Goal: Information Seeking & Learning: Check status

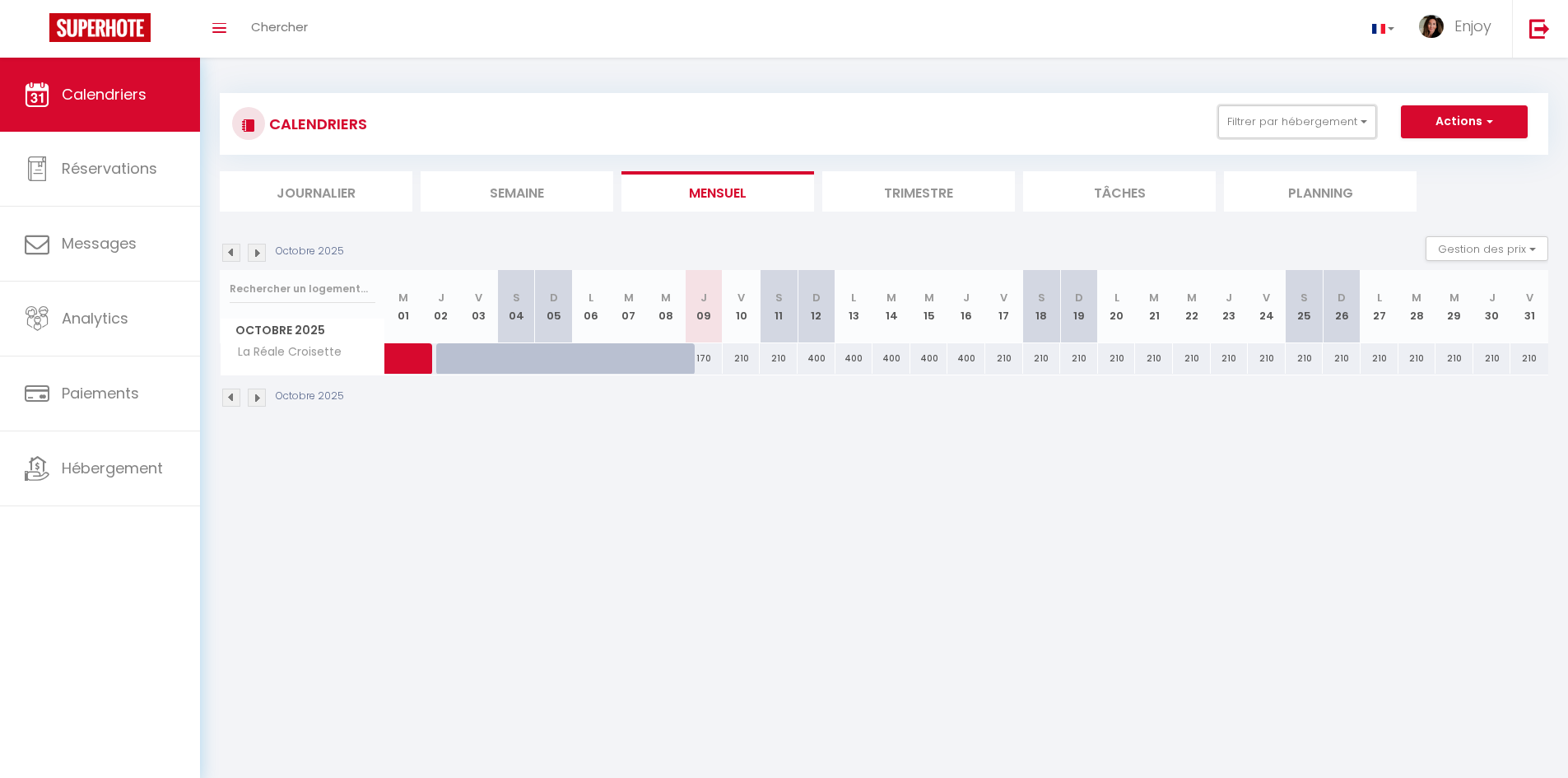
drag, startPoint x: 1300, startPoint y: 130, endPoint x: 1314, endPoint y: 209, distance: 80.2
click at [1300, 133] on button "Filtrer par hébergement" at bounding box center [1297, 121] width 158 height 33
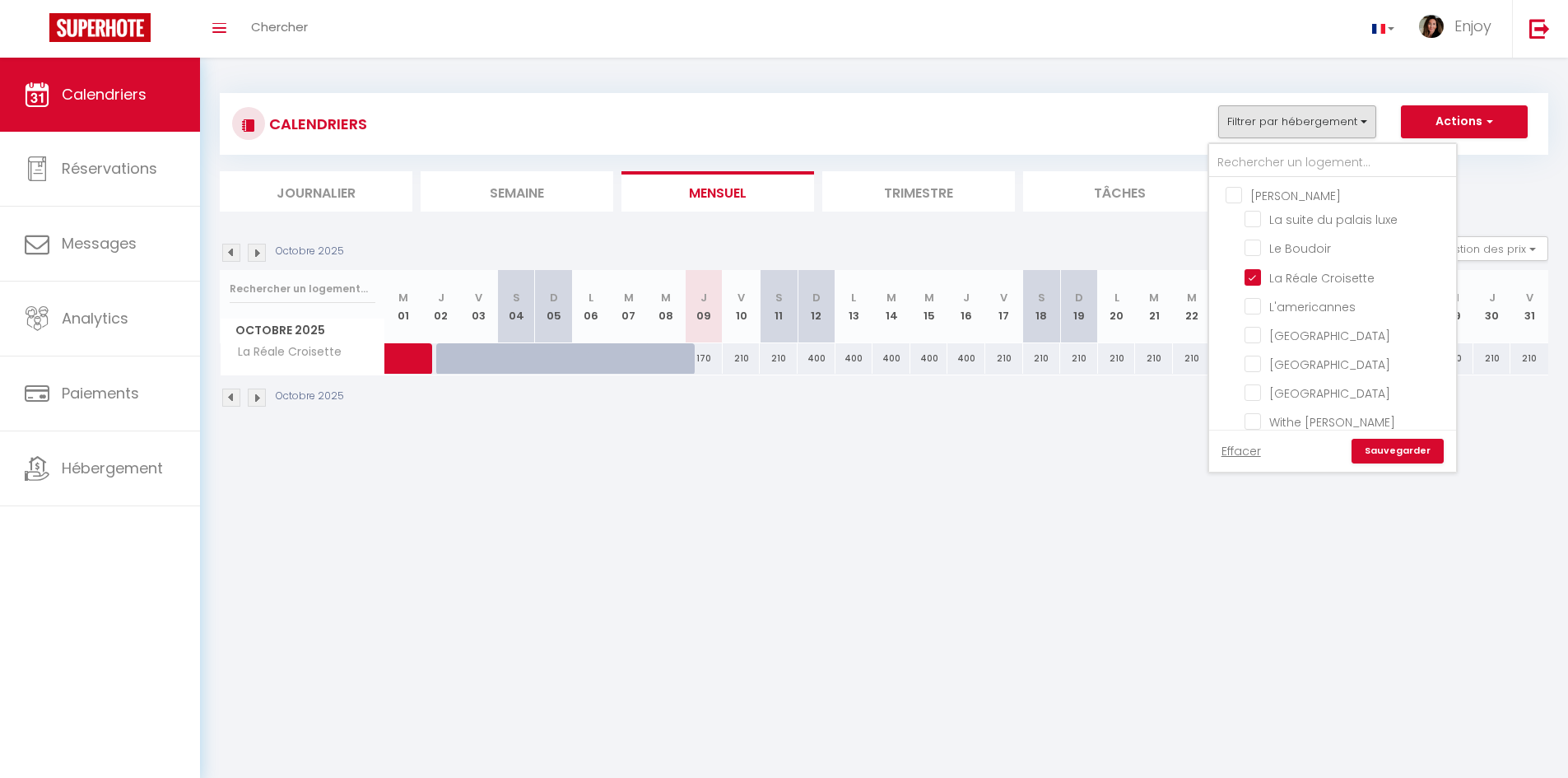
click at [1393, 447] on link "Sauvegarder" at bounding box center [1398, 451] width 92 height 25
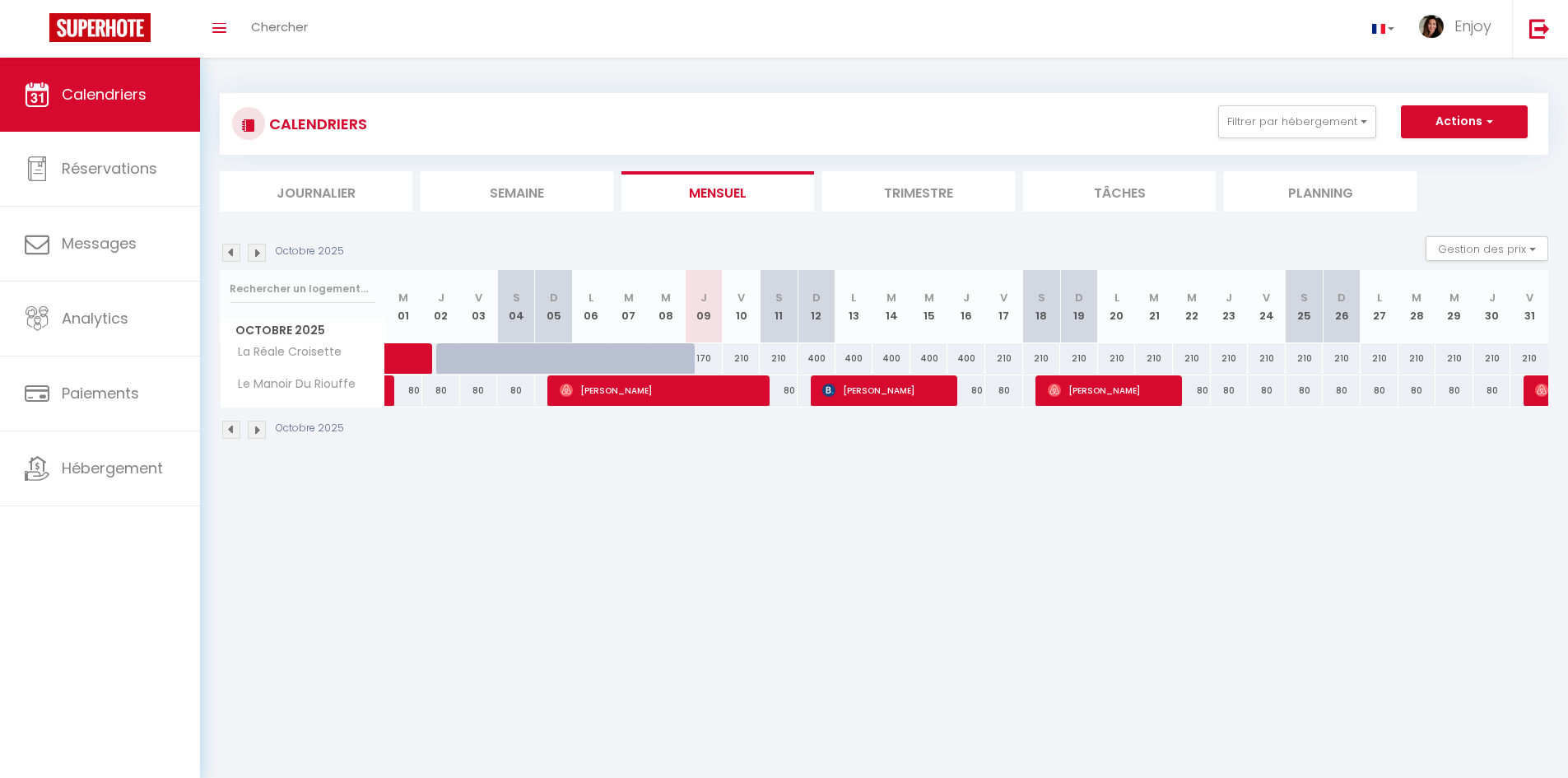
click at [236, 426] on img at bounding box center [231, 430] width 18 height 18
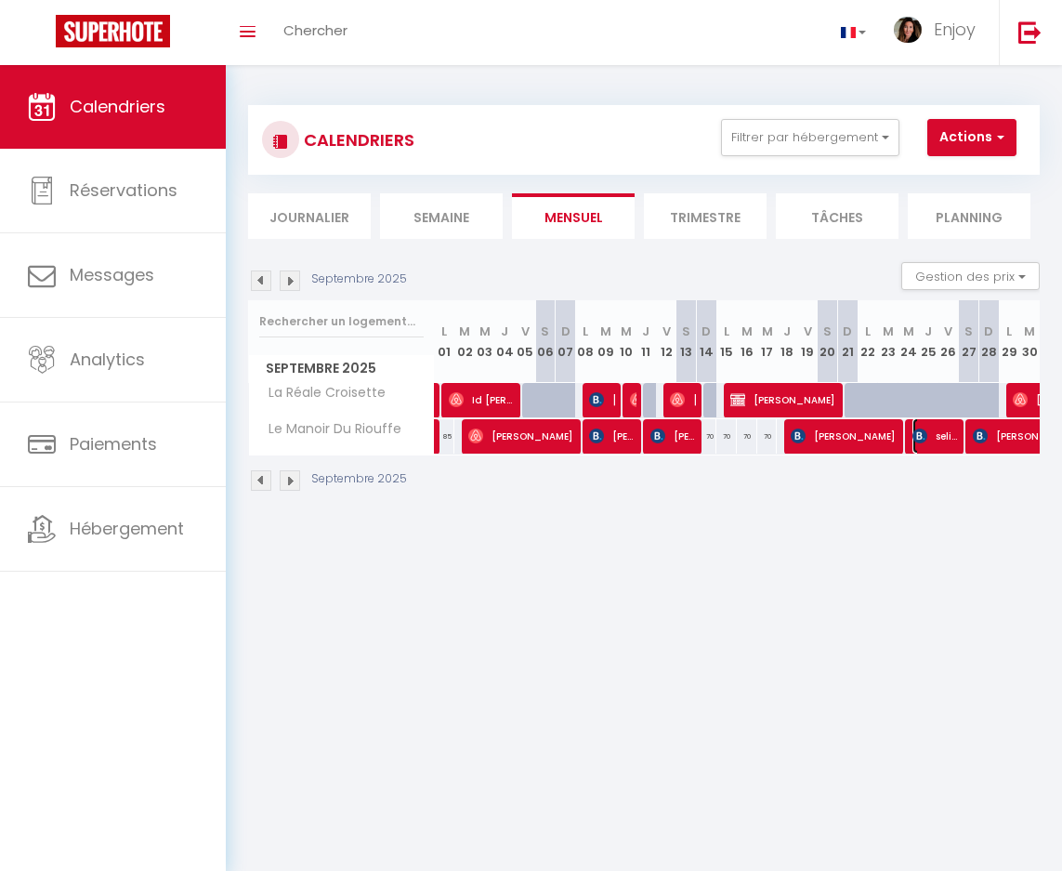
click at [928, 437] on span "selin obdan" at bounding box center [936, 435] width 46 height 35
select select "OK"
select select "KO"
select select "0"
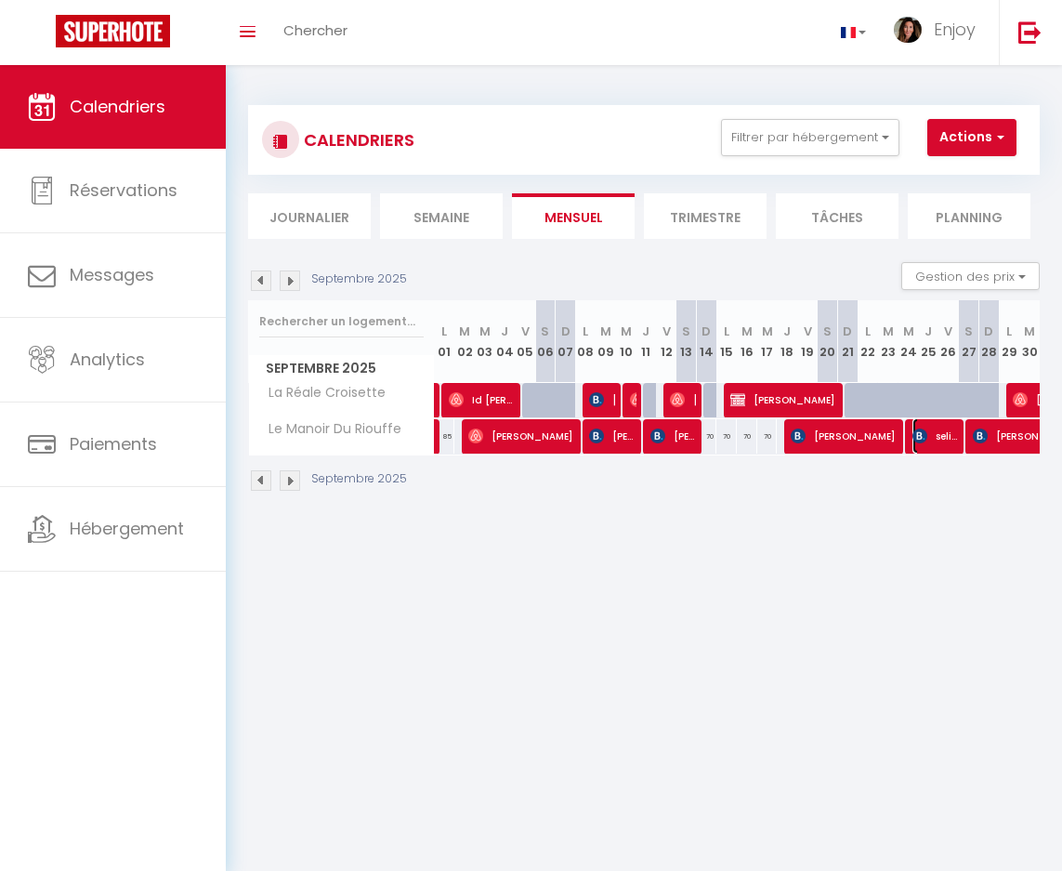
select select "1"
select select
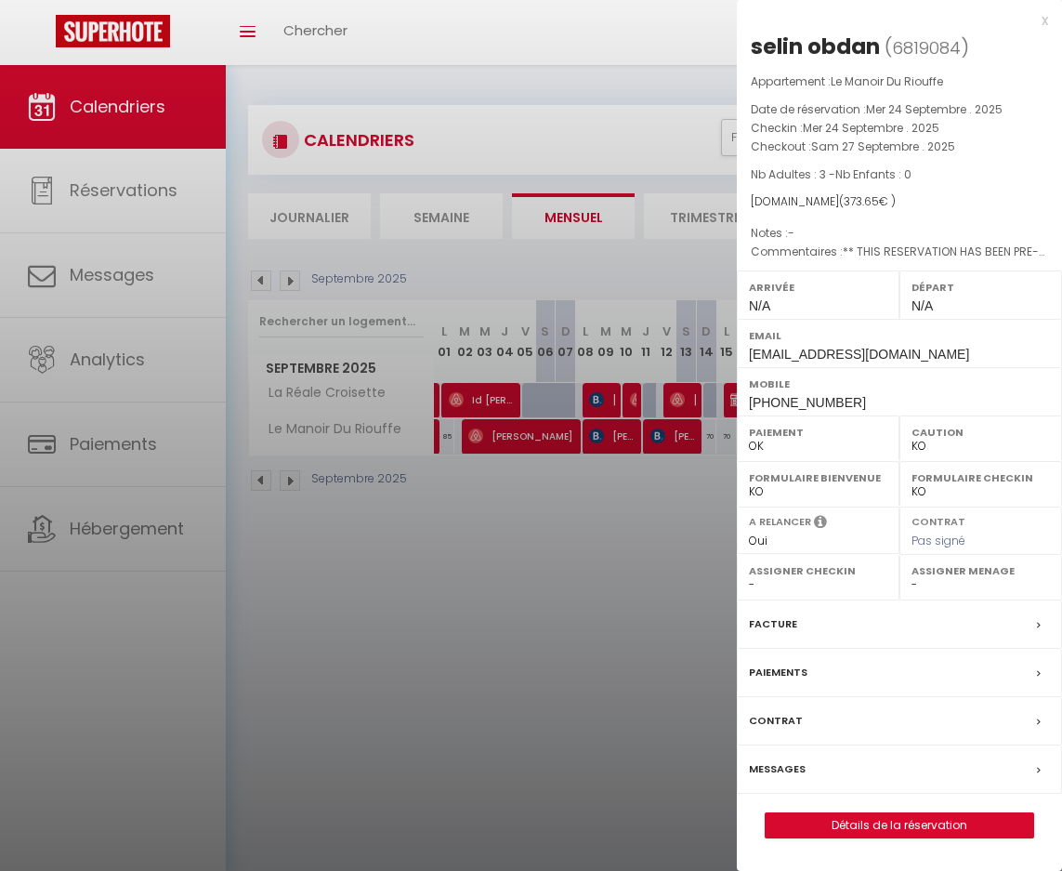
click at [764, 622] on label "Facture" at bounding box center [773, 624] width 48 height 20
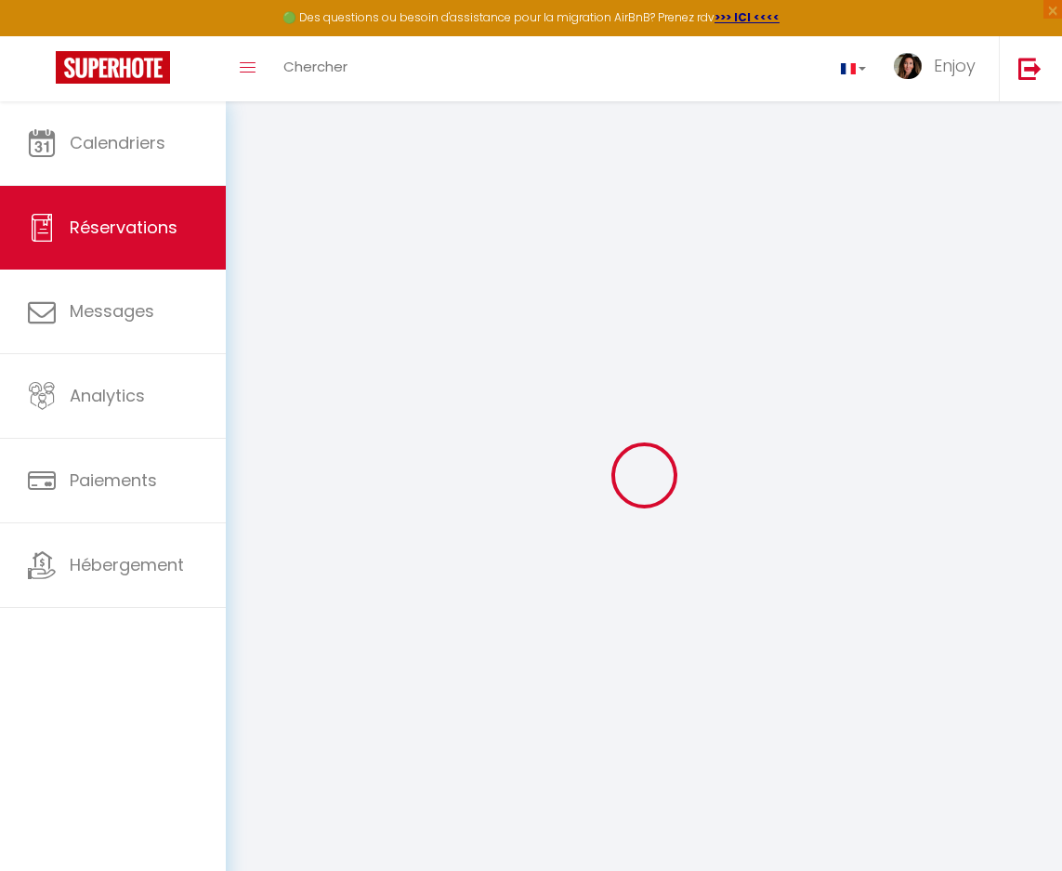
select select "service charge"
select select "cleaning"
select select "taxes"
select select
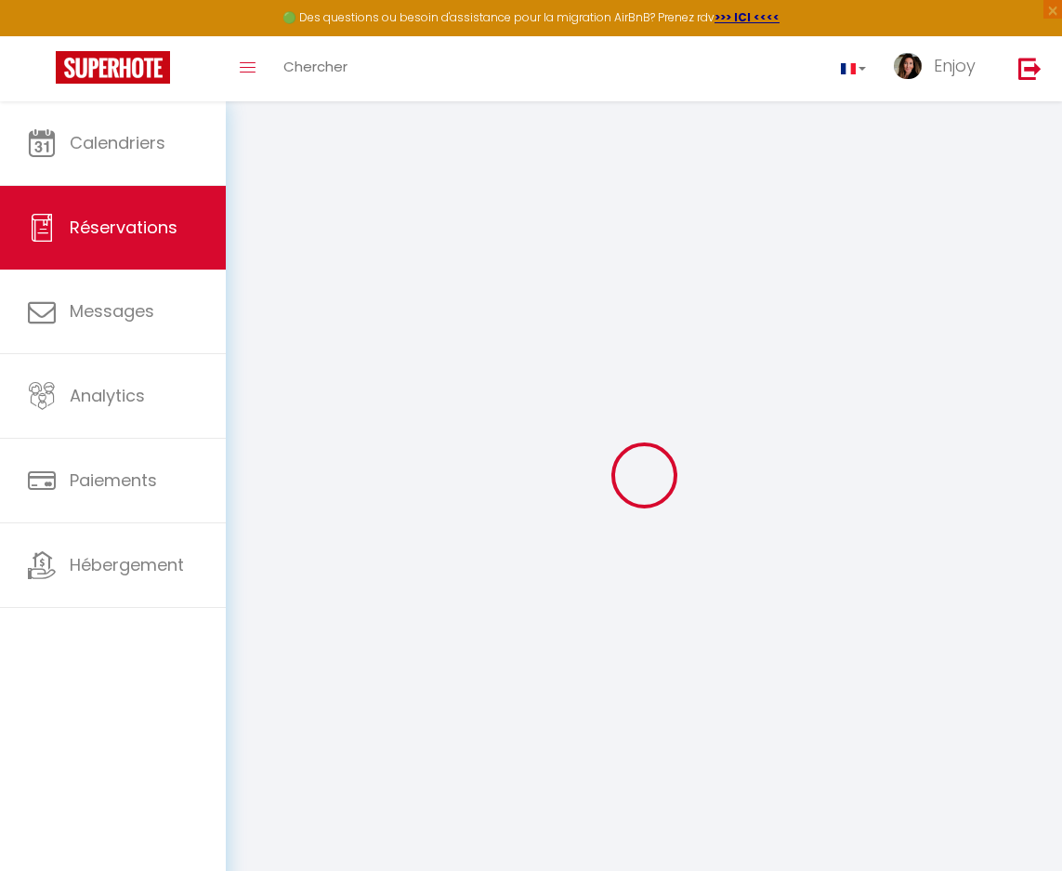
checkbox input "false"
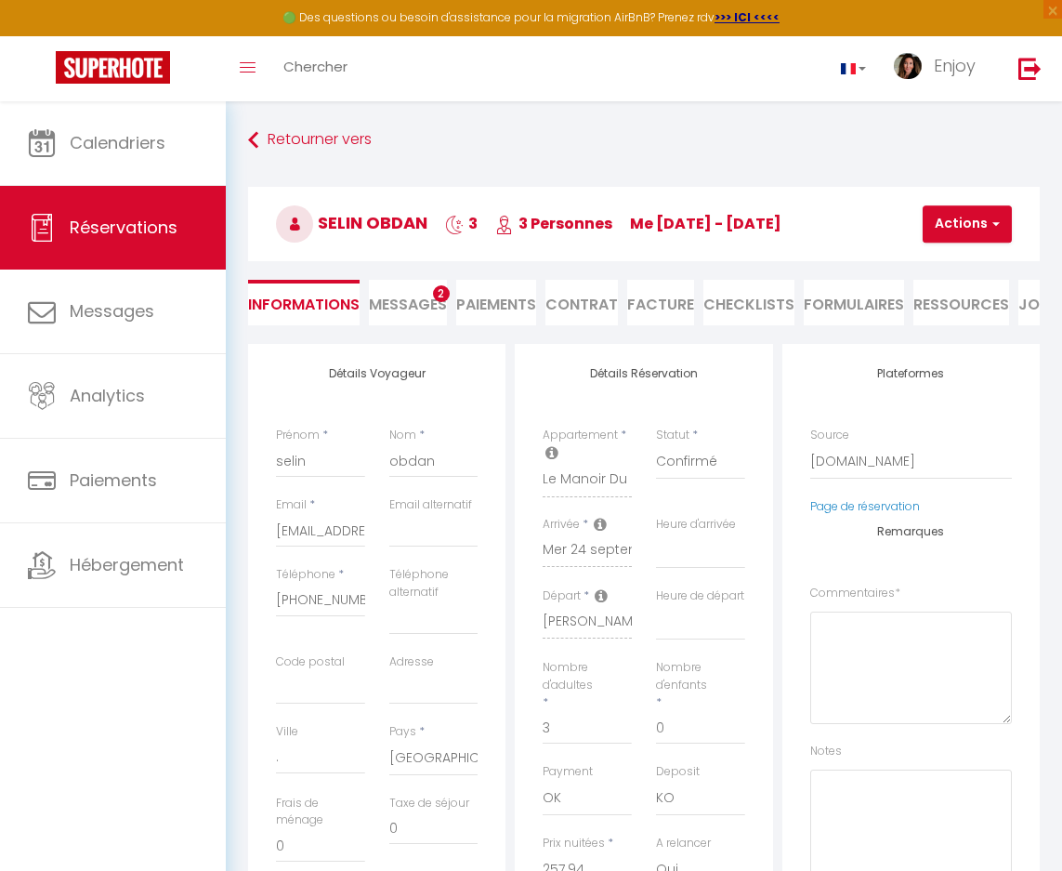
select select
checkbox input "false"
type textarea "** THIS RESERVATION HAS BEEN PRE-PAID ** BOOKING NOTE : Payment charge is EUR 5…"
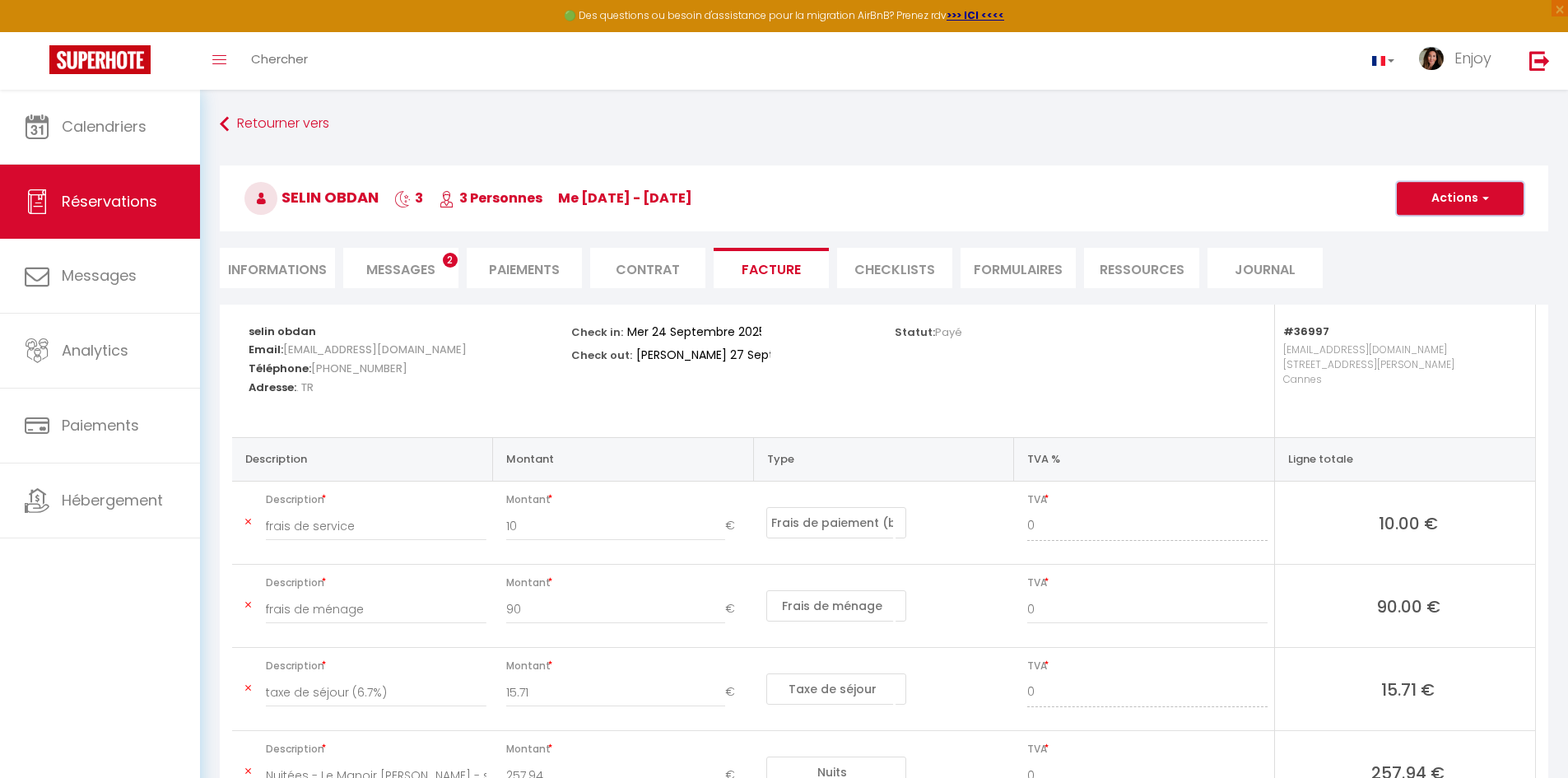
click at [1469, 197] on button "Actions" at bounding box center [1460, 198] width 127 height 33
click at [1469, 256] on link "Aperçu et éditer" at bounding box center [1448, 256] width 138 height 21
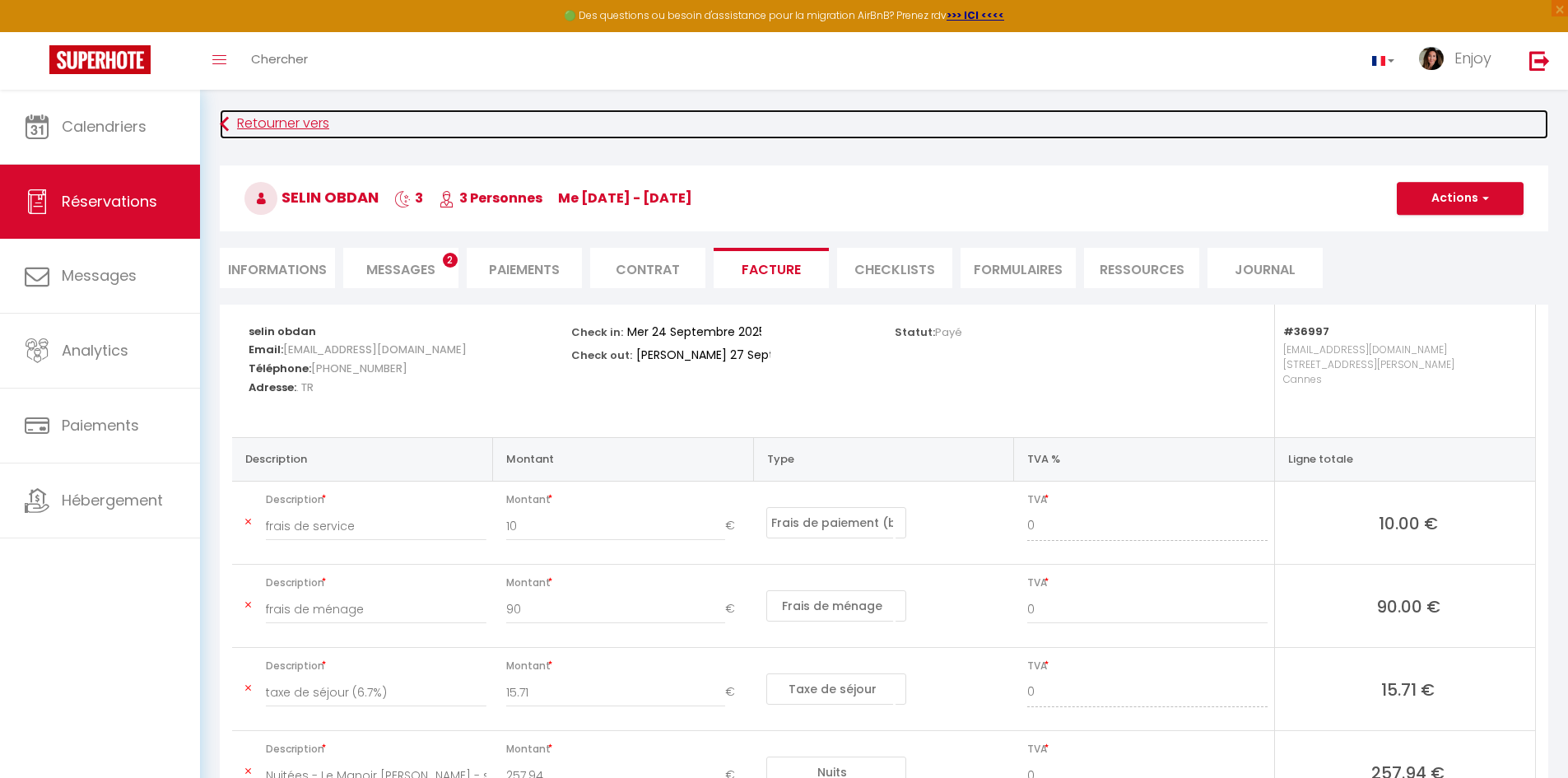
click at [295, 122] on link "Retourner vers" at bounding box center [884, 124] width 1329 height 29
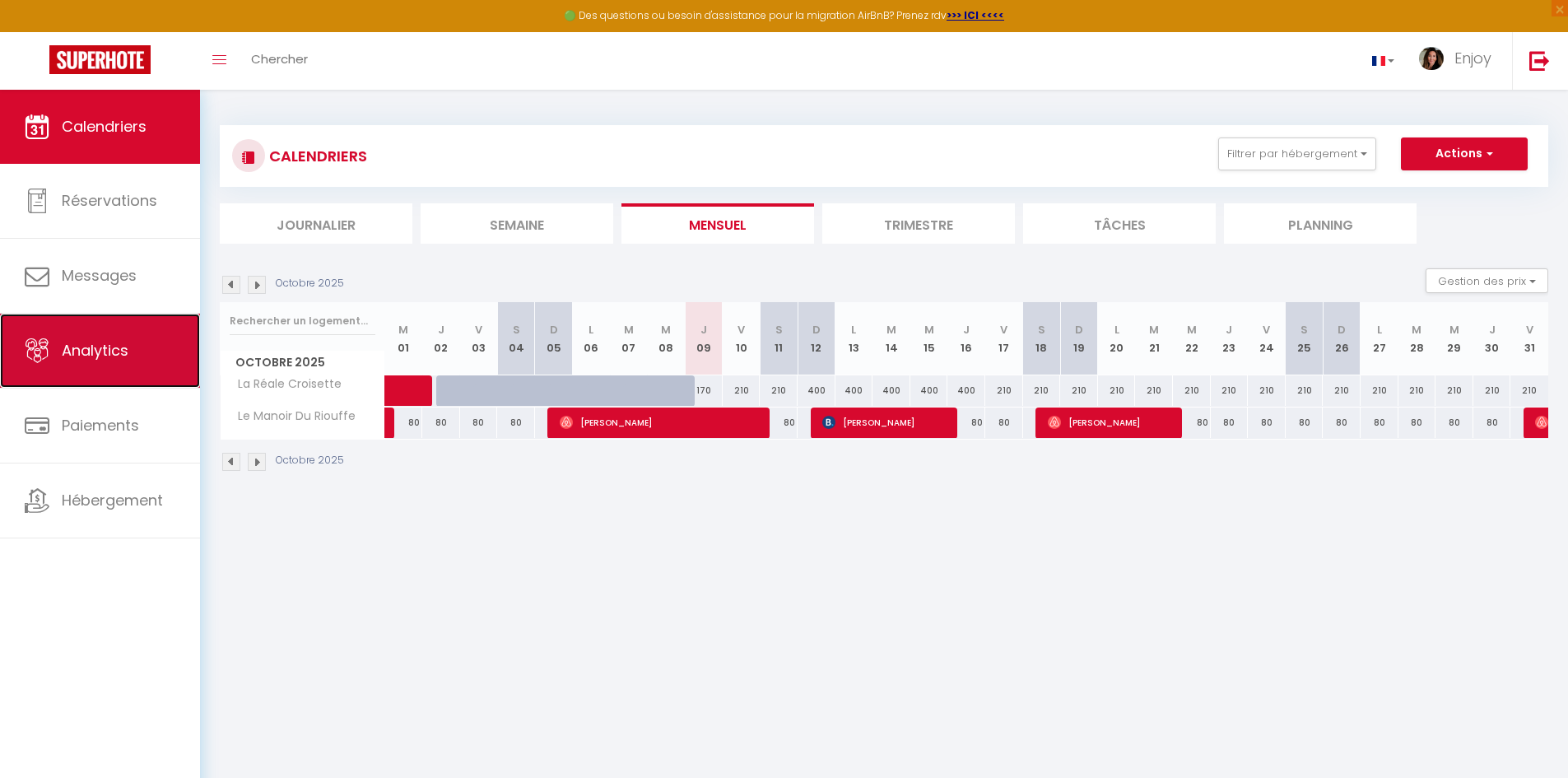
click at [153, 345] on link "Analytics" at bounding box center [100, 351] width 200 height 74
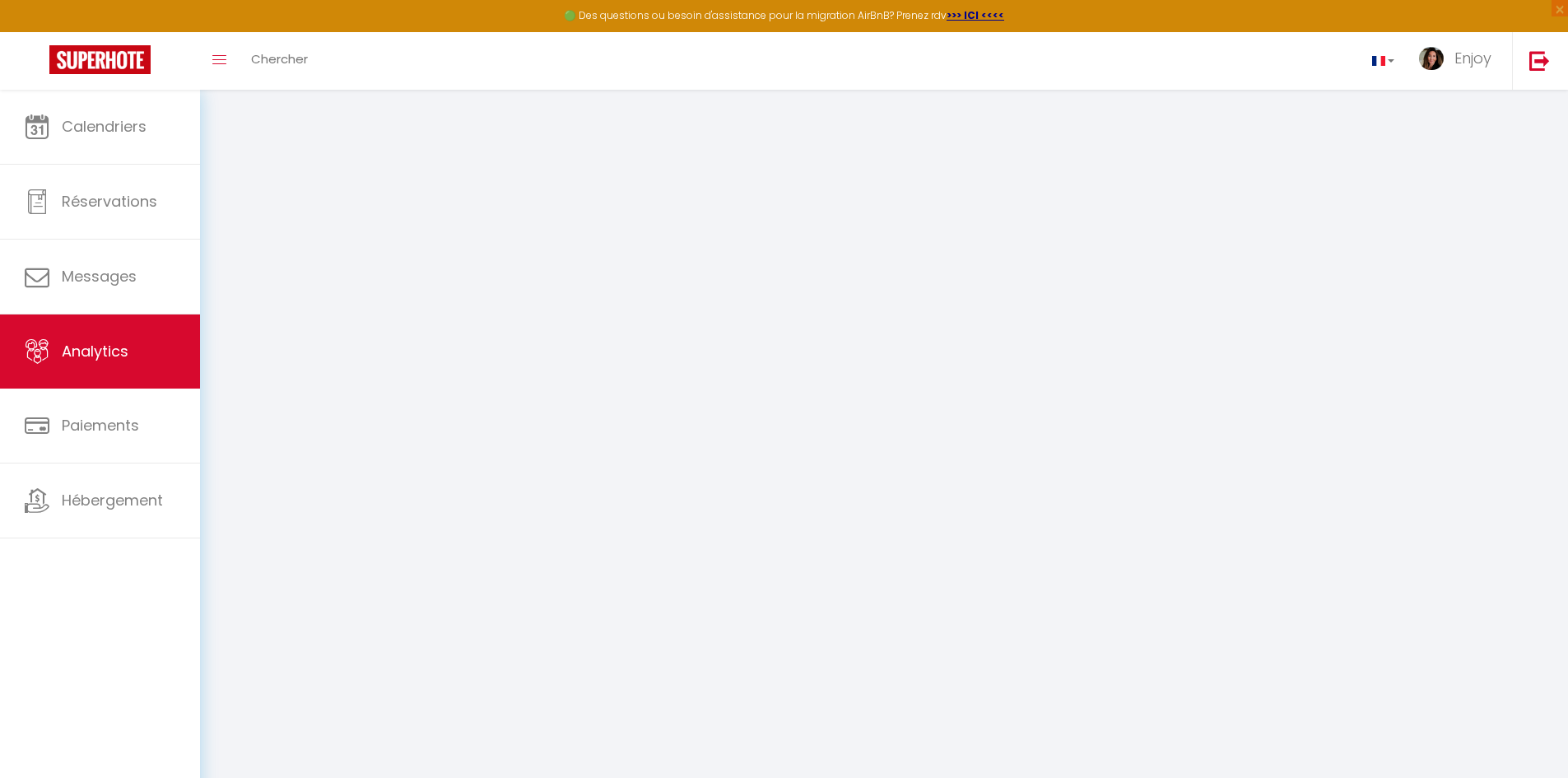
select select "2025"
select select "10"
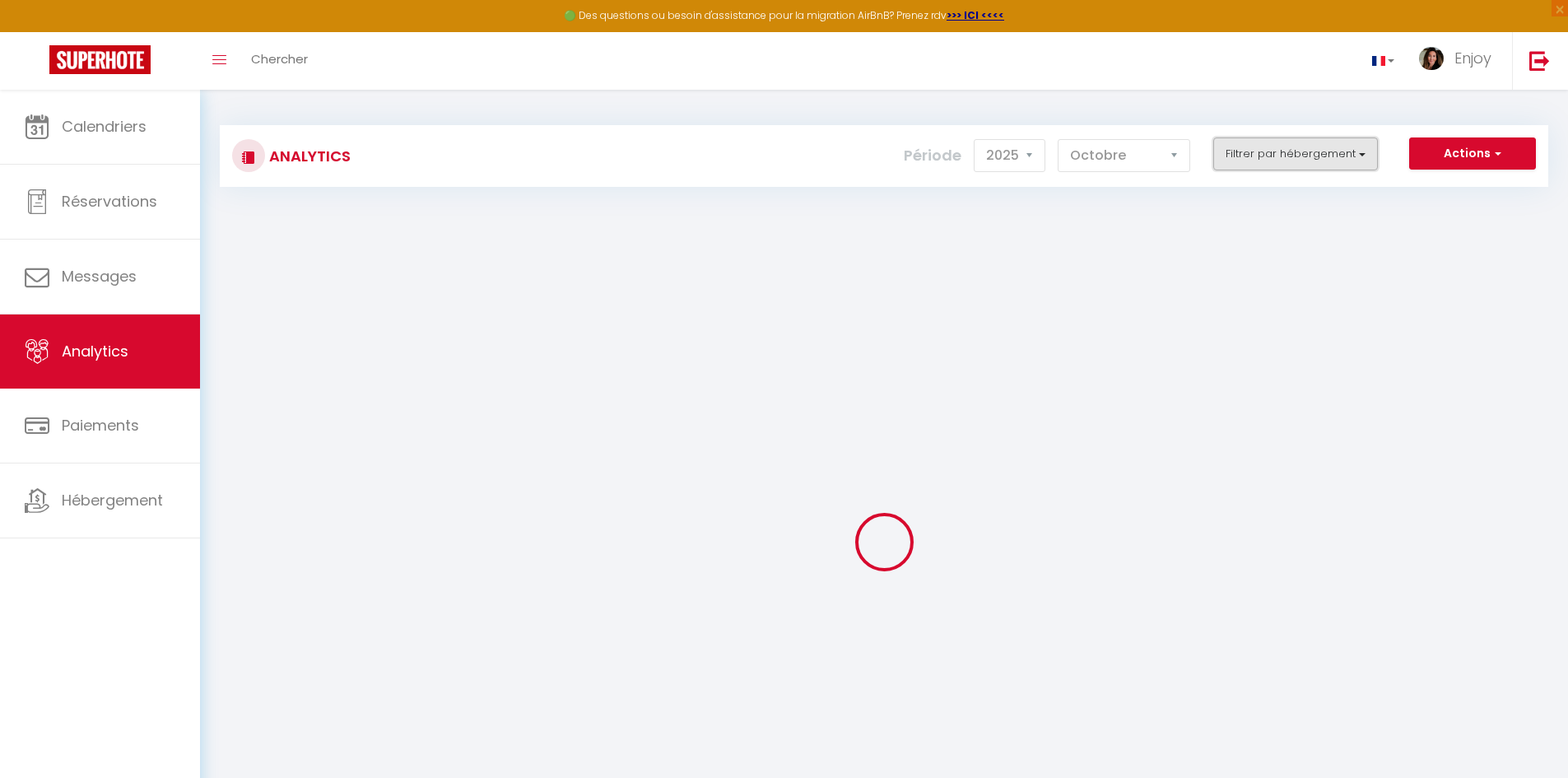
click at [1297, 155] on button "Filtrer par hébergement" at bounding box center [1296, 153] width 165 height 33
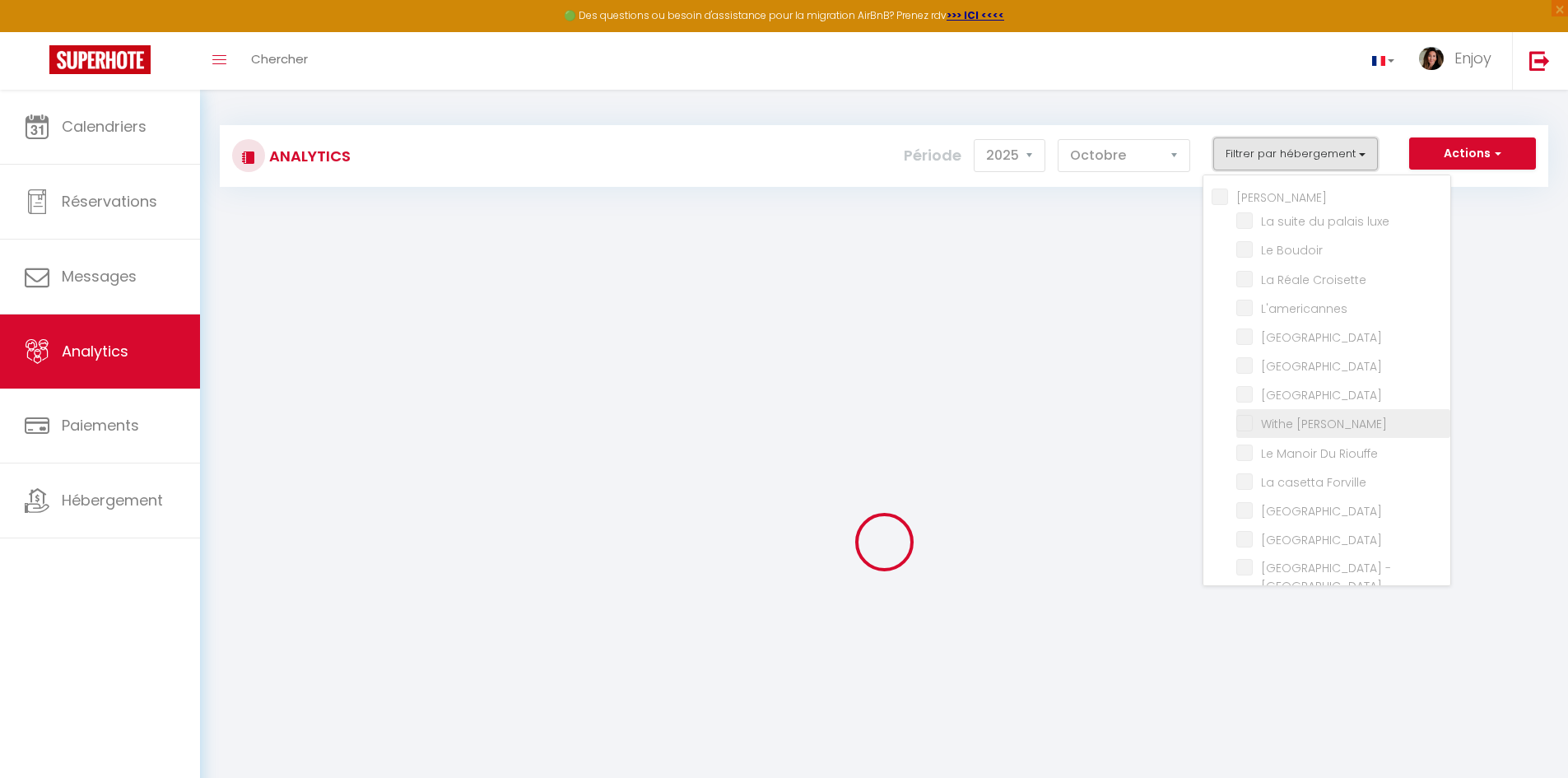
checkbox input "false"
checkbox luxe "false"
checkbox Boudoir "false"
checkbox Croisette "false"
checkbox input "false"
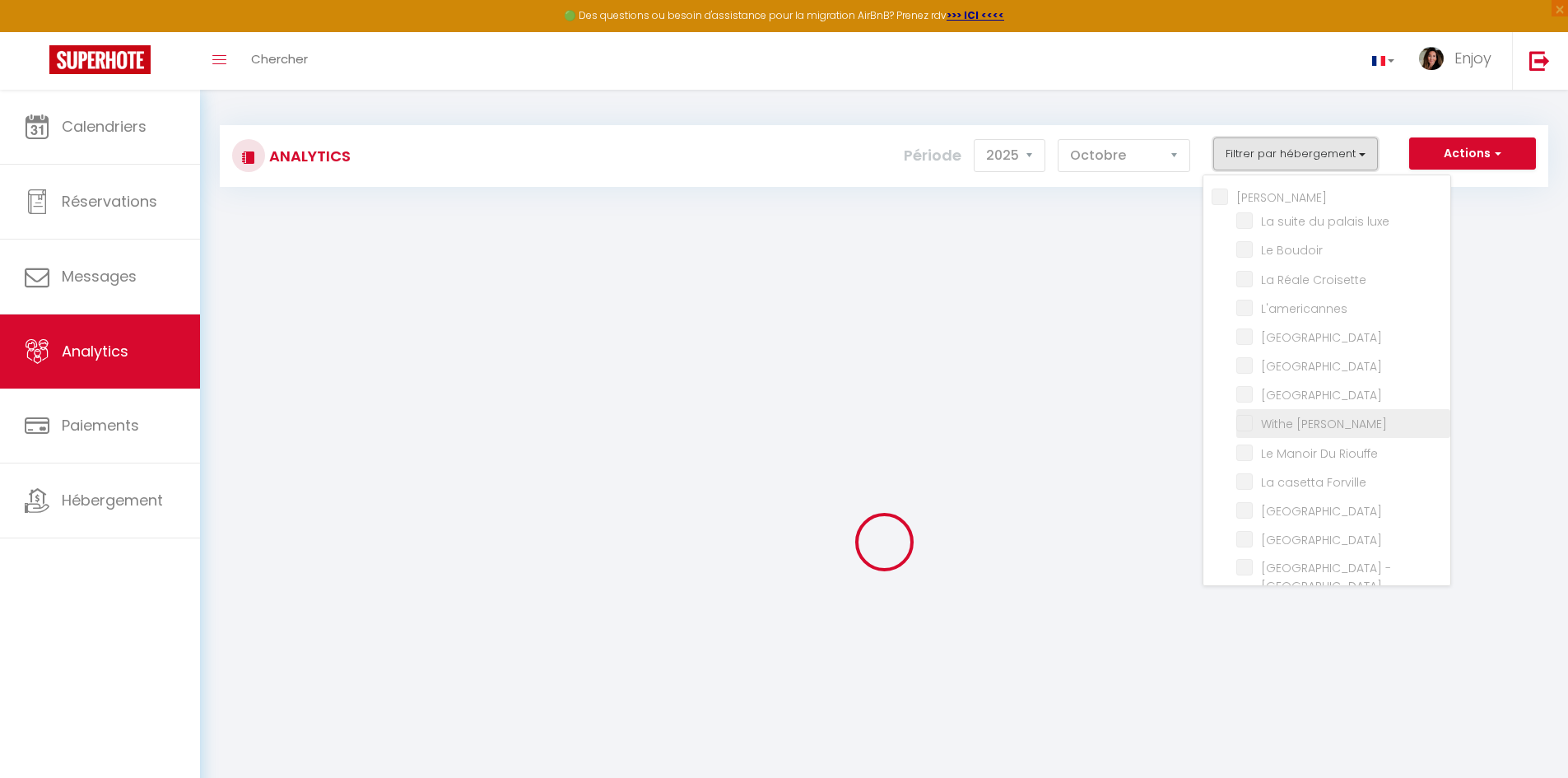
checkbox Room "false"
checkbox rouge "false"
checkbox Modern "false"
checkbox Meynadier "false"
checkbox Riouffe "false"
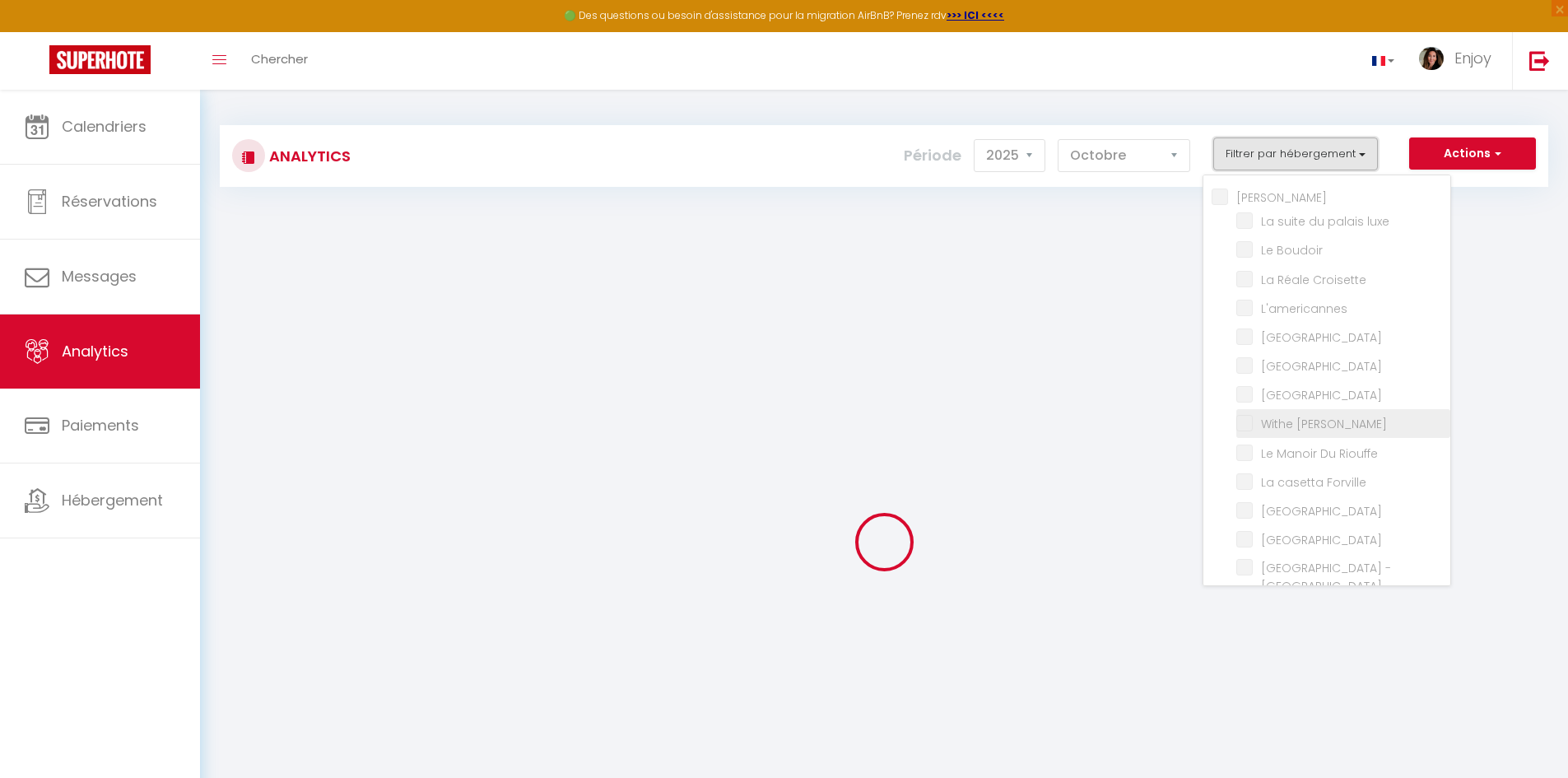
checkbox Forville "false"
checkbox B31 "false"
checkbox G17 "false"
checkbox Jardin "false"
checkbox Palace "false"
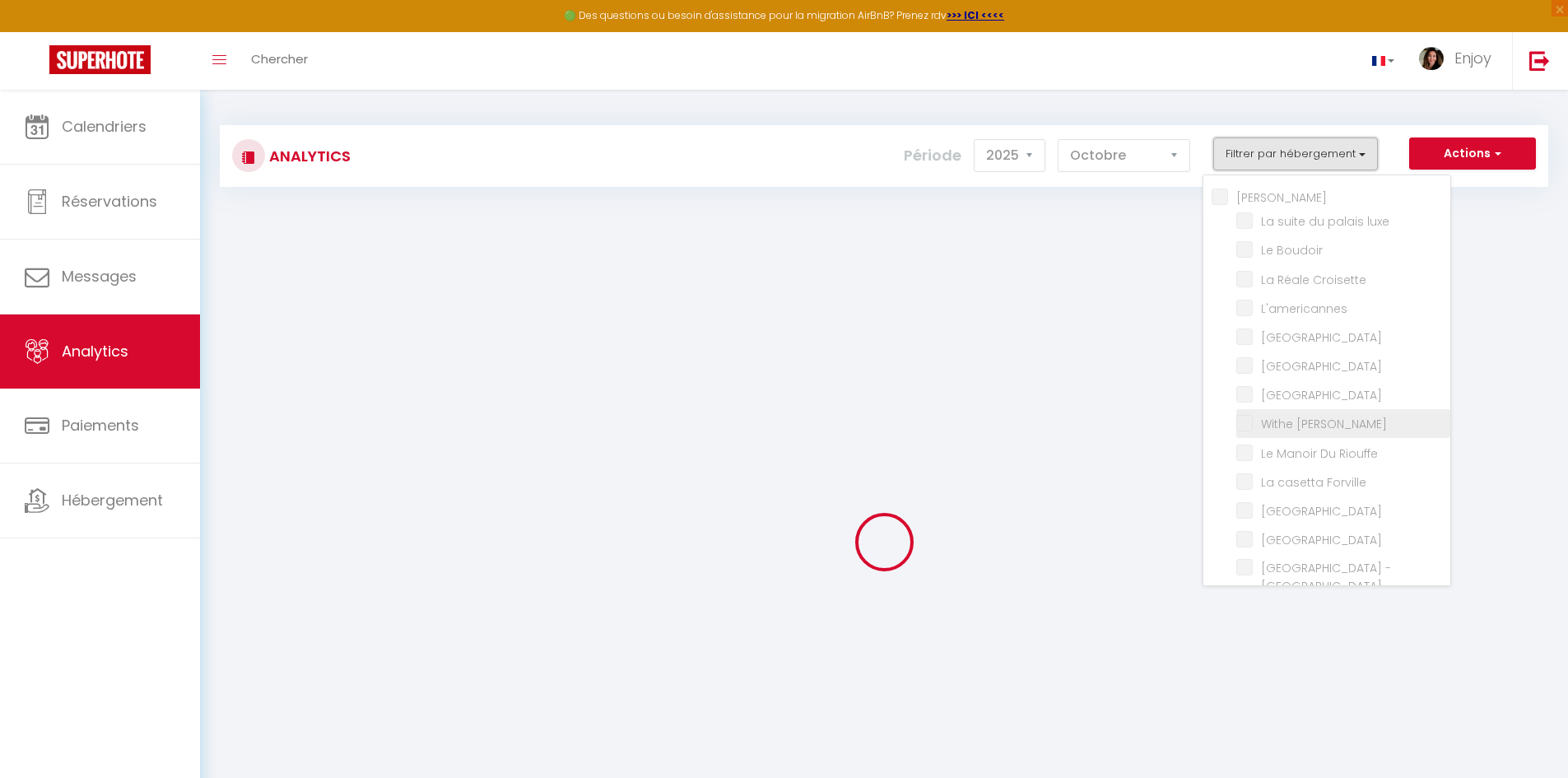
checkbox input "false"
checkbox Madrilien "false"
checkbox input "false"
checkbox D\'andré "false"
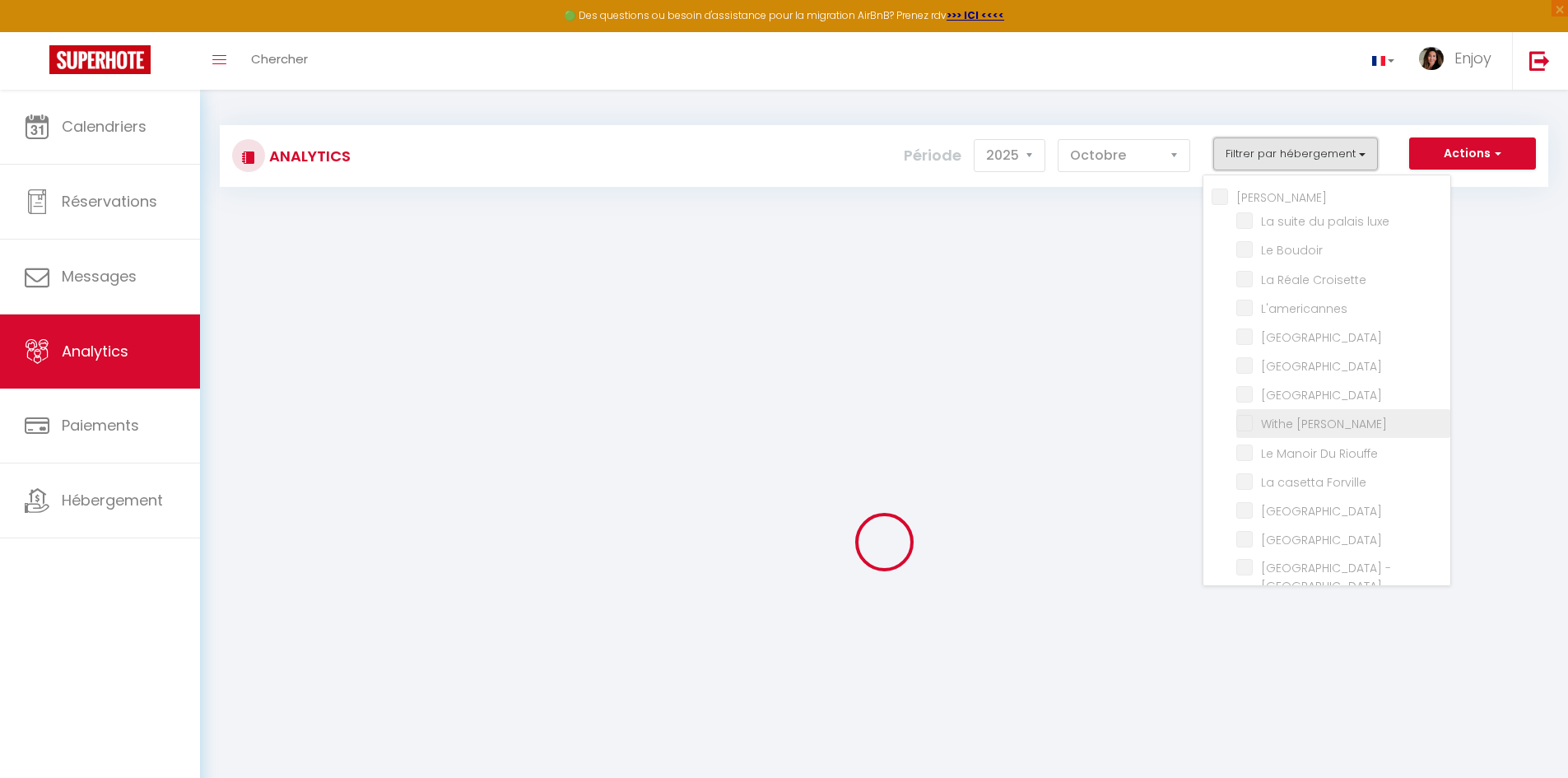
checkbox Rouge "false"
checkbox Victoria "false"
checkbox E37 "false"
checkbox Gold "false"
checkbox 121 "false"
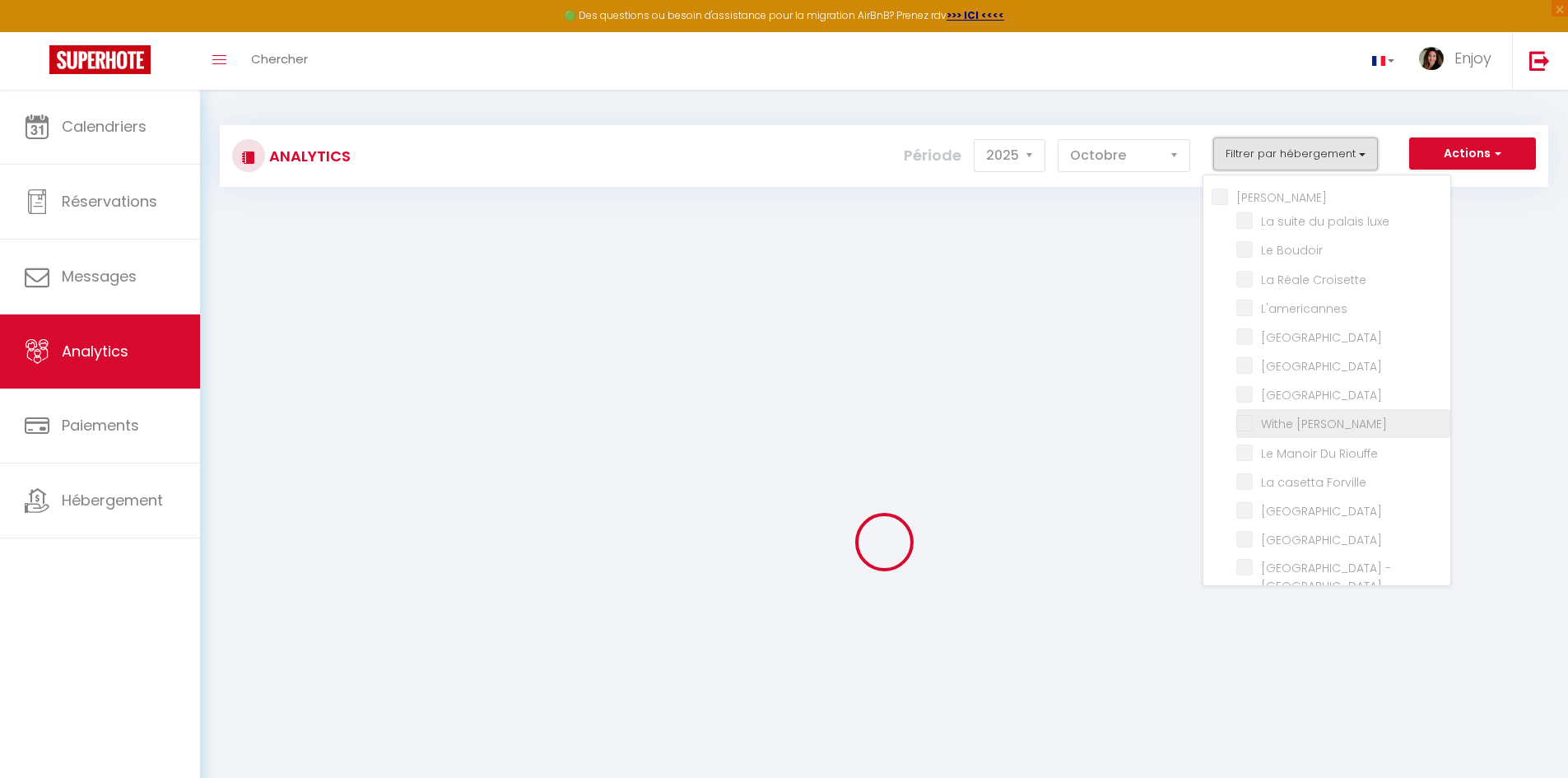
checkbox mia "false"
checkbox input "false"
checkbox Room "false"
checkbox rouge "false"
checkbox B31 "false"
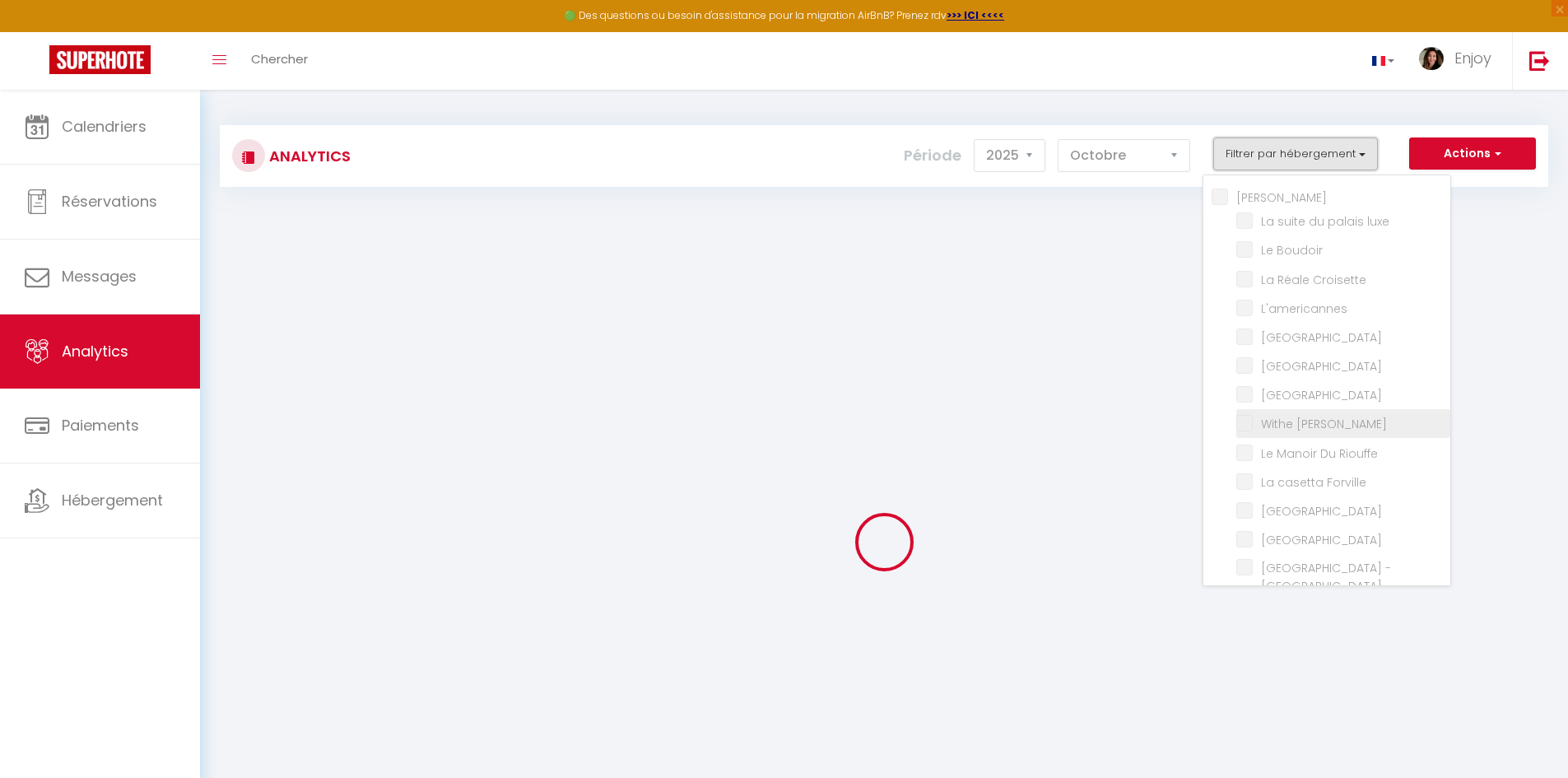
checkbox G17 "false"
checkbox Jardin "false"
checkbox input "false"
checkbox D\'andré "false"
checkbox Victoria "false"
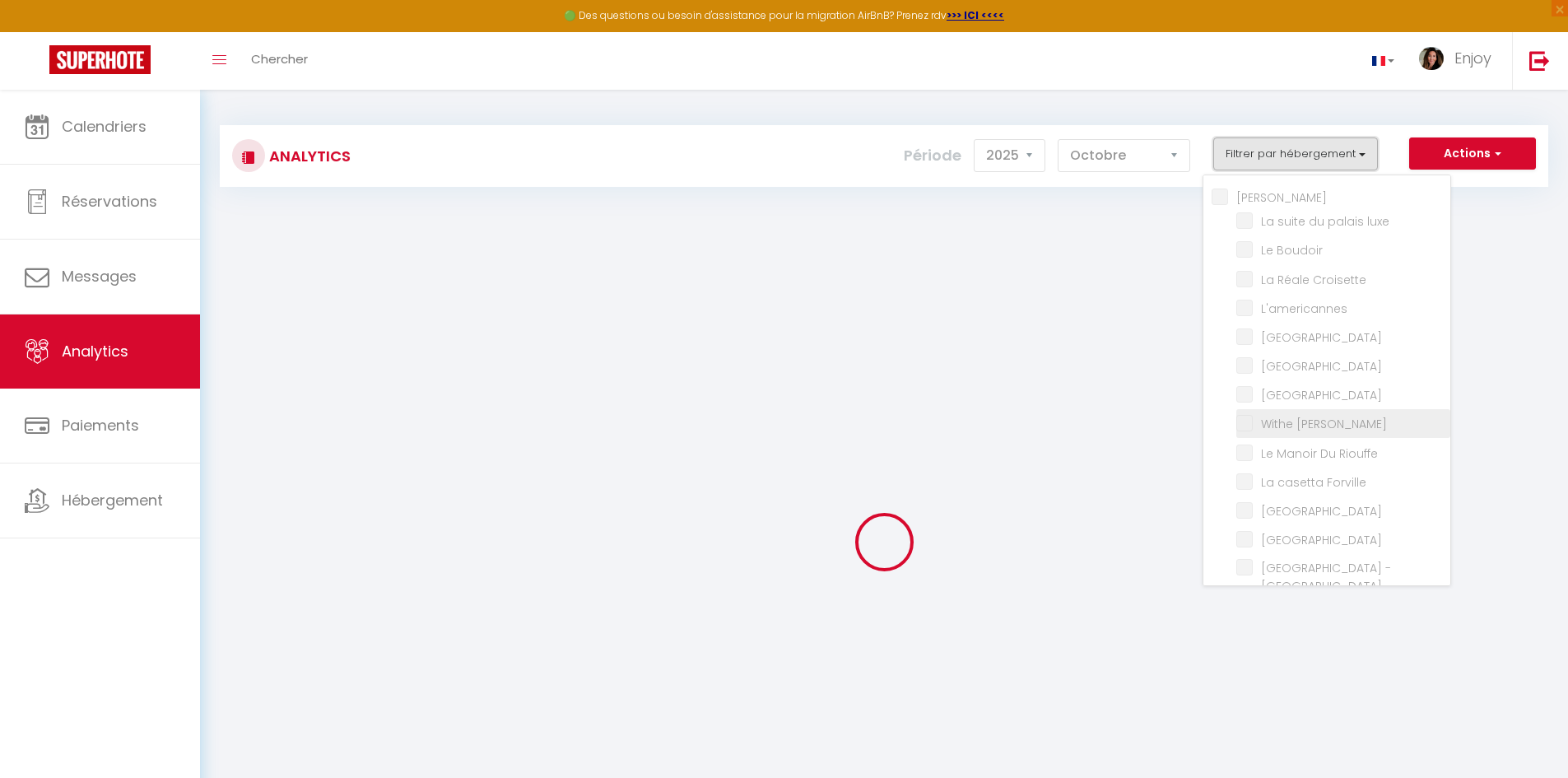
checkbox E37 "false"
checkbox pièces "false"
checkbox input "false"
checkbox Modern "false"
checkbox Meynadier "false"
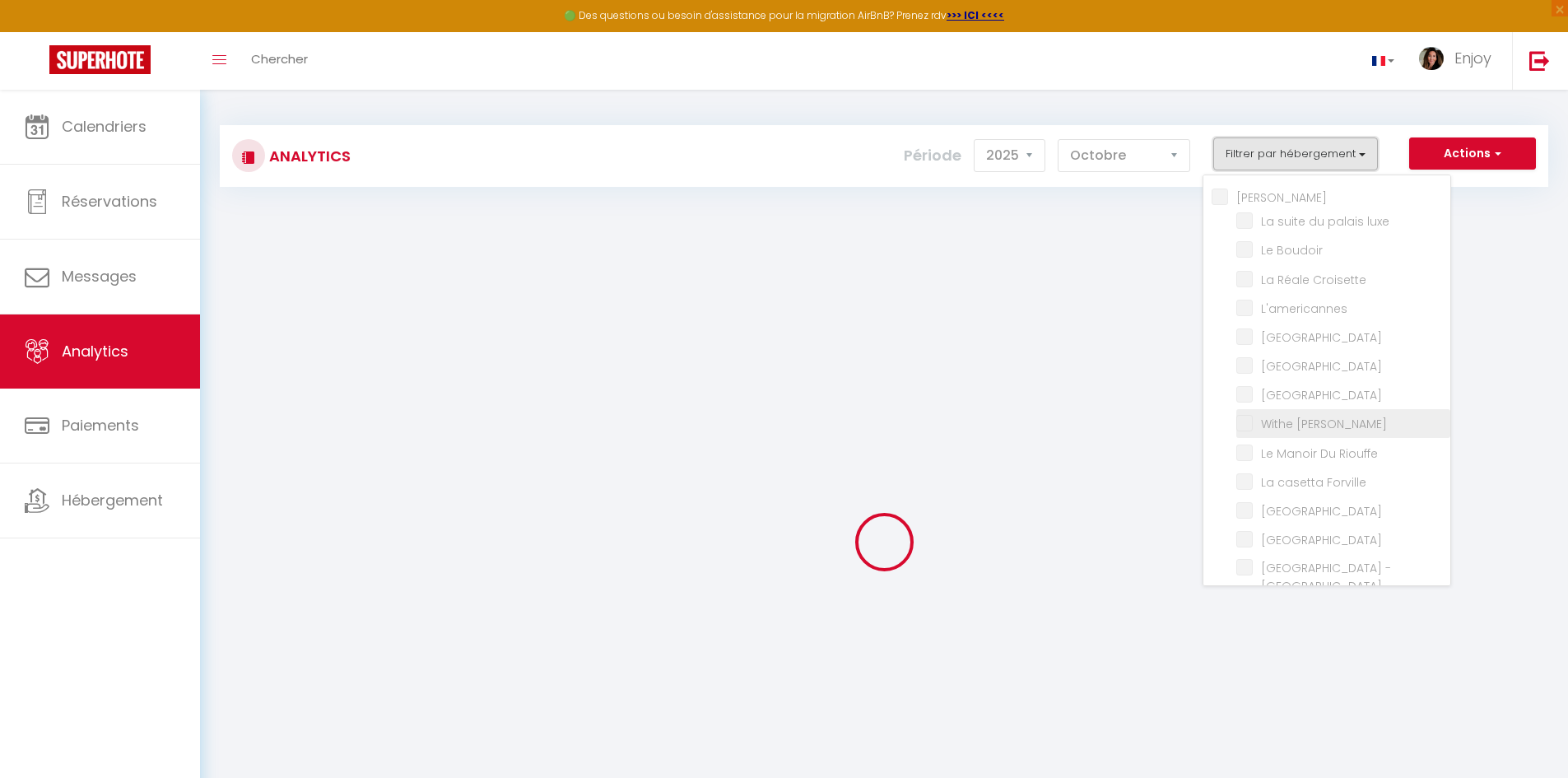
checkbox Forville "false"
checkbox input "false"
checkbox Madrilien "false"
checkbox input "false"
checkbox Rouge "false"
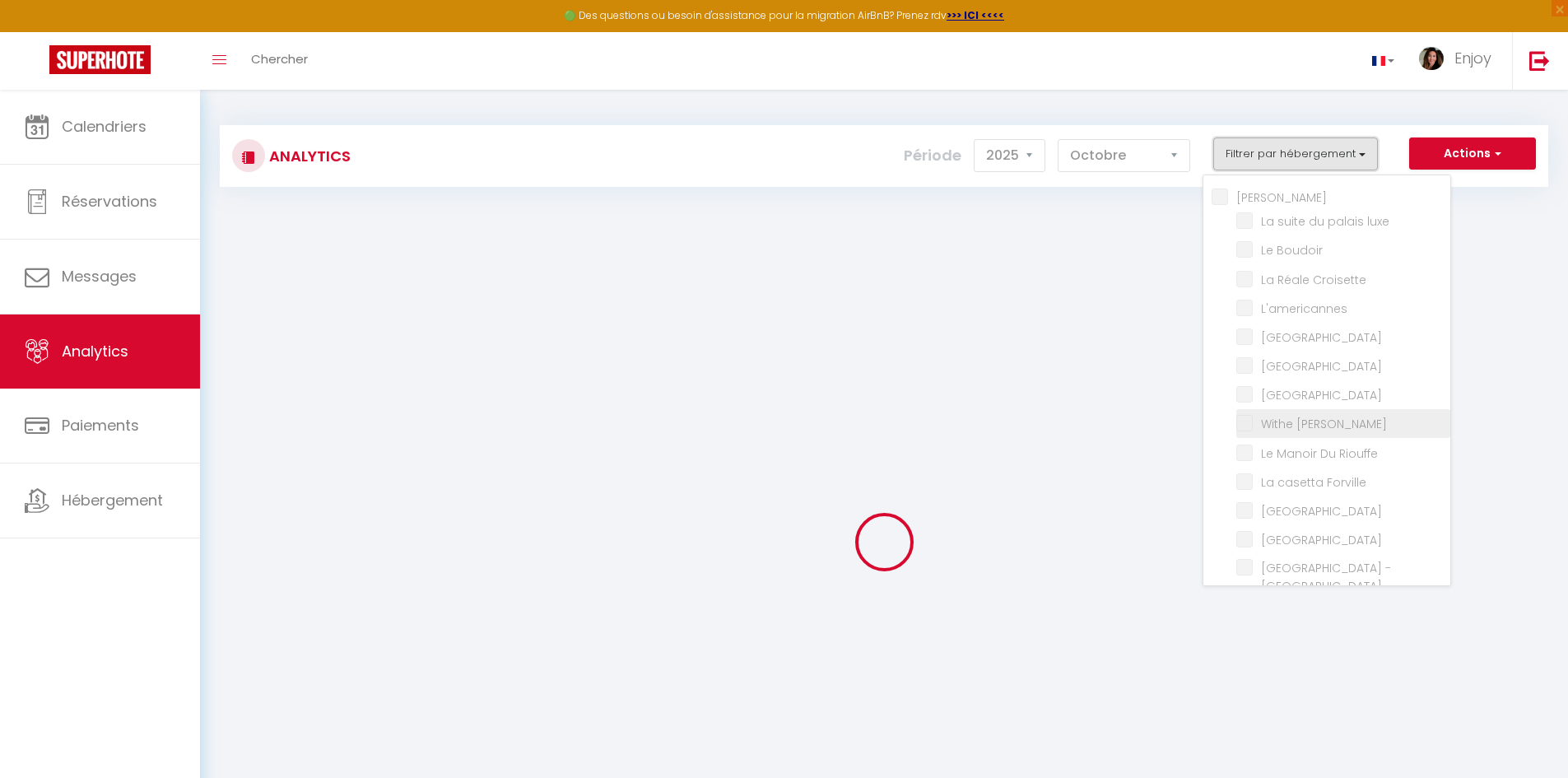
checkbox Pièces "false"
checkbox luxe "false"
checkbox Boudoir "false"
checkbox Croisette "false"
checkbox Riouffe "false"
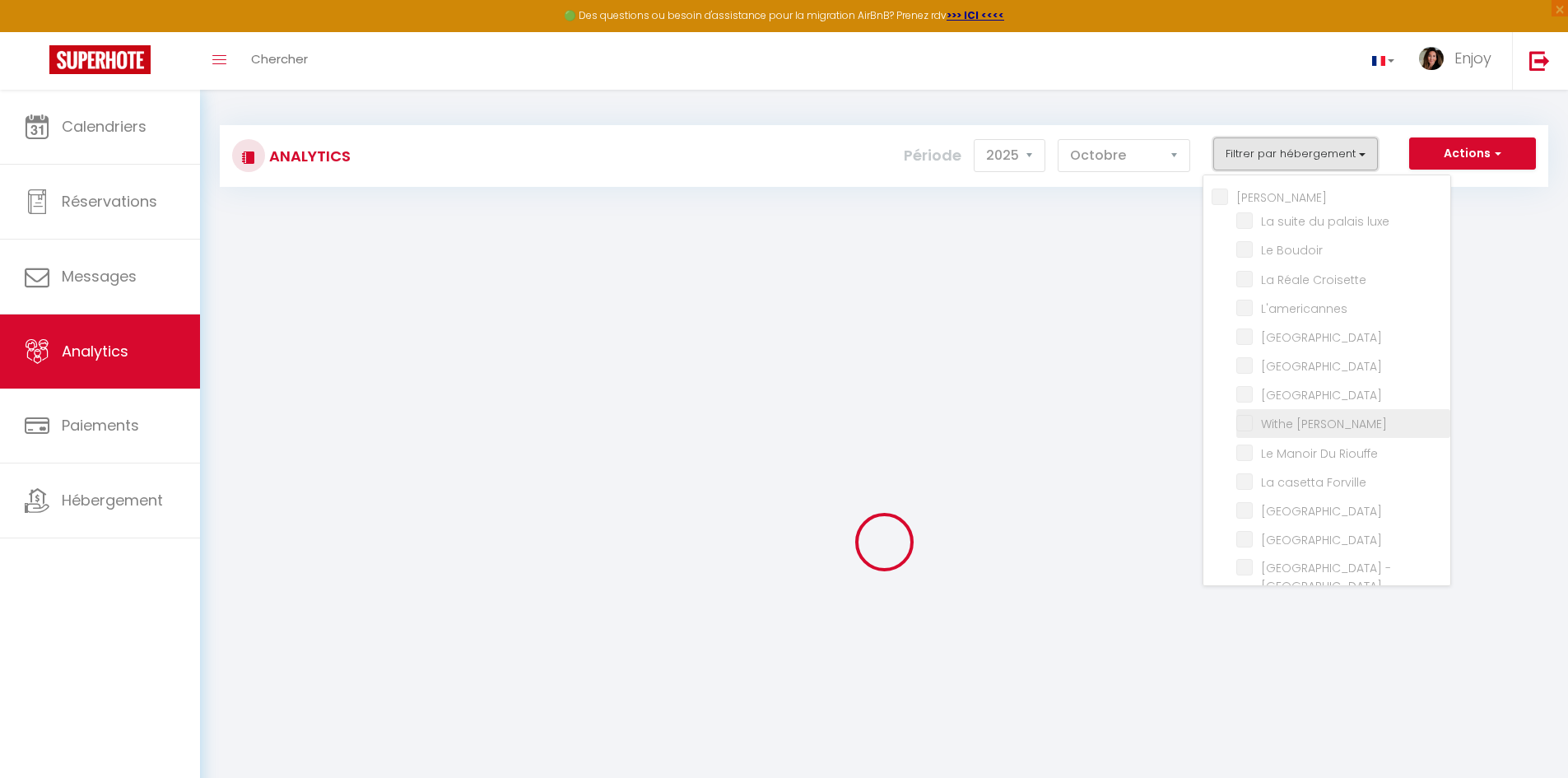
checkbox Palace "false"
checkbox input "false"
checkbox privée "false"
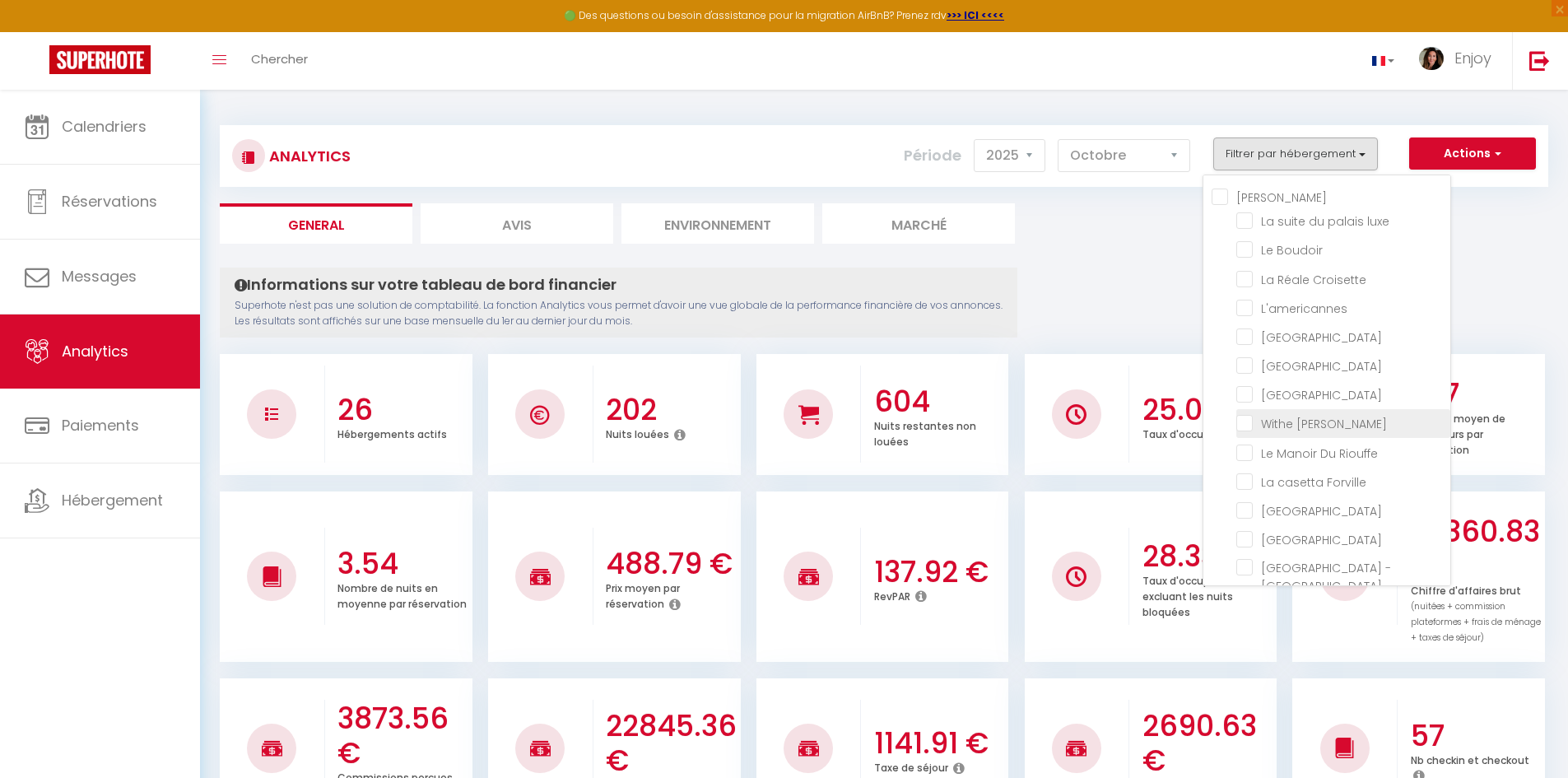
click at [1253, 431] on Meynadier "checkbox" at bounding box center [1344, 422] width 214 height 17
checkbox Meynadier "true"
checkbox luxe "false"
checkbox Boudoir "false"
checkbox Croisette "false"
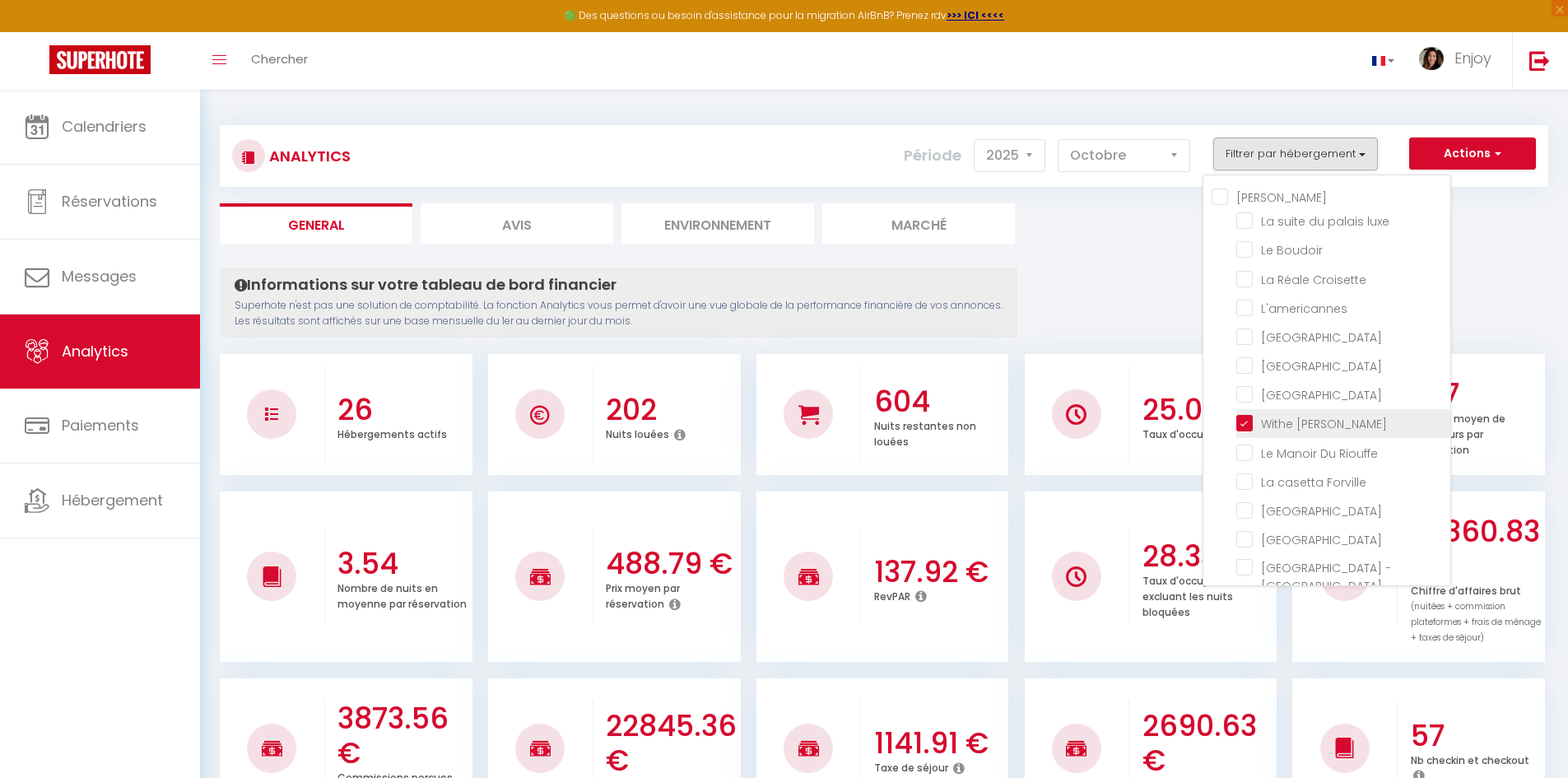
checkbox input "false"
checkbox Room "false"
checkbox rouge "false"
checkbox Modern "false"
checkbox Riouffe "false"
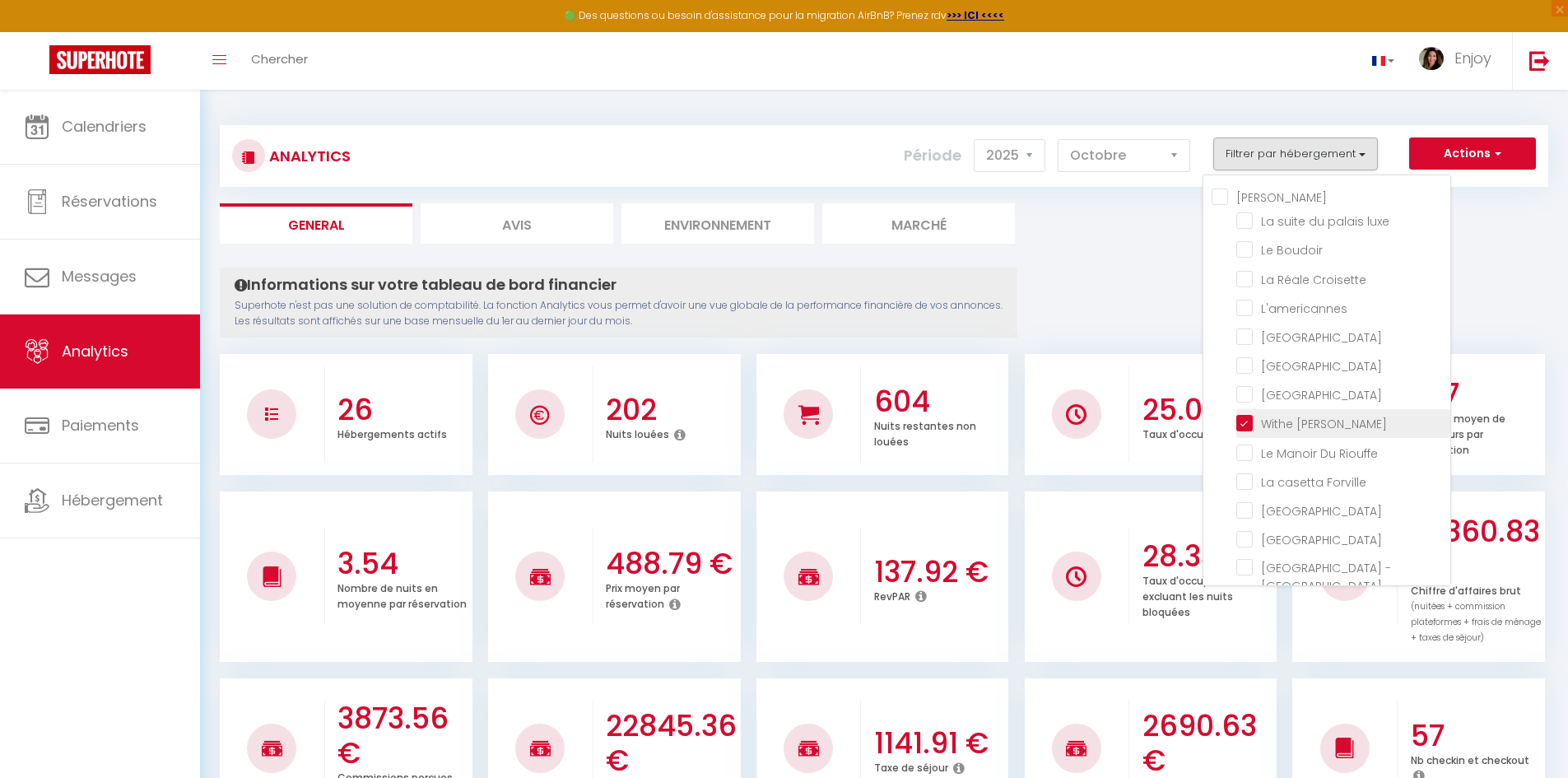
checkbox Forville "false"
checkbox B31 "false"
checkbox G17 "false"
checkbox Jardin "false"
checkbox Palace "false"
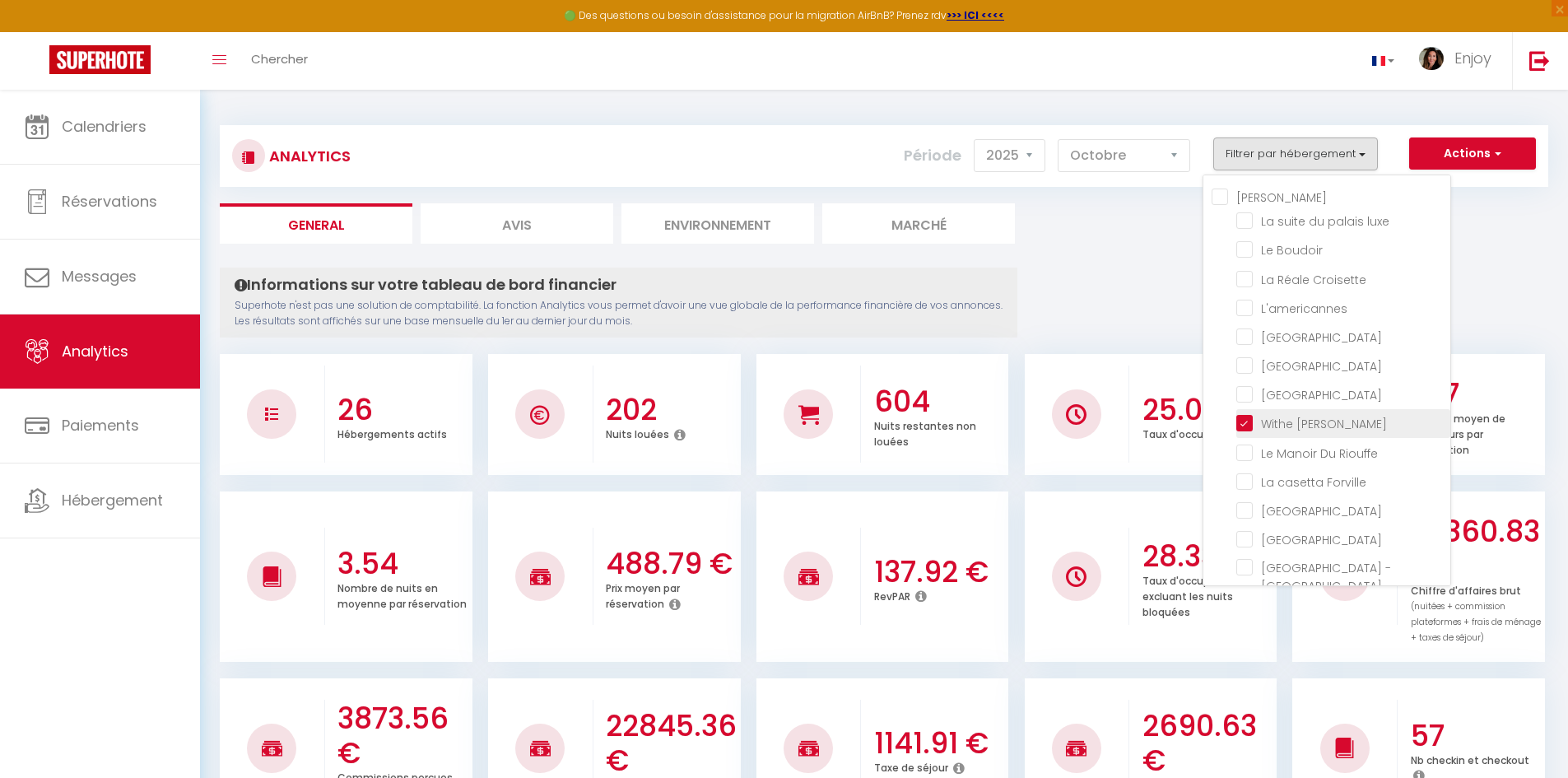
checkbox input "false"
checkbox Madrilien "false"
checkbox input "false"
checkbox D\'andré "false"
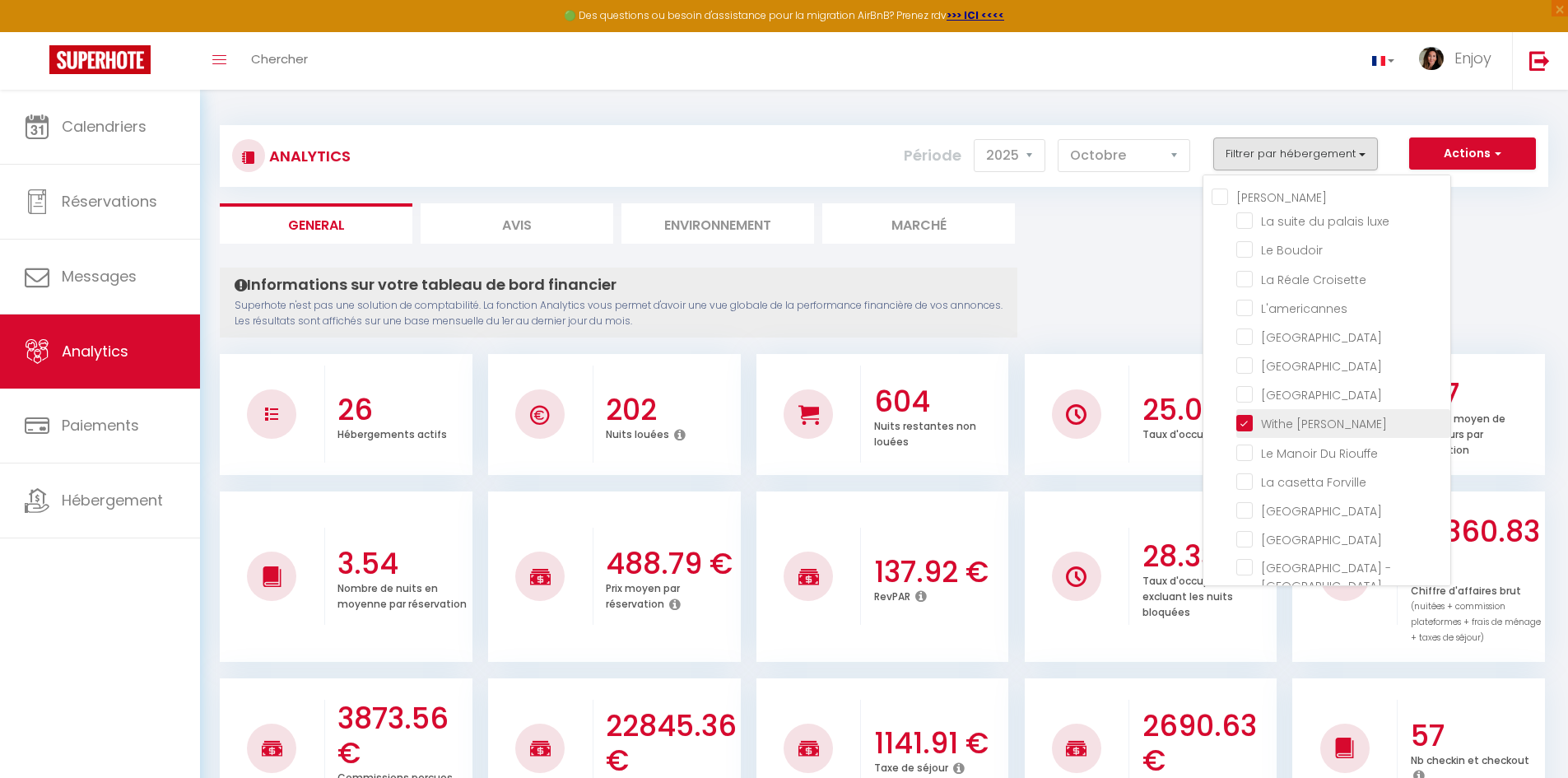
checkbox Rouge "false"
checkbox Victoria "false"
checkbox E37 "false"
checkbox Gold "false"
checkbox 121 "false"
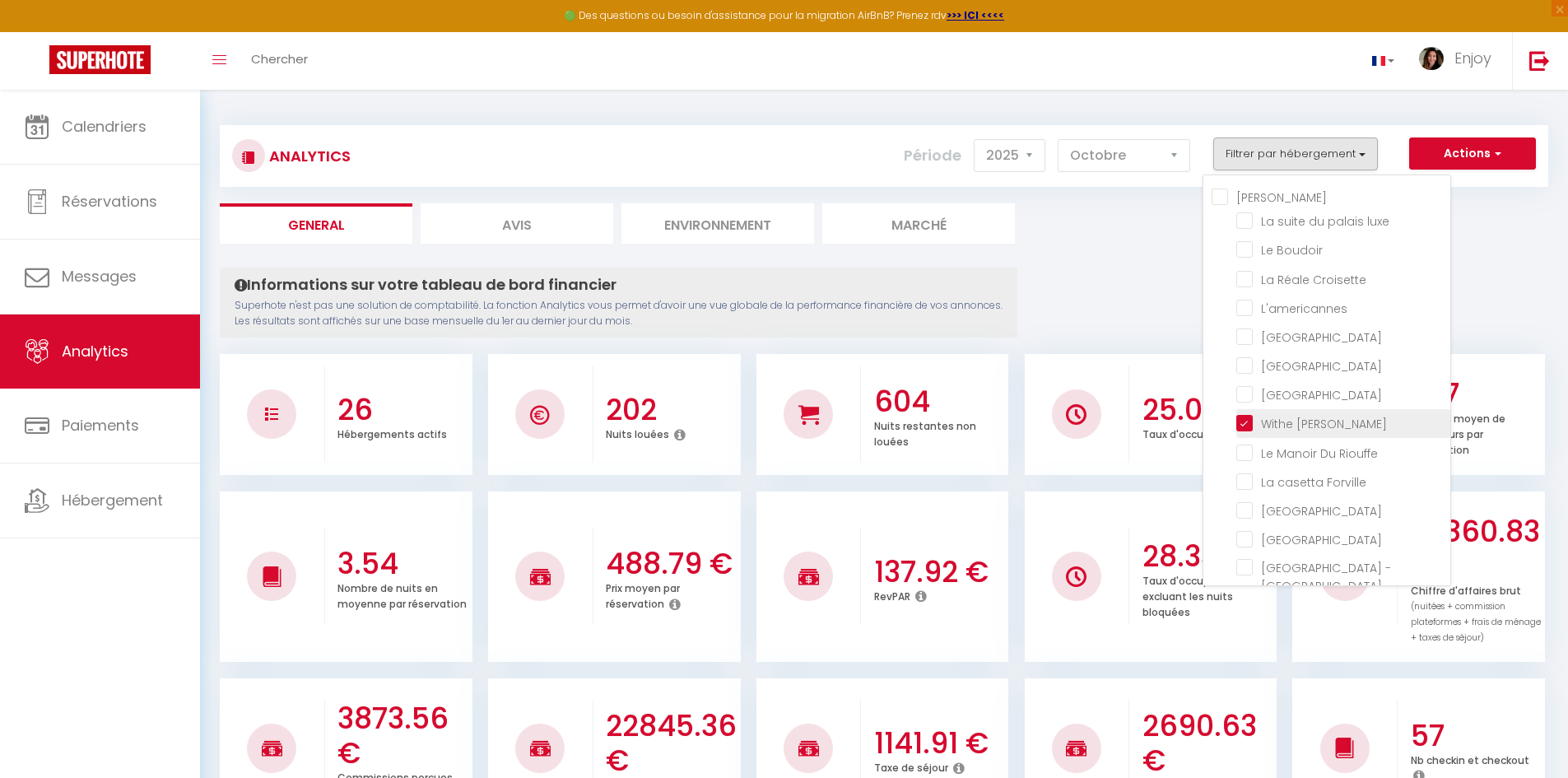
checkbox mia "false"
checkbox Room "false"
checkbox rouge "false"
checkbox B31 "false"
checkbox G17 "false"
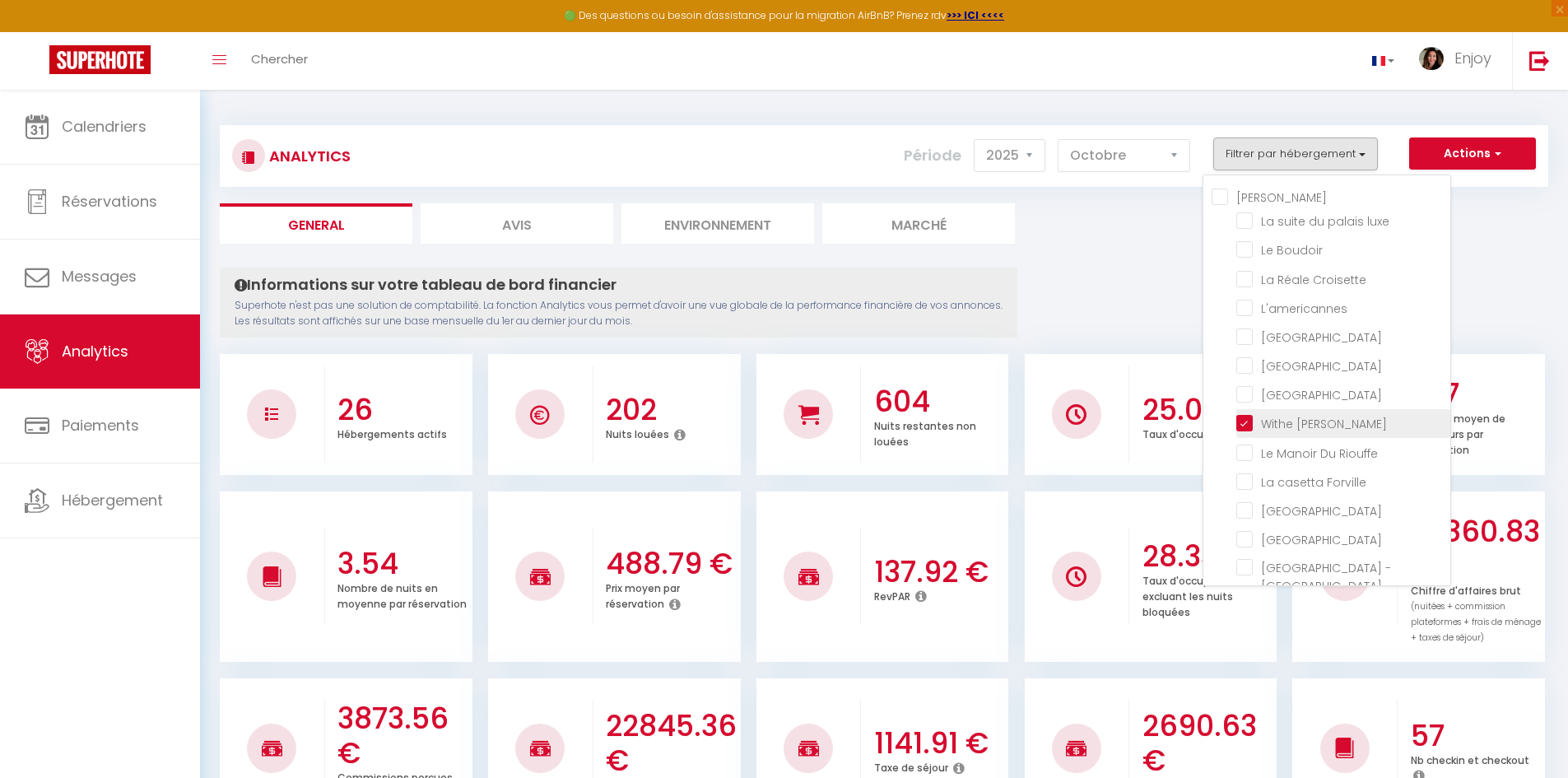
checkbox Jardin "false"
checkbox input "false"
checkbox D\'andré "false"
checkbox Victoria "false"
checkbox E37 "false"
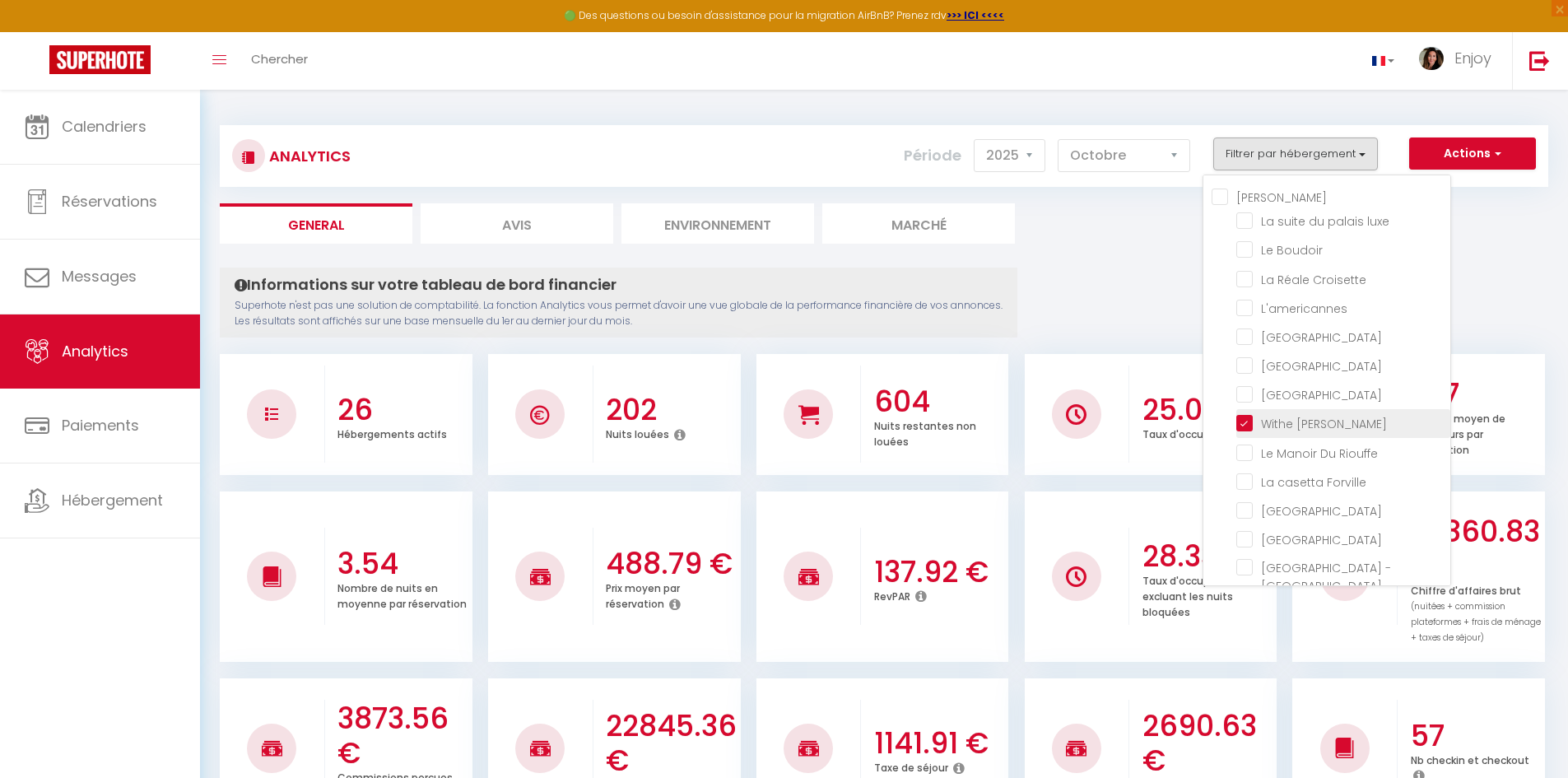
checkbox input "false"
checkbox Modern "false"
checkbox Meynadier "true"
checkbox Forville "false"
checkbox input "false"
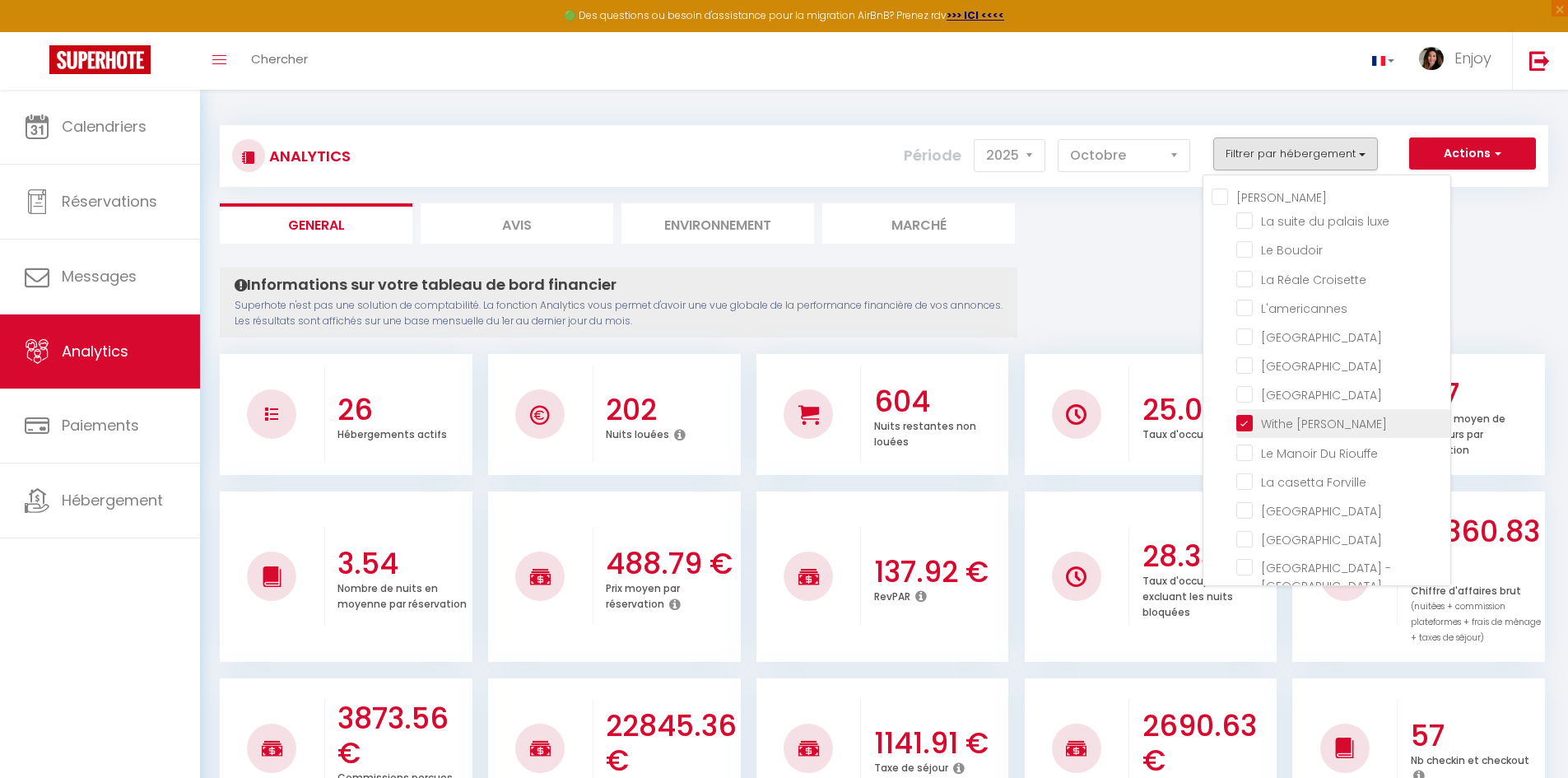
checkbox Madrilien "false"
checkbox input "false"
checkbox Rouge "false"
checkbox luxe "false"
checkbox Boudoir "false"
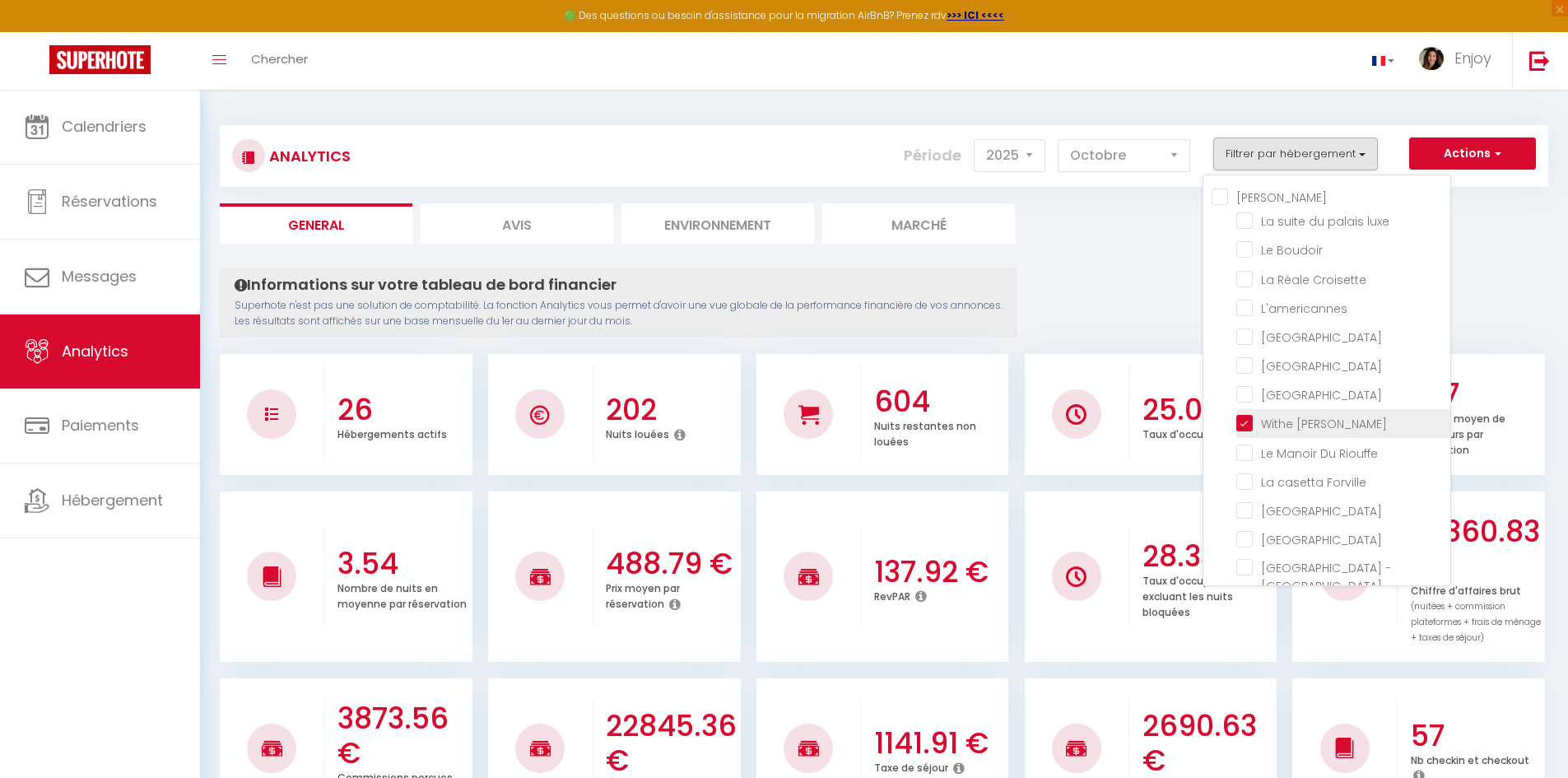
checkbox Croisette "false"
checkbox Riouffe "false"
checkbox Palace "false"
checkbox privée "false"
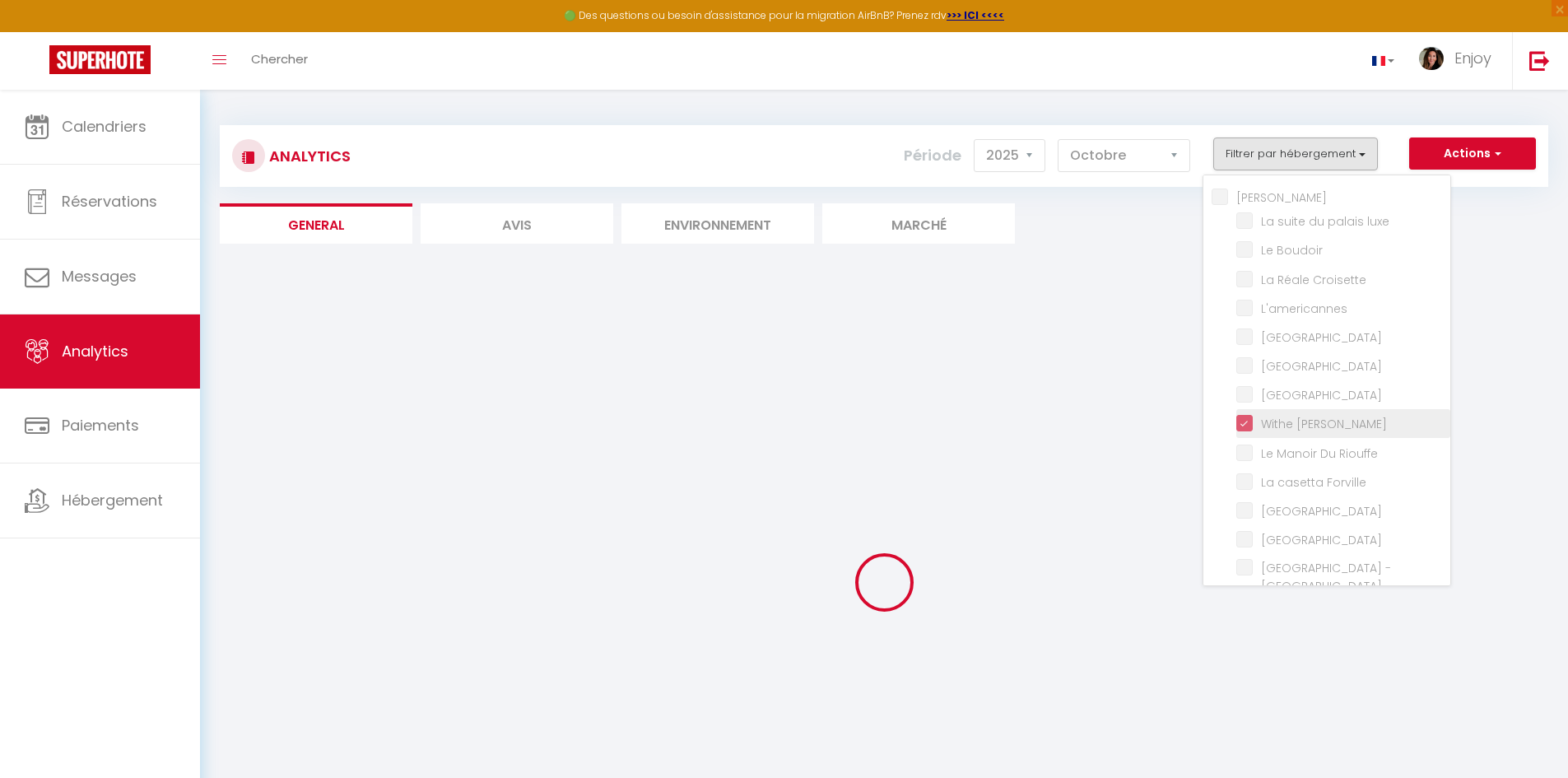
checkbox luxe "false"
checkbox Boudoir "false"
checkbox Croisette "false"
checkbox input "false"
checkbox Room "false"
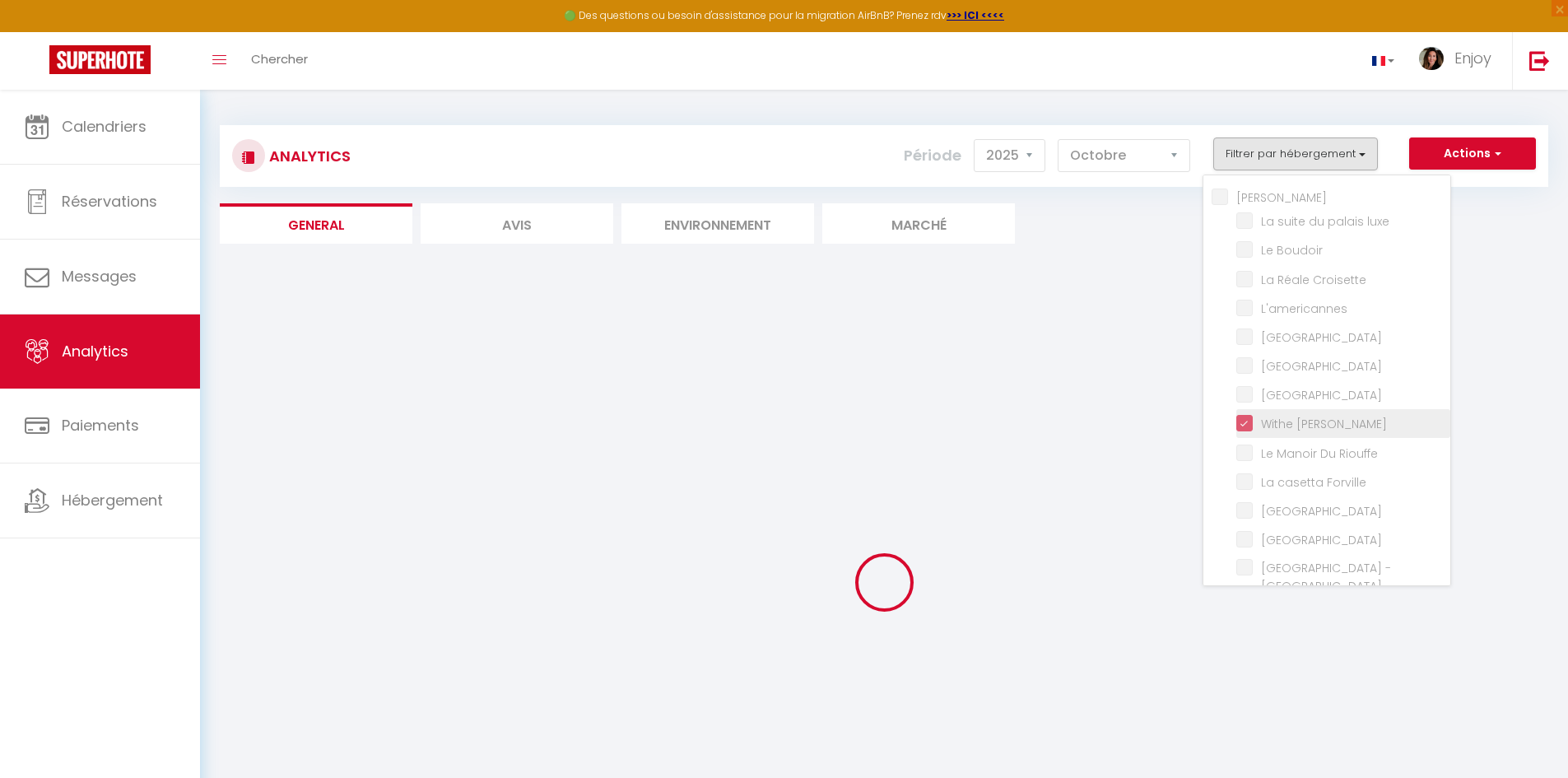
checkbox rouge "false"
checkbox Modern "false"
checkbox Riouffe "false"
checkbox Forville "false"
checkbox B31 "false"
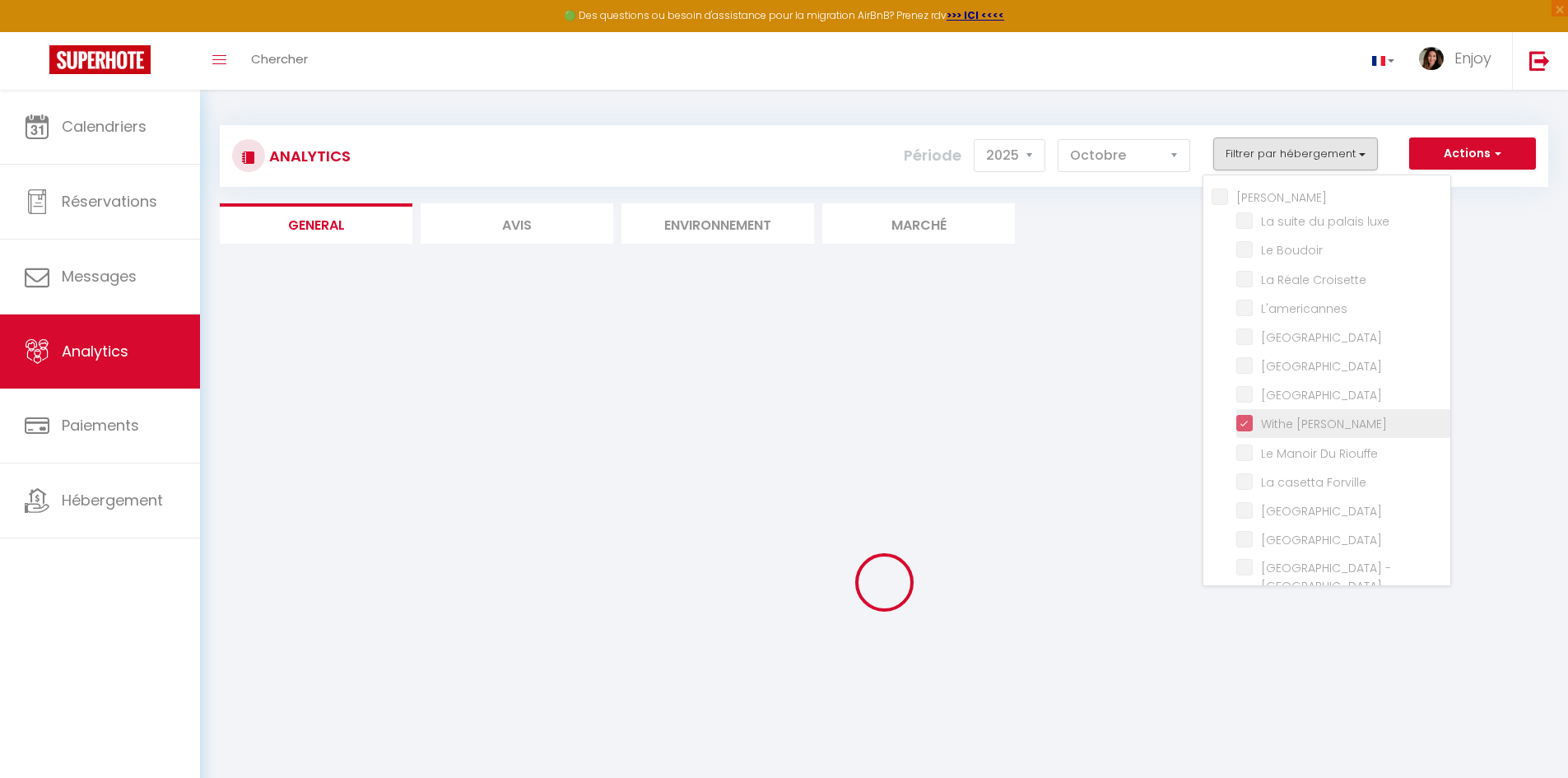
checkbox G17 "false"
checkbox Jardin "false"
checkbox Palace "false"
checkbox input "false"
checkbox Madrilien "false"
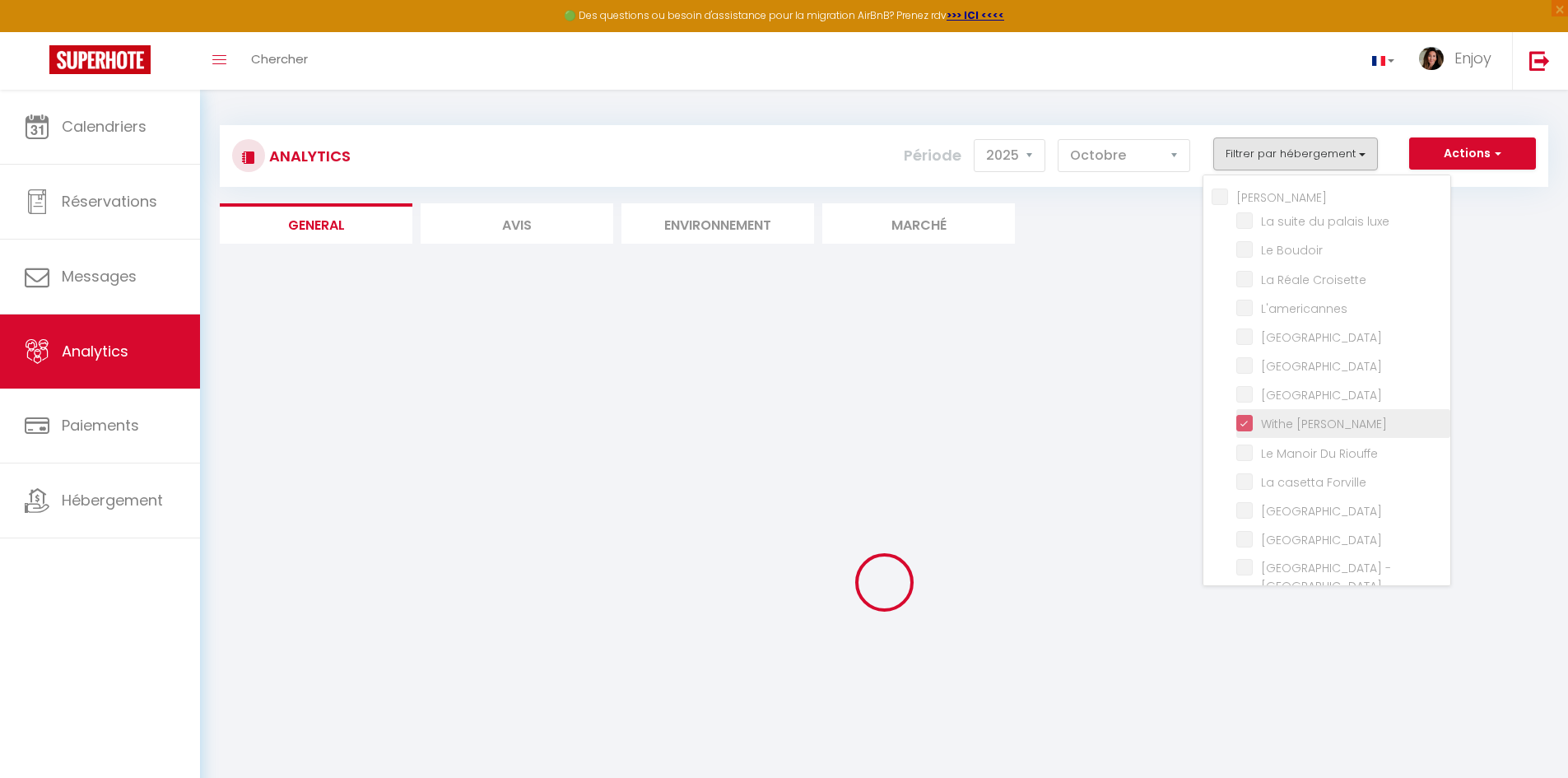
checkbox input "false"
checkbox D\'andré "false"
checkbox Rouge "false"
checkbox Victoria "false"
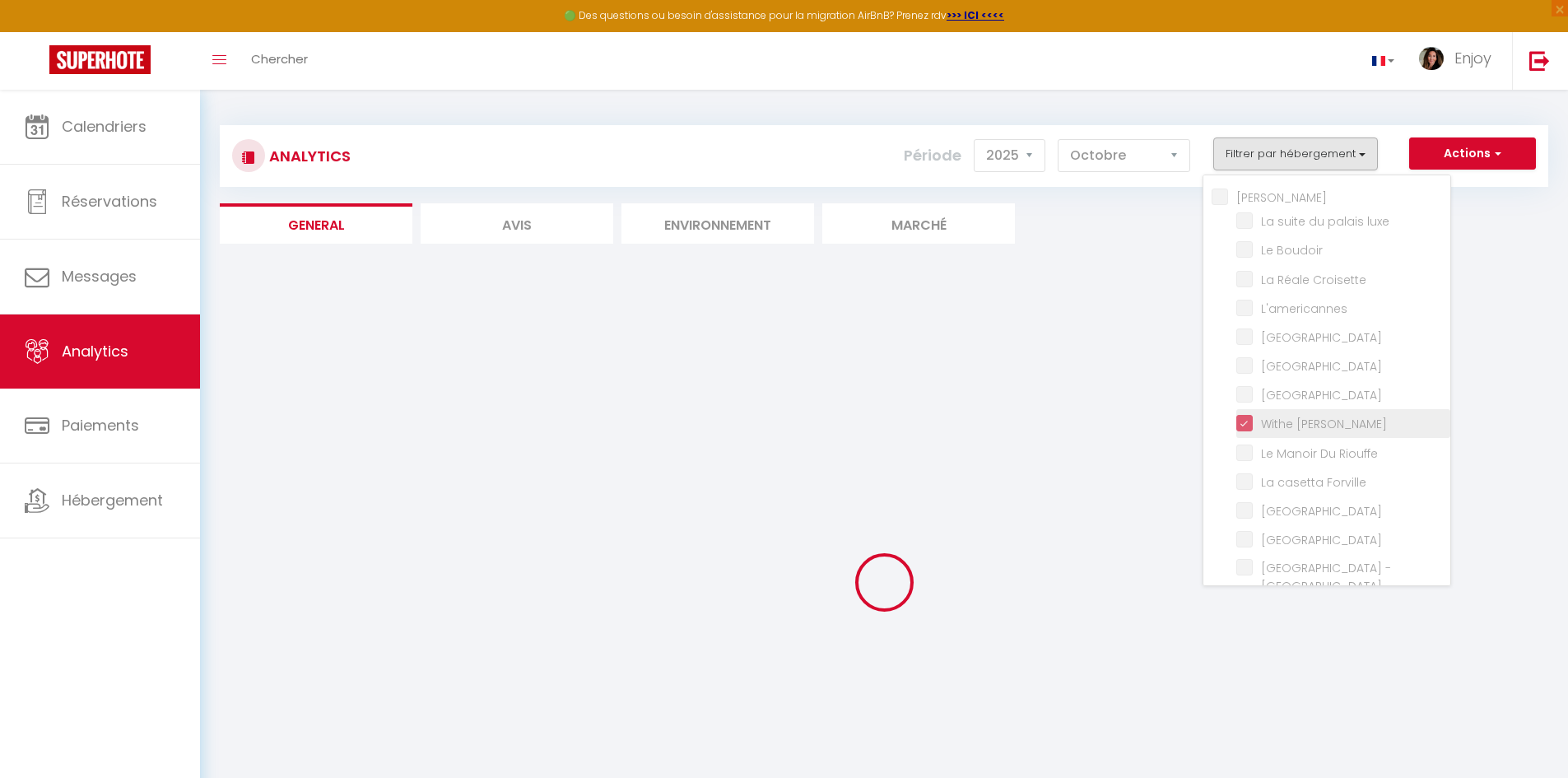
checkbox E37 "false"
checkbox Gold "false"
checkbox 121 "false"
checkbox mia "false"
checkbox Room "false"
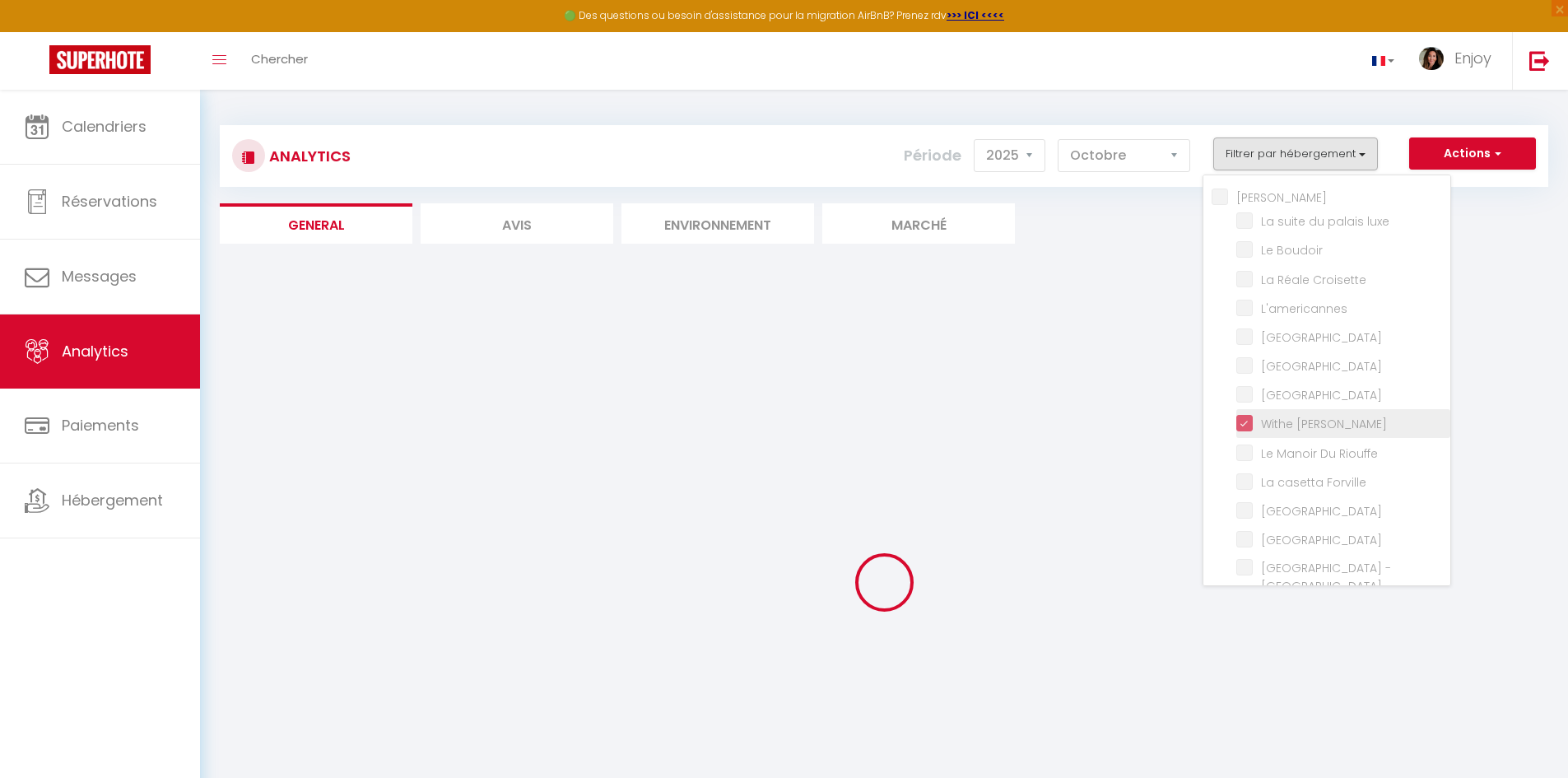
checkbox rouge "false"
checkbox B31 "false"
checkbox G17 "false"
checkbox Jardin "false"
checkbox input "false"
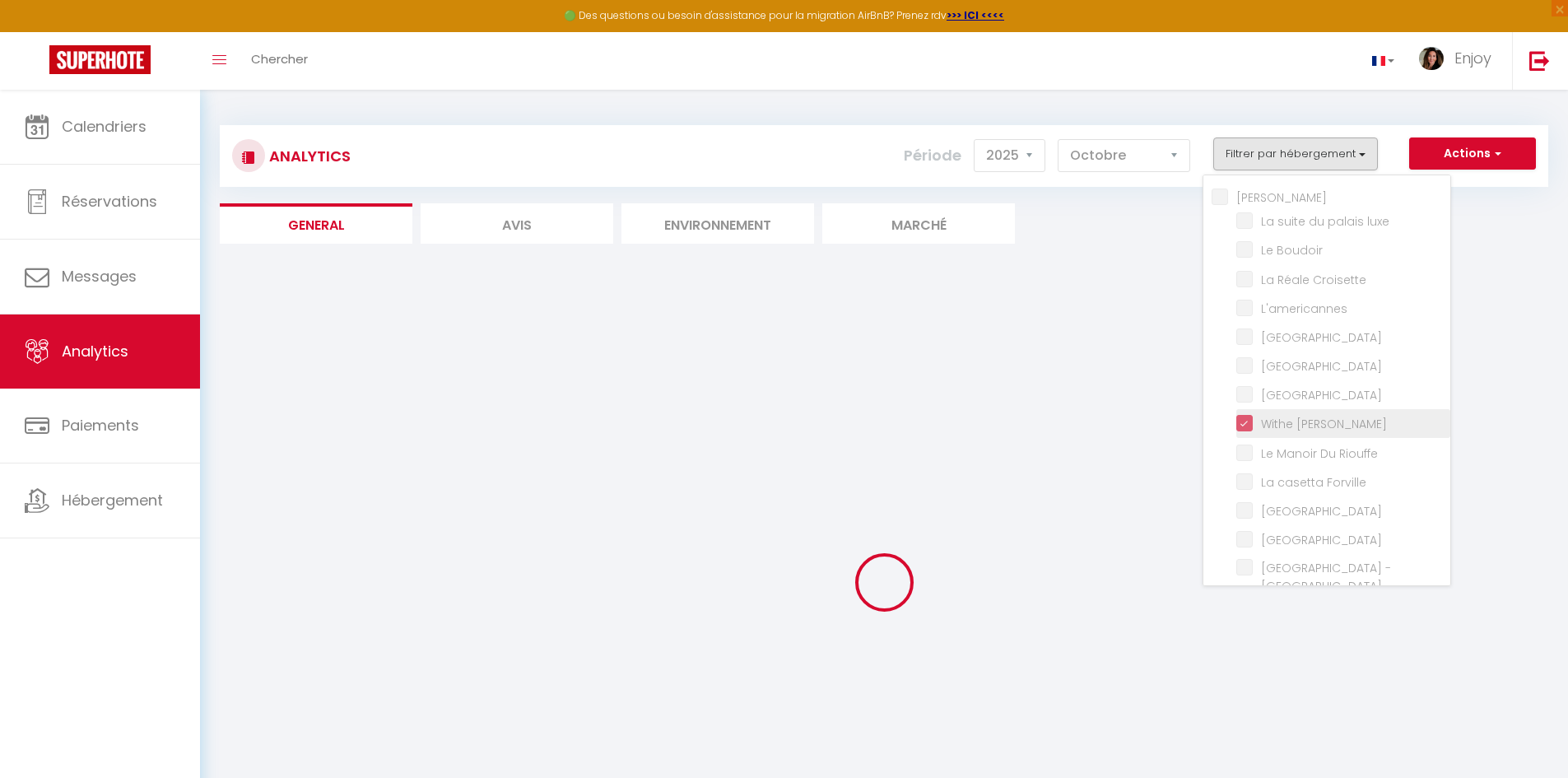
checkbox D\'andré "false"
checkbox Victoria "false"
checkbox E37 "false"
checkbox input "false"
checkbox Modern "false"
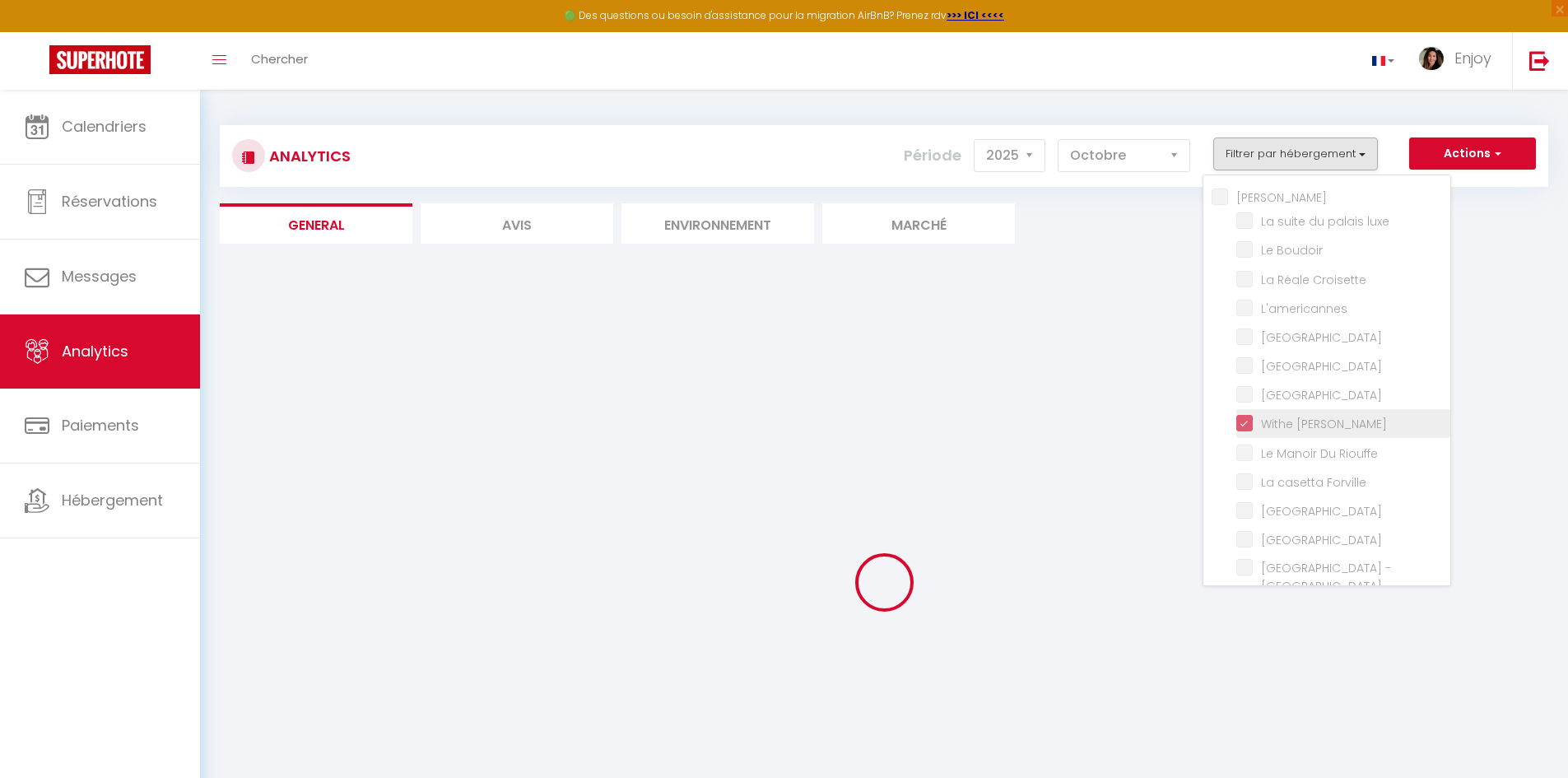
checkbox Forville "false"
checkbox input "false"
checkbox Madrilien "false"
checkbox input "false"
checkbox Rouge "false"
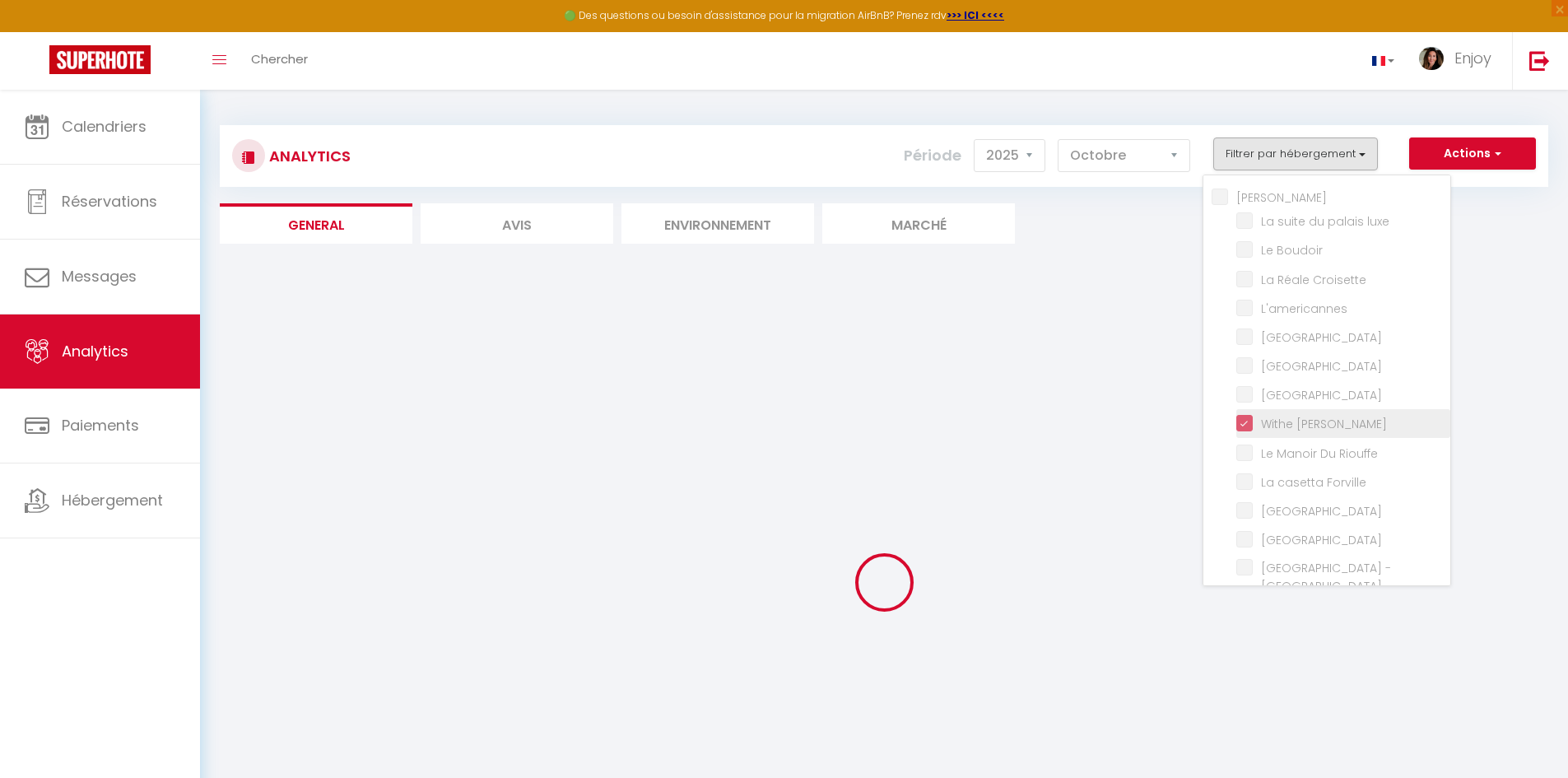
checkbox luxe "false"
checkbox Boudoir "false"
checkbox Croisette "false"
checkbox Riouffe "false"
checkbox Palace "false"
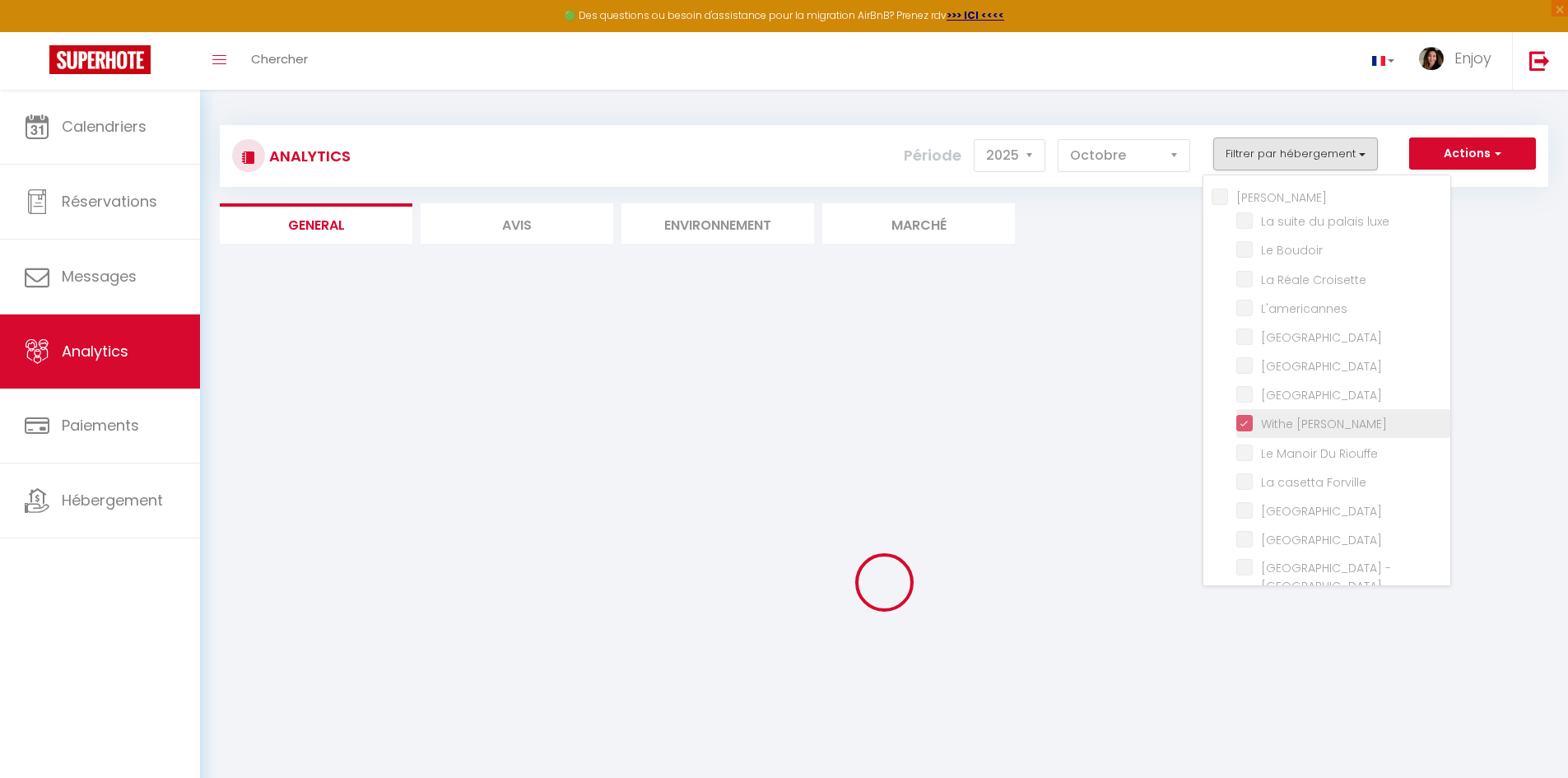
checkbox privée "false"
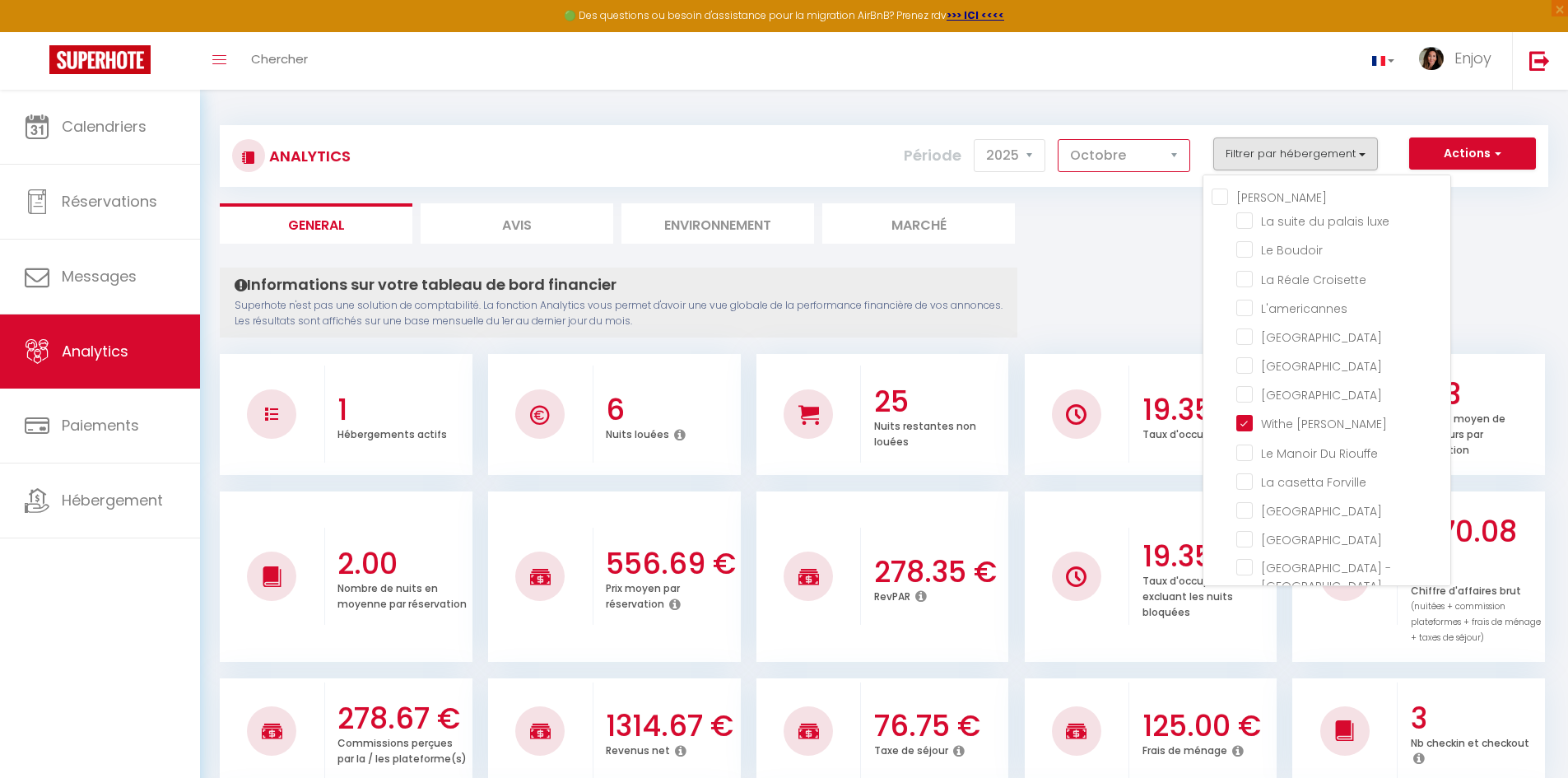
click at [1107, 147] on select "[PERSON_NAME] Mars [PERSON_NAME] Juin Juillet Août Septembre Octobre Novembre D…" at bounding box center [1124, 155] width 133 height 33
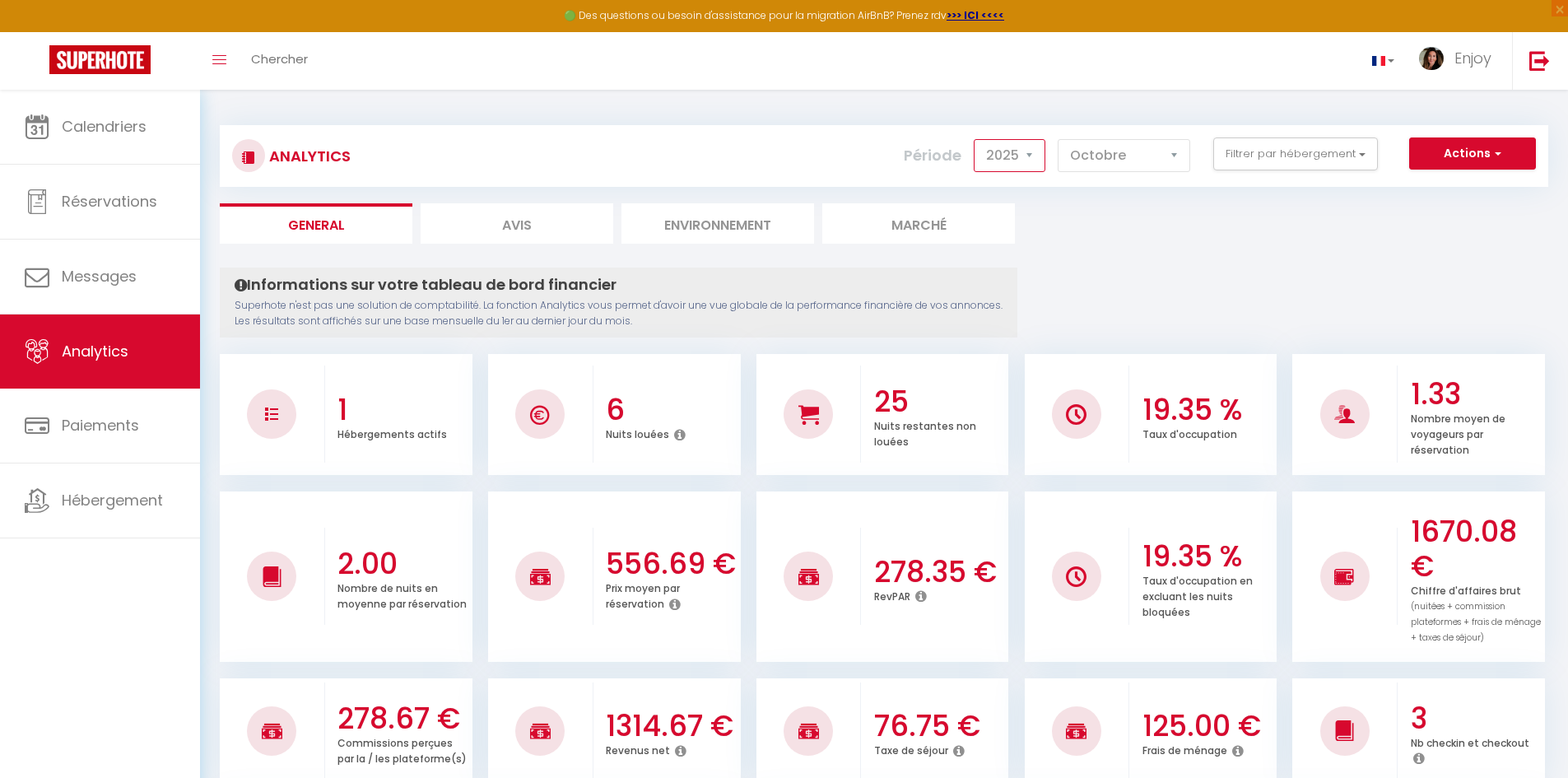
click at [1002, 157] on select "2014 2015 2016 2017 2018 2019 2020 2021 2022 2023 2024 2025 2026 2027" at bounding box center [1009, 155] width 72 height 33
click at [975, 139] on select "2014 2015 2016 2017 2018 2019 2020 2021 2022 2023 2024 2025 2026 2027" at bounding box center [1009, 155] width 72 height 33
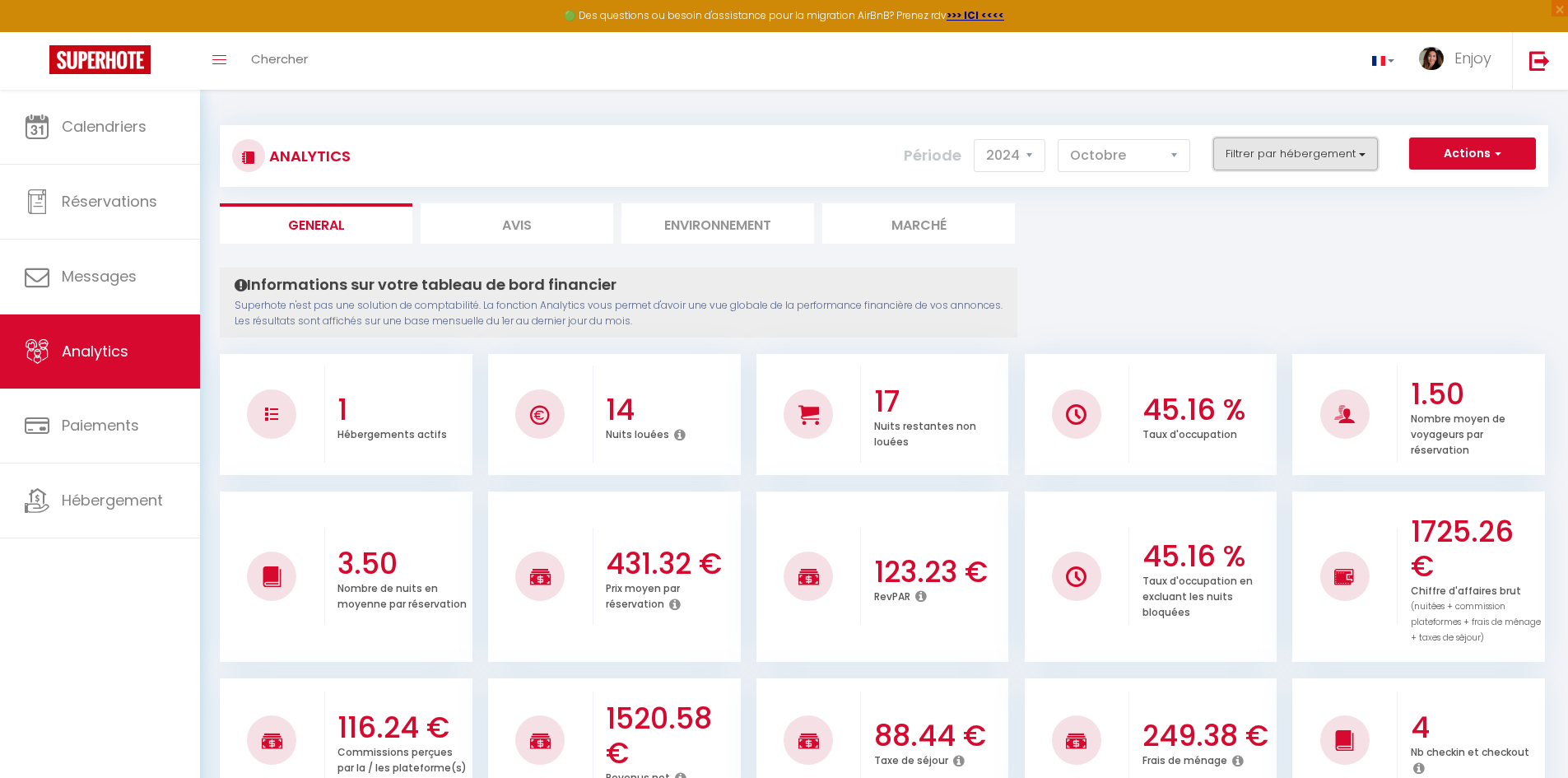
click at [1277, 159] on button "Filtrer par hébergement" at bounding box center [1296, 153] width 165 height 33
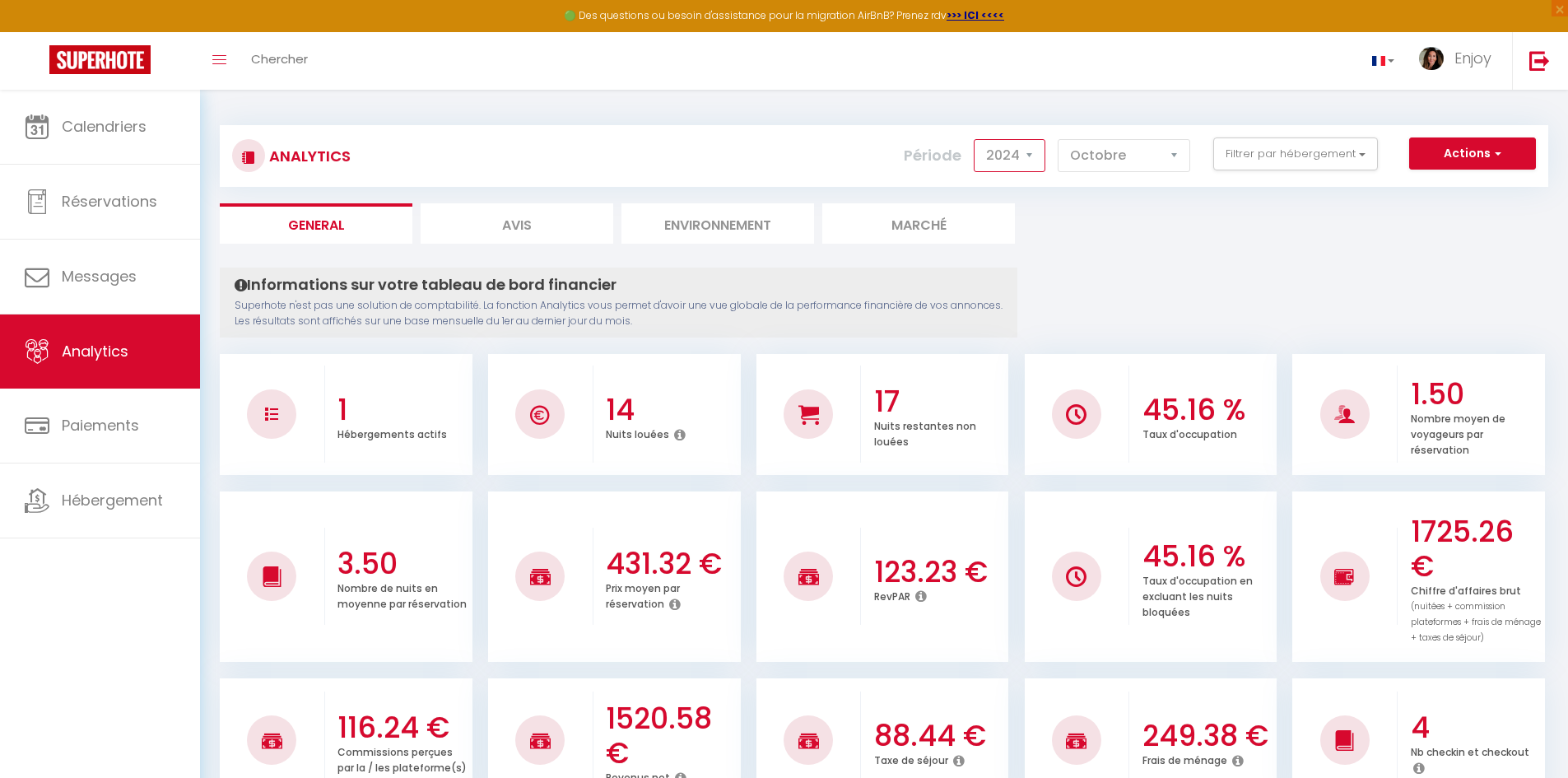
drag, startPoint x: 1021, startPoint y: 153, endPoint x: 1021, endPoint y: 167, distance: 14.0
click at [1021, 153] on select "2014 2015 2016 2017 2018 2019 2020 2021 2022 2023 2024 2025 2026 2027" at bounding box center [1009, 155] width 72 height 33
click at [975, 139] on select "2014 2015 2016 2017 2018 2019 2020 2021 2022 2023 2024 2025 2026 2027" at bounding box center [1009, 155] width 72 height 33
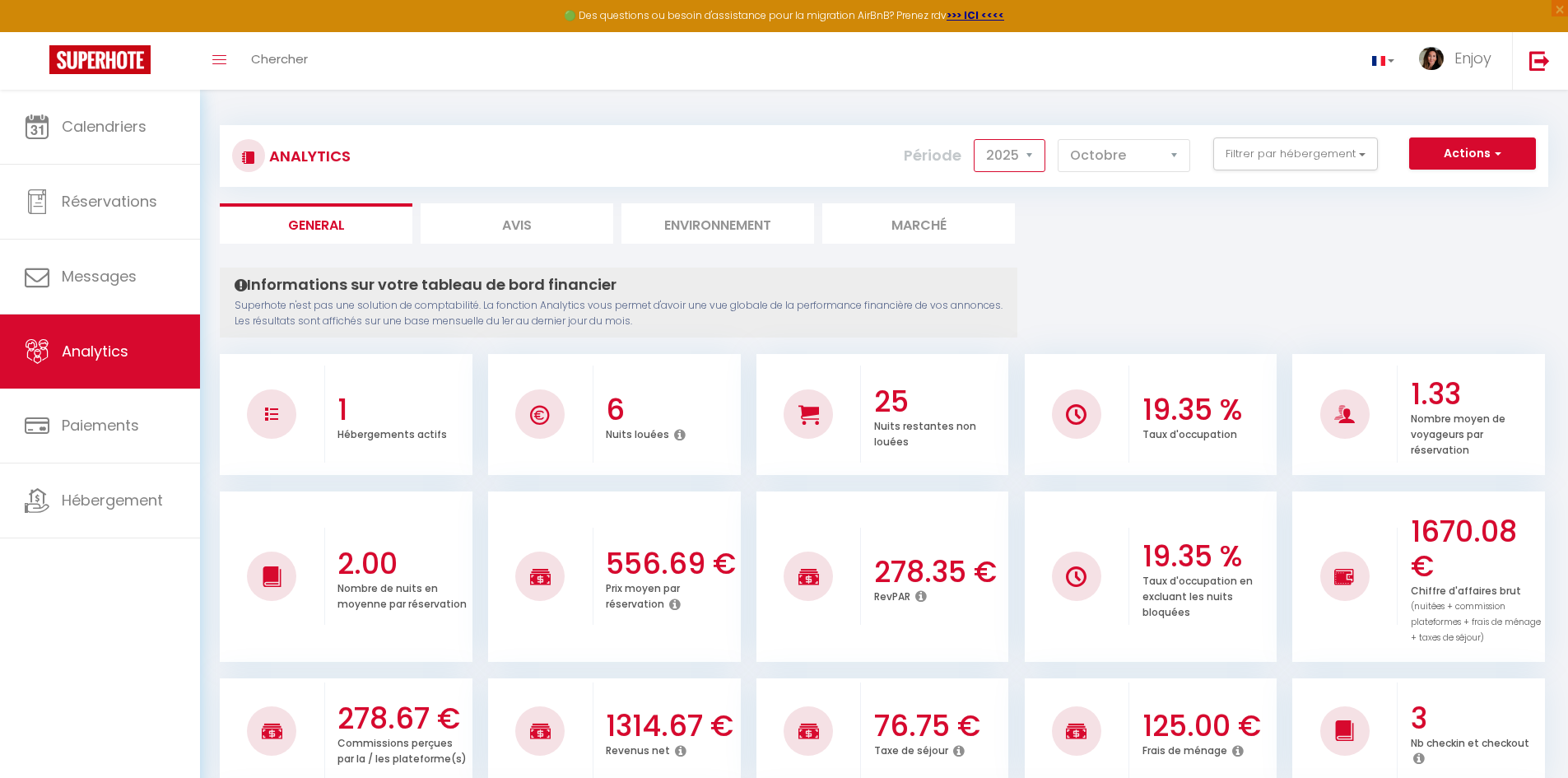
click at [1011, 169] on select "2014 2015 2016 2017 2018 2019 2020 2021 2022 2023 2024 2025 2026 2027" at bounding box center [1009, 155] width 72 height 33
select select "2024"
click at [975, 139] on select "2014 2015 2016 2017 2018 2019 2020 2021 2022 2023 2024 2025 2026 2027" at bounding box center [1009, 155] width 72 height 33
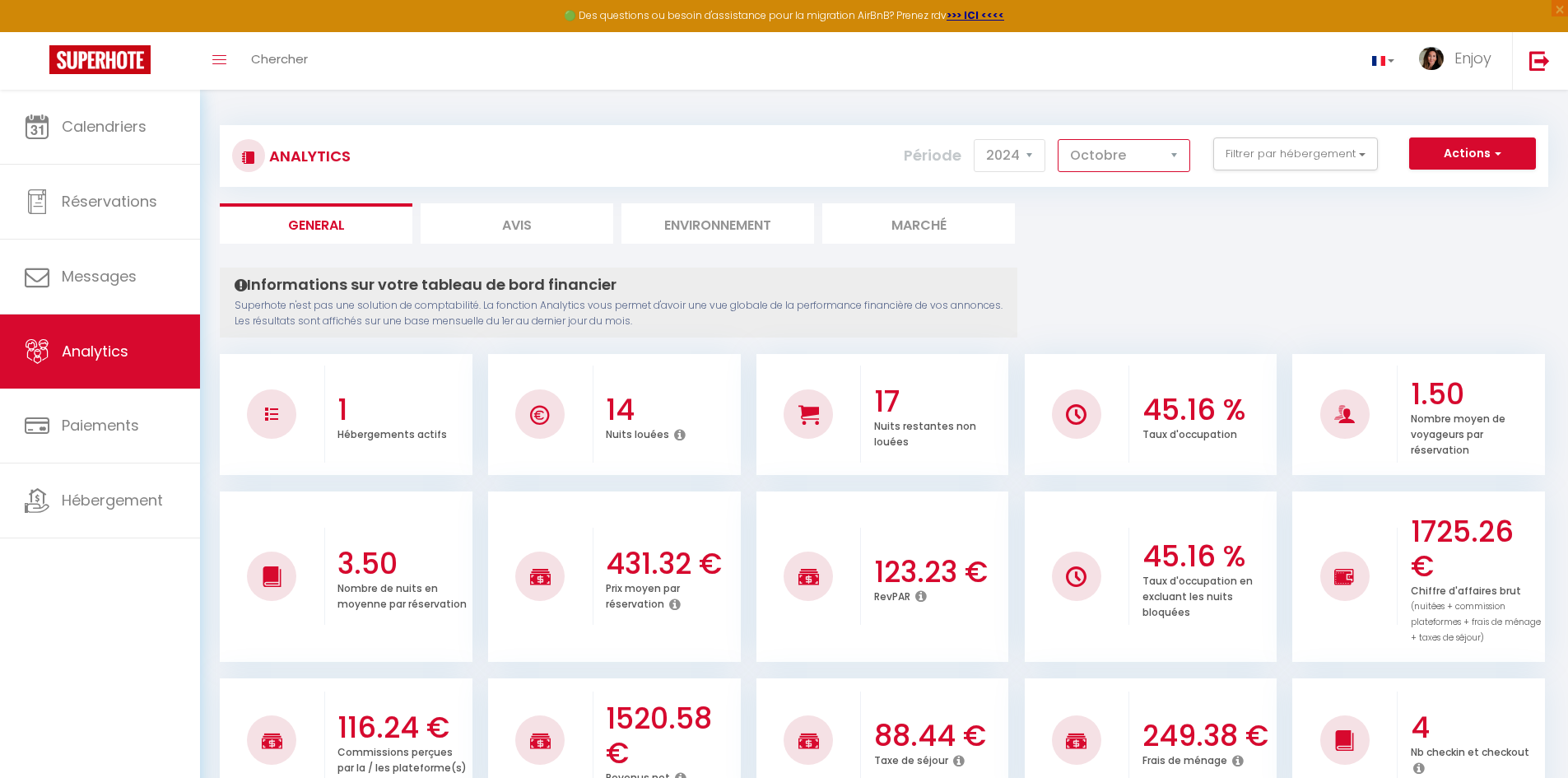
click at [1134, 156] on select "[PERSON_NAME] Mars [PERSON_NAME] Juin Juillet Août Septembre Octobre Novembre D…" at bounding box center [1124, 155] width 133 height 33
click at [1028, 158] on select "2014 2015 2016 2017 2018 2019 2020 2021 2022 2023 2024 2025 2026 2027" at bounding box center [1009, 155] width 72 height 33
click at [1282, 159] on button "Filtrer par hébergement" at bounding box center [1296, 153] width 165 height 33
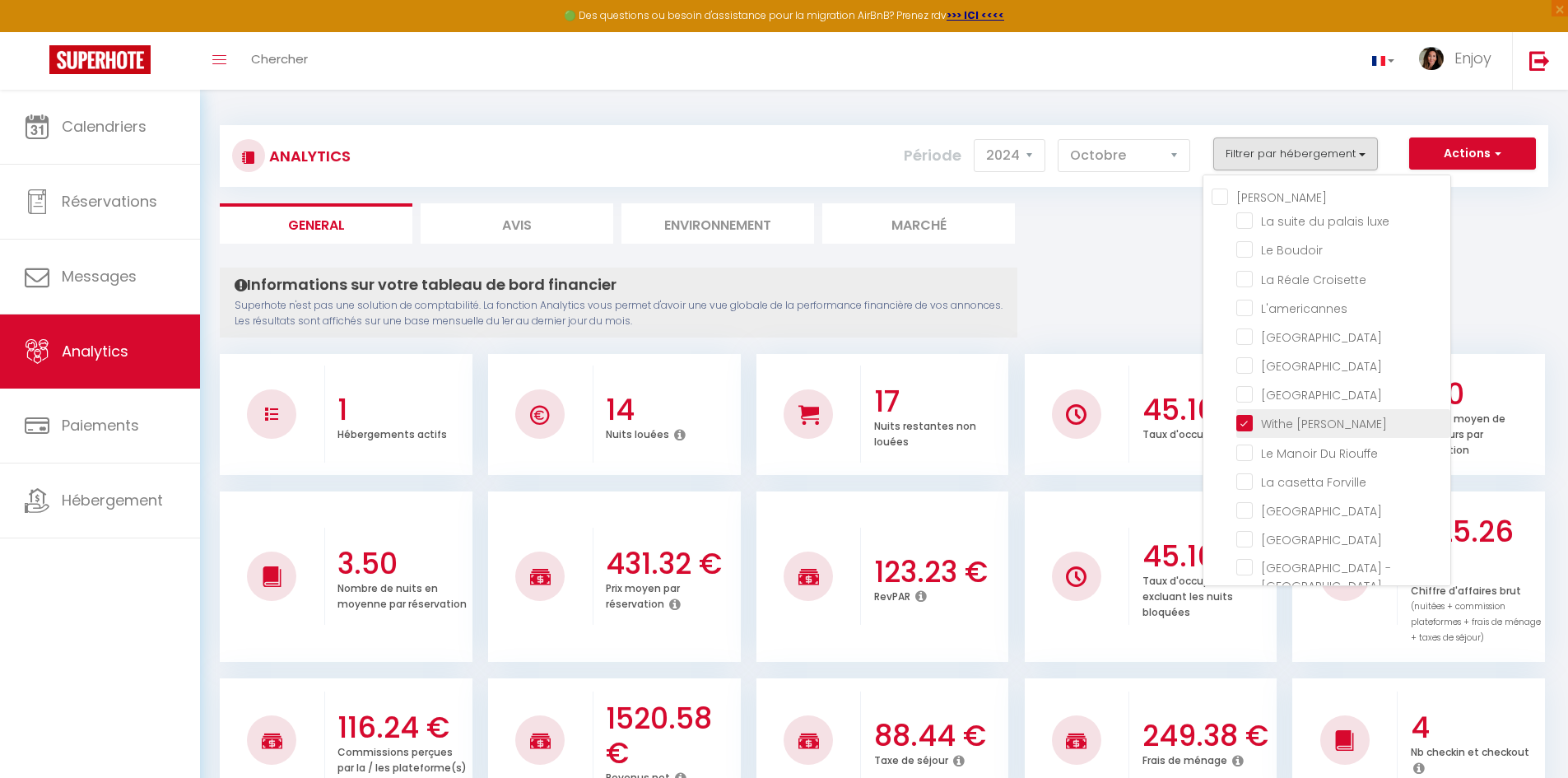
click at [1248, 431] on Meynadier "checkbox" at bounding box center [1344, 422] width 214 height 17
checkbox Meynadier "false"
checkbox luxe "false"
checkbox Boudoir "false"
checkbox Croisette "false"
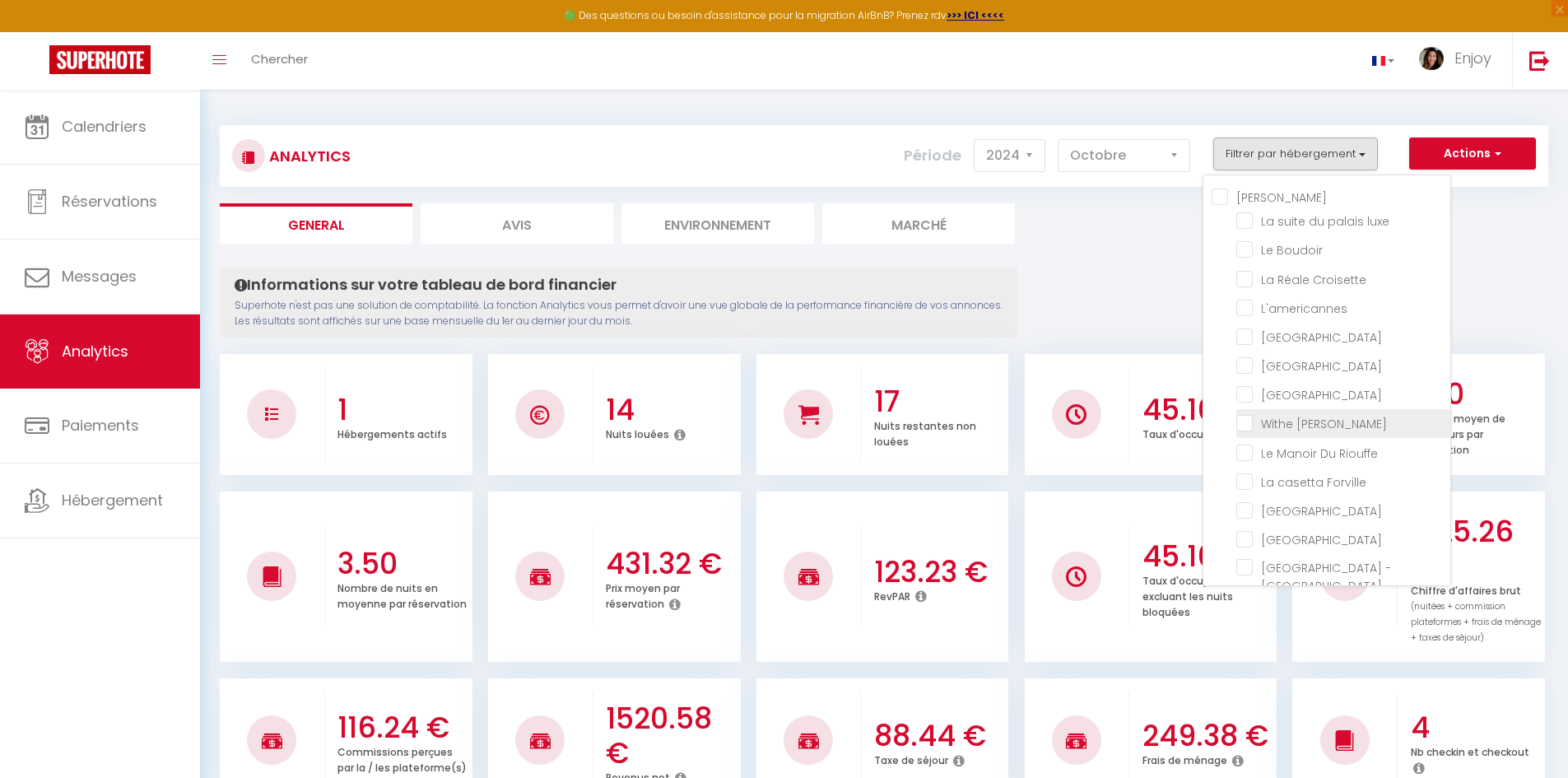
checkbox input "false"
checkbox Room "false"
checkbox rouge "false"
checkbox Modern "false"
checkbox Riouffe "false"
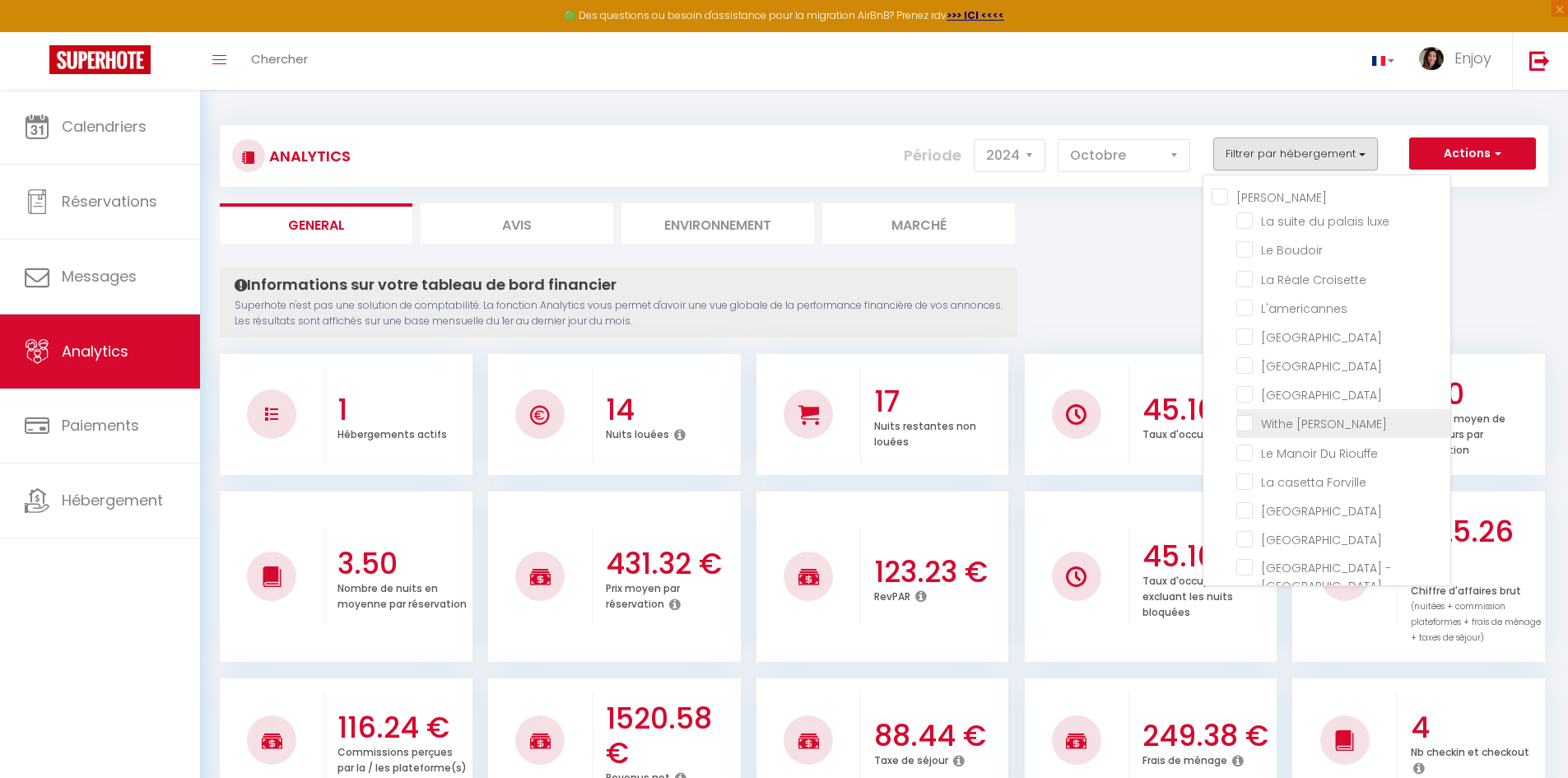
checkbox Forville "false"
checkbox B31 "false"
checkbox G17 "false"
checkbox Jardin "false"
checkbox Palace "false"
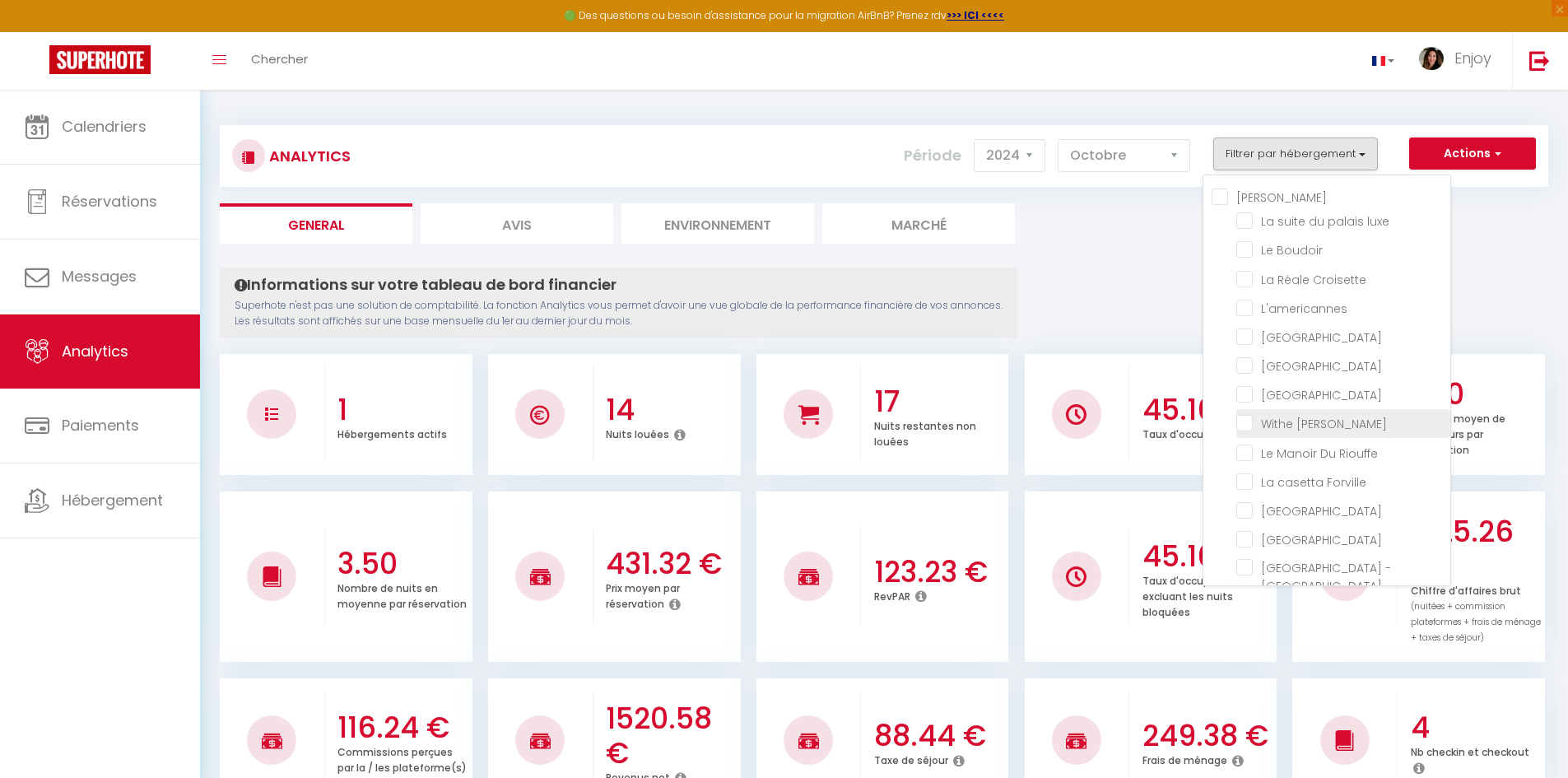
checkbox input "false"
checkbox Madrilien "false"
checkbox input "false"
checkbox D\'andré "false"
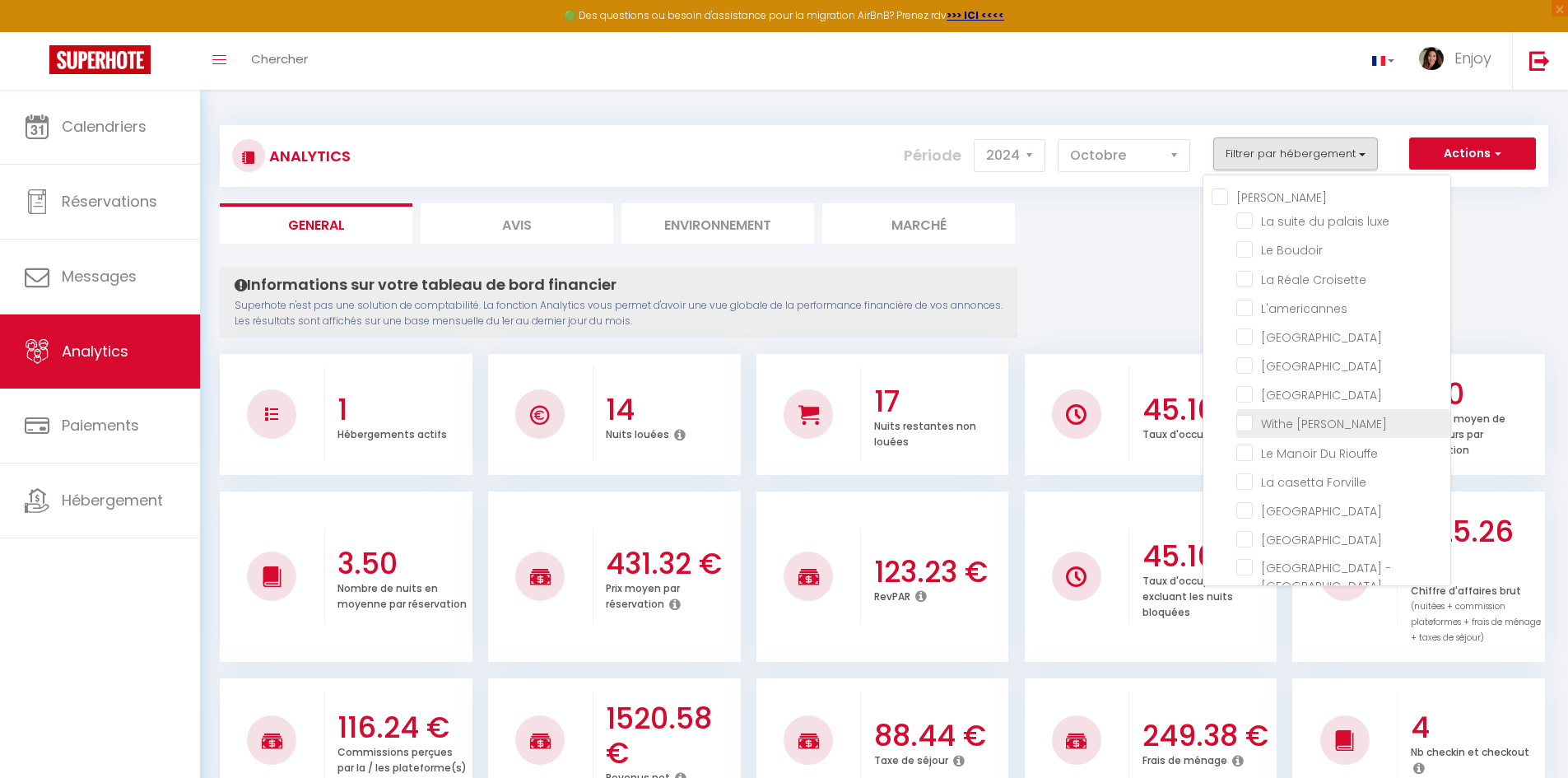
checkbox Rouge "false"
checkbox Victoria "false"
checkbox E37 "false"
checkbox Gold "false"
checkbox 121 "false"
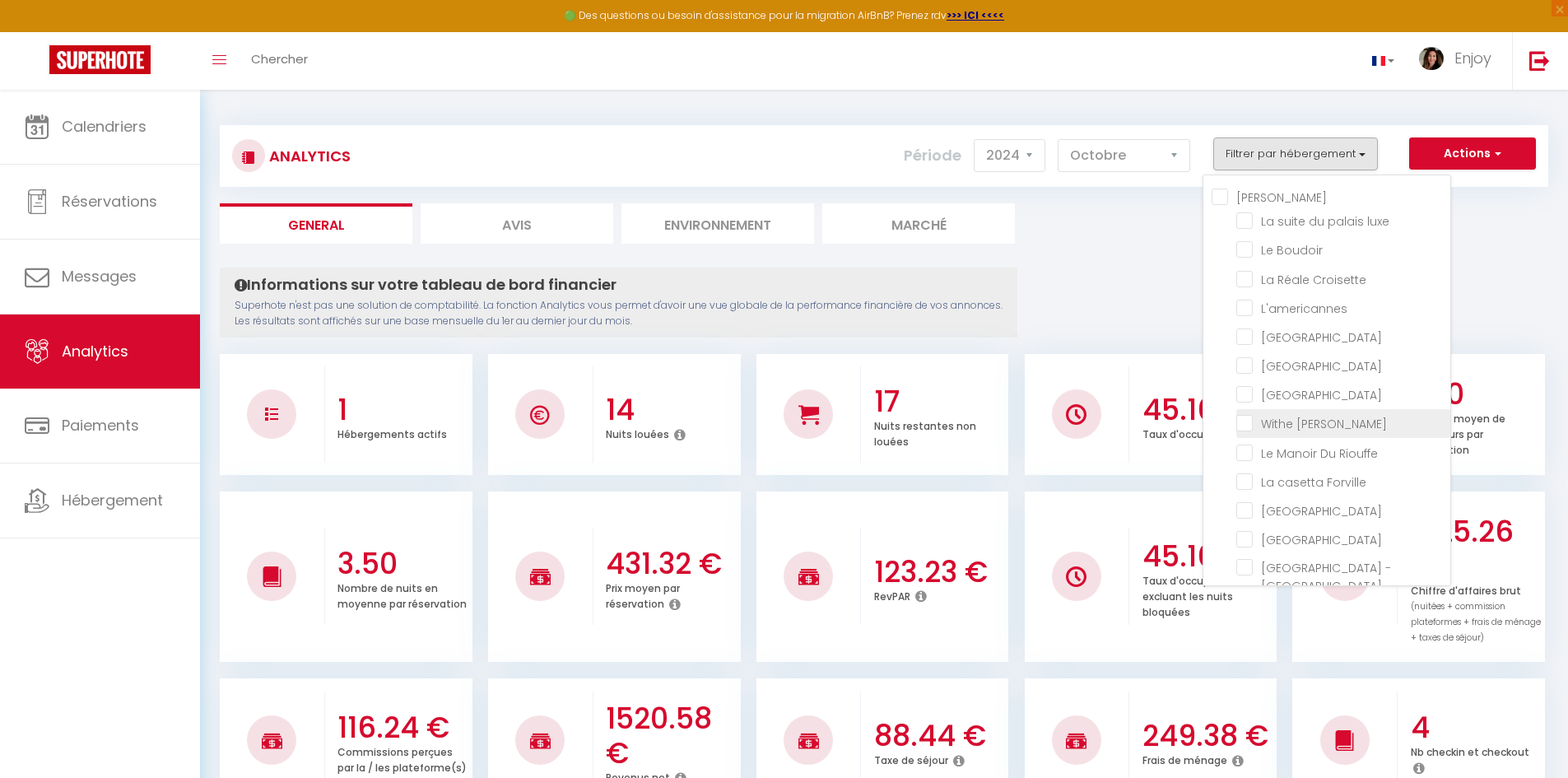
checkbox mia "false"
checkbox Room "false"
checkbox rouge "false"
checkbox B31 "false"
checkbox G17 "false"
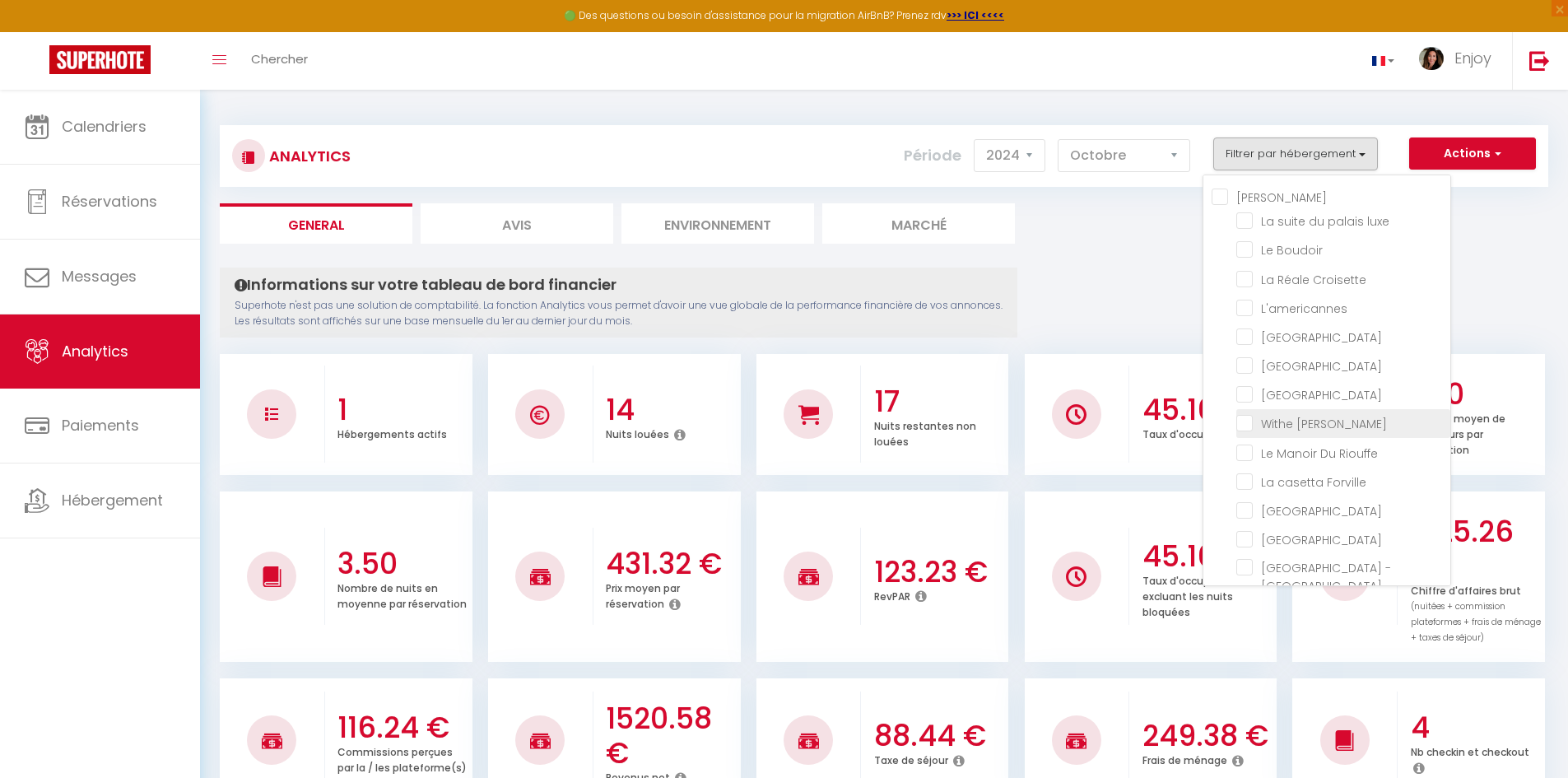
checkbox Jardin "false"
checkbox input "false"
checkbox D\'andré "false"
checkbox Victoria "false"
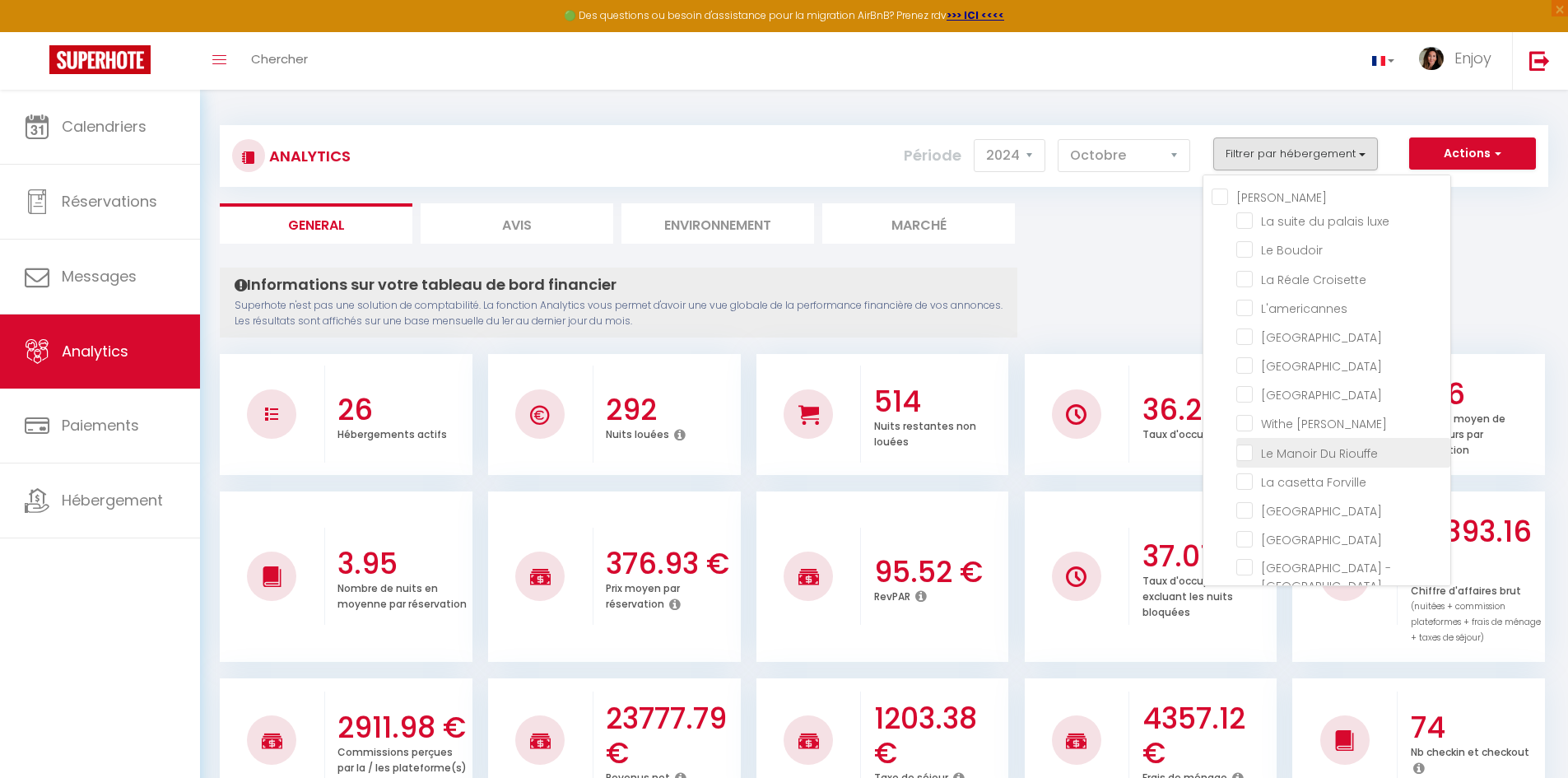
click at [1247, 460] on Riouffe "checkbox" at bounding box center [1344, 451] width 214 height 17
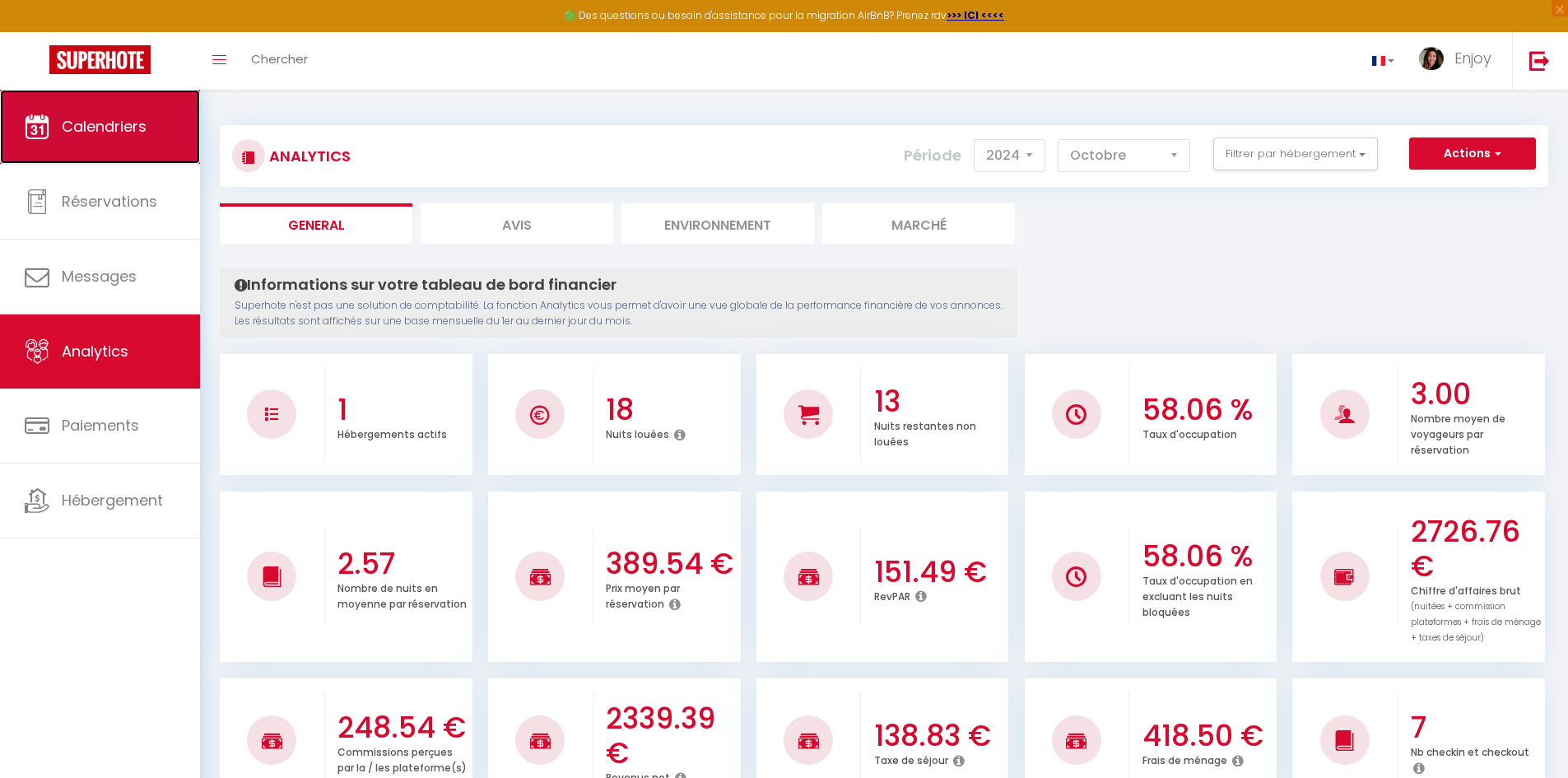
click at [144, 121] on span "Calendriers" at bounding box center [105, 126] width 85 height 20
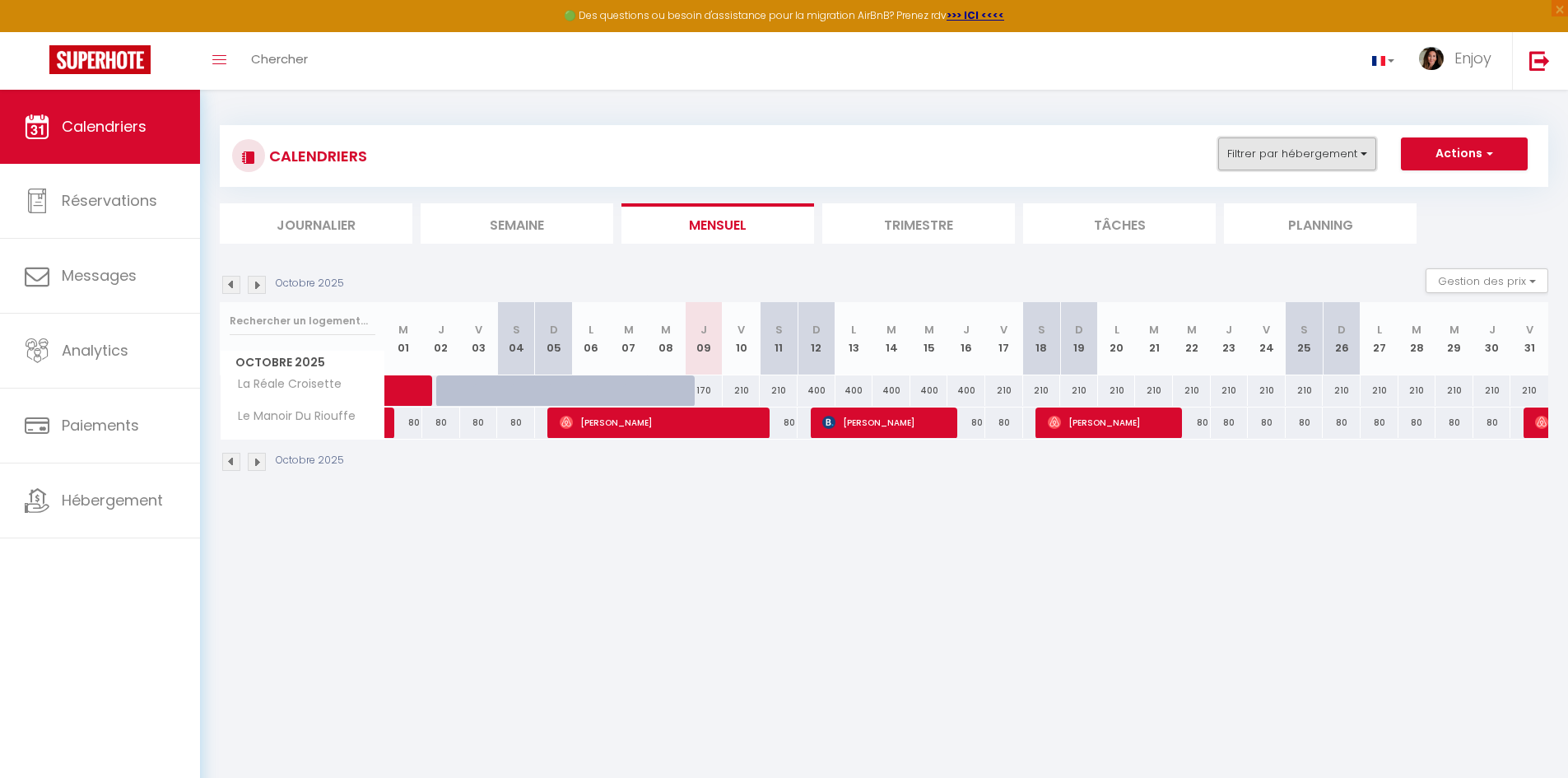
click at [1243, 153] on button "Filtrer par hébergement" at bounding box center [1297, 153] width 158 height 33
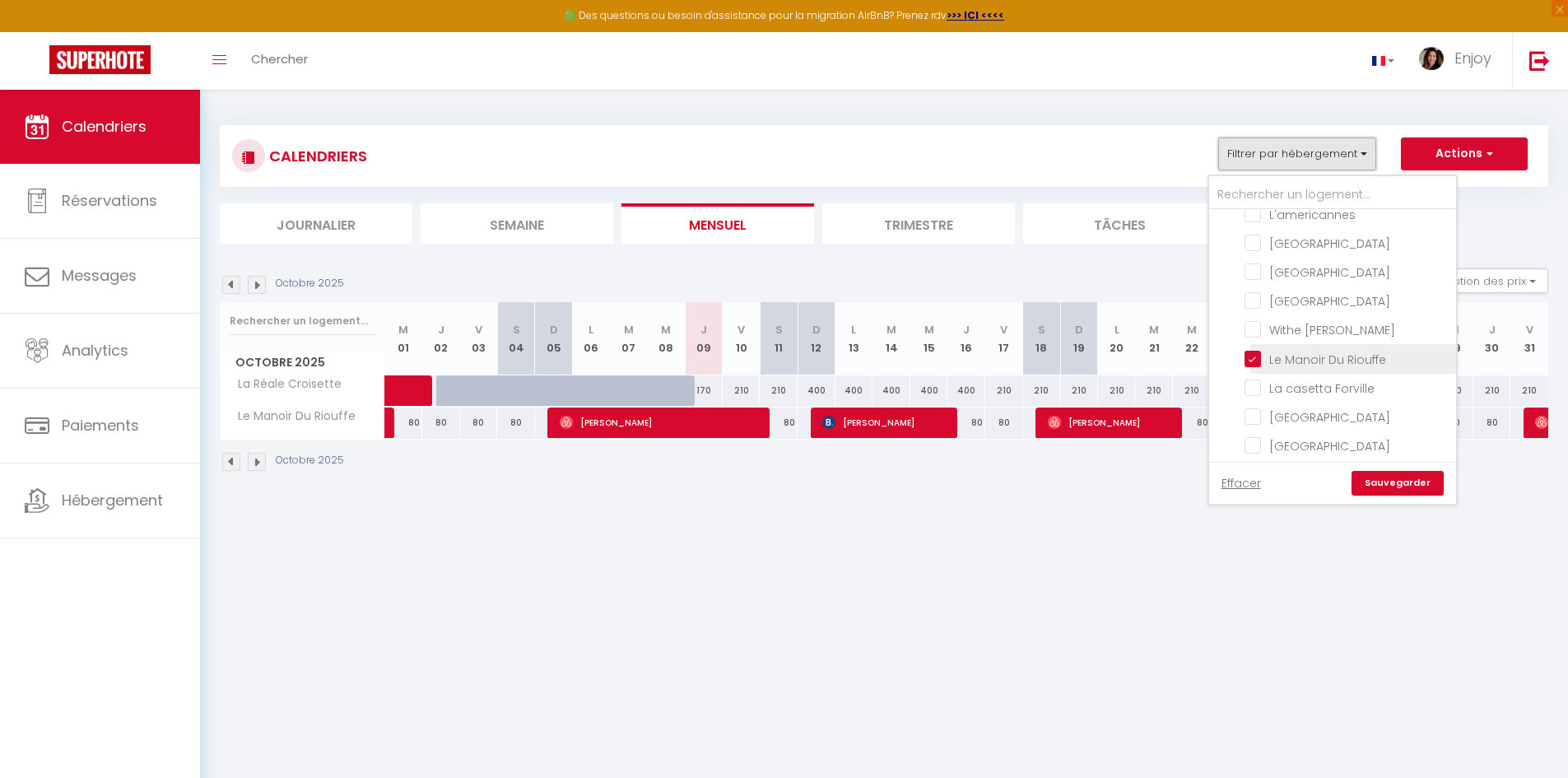
scroll to position [165, 0]
click at [1248, 297] on input "Withe [PERSON_NAME]" at bounding box center [1347, 288] width 206 height 17
click at [1391, 490] on link "Sauvegarder" at bounding box center [1398, 484] width 92 height 25
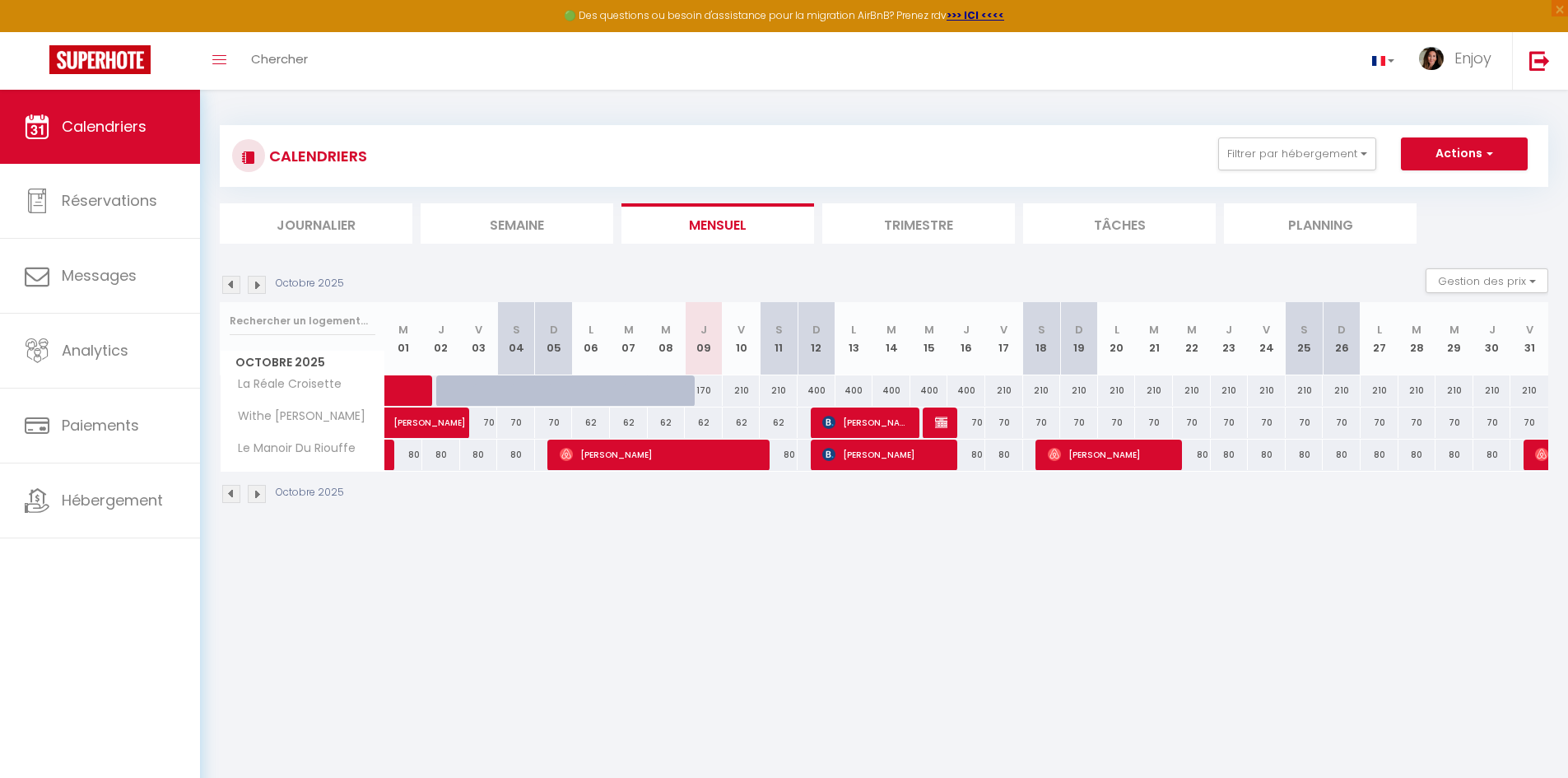
click at [950, 423] on div "70" at bounding box center [966, 423] width 38 height 30
click at [944, 421] on img at bounding box center [942, 422] width 13 height 13
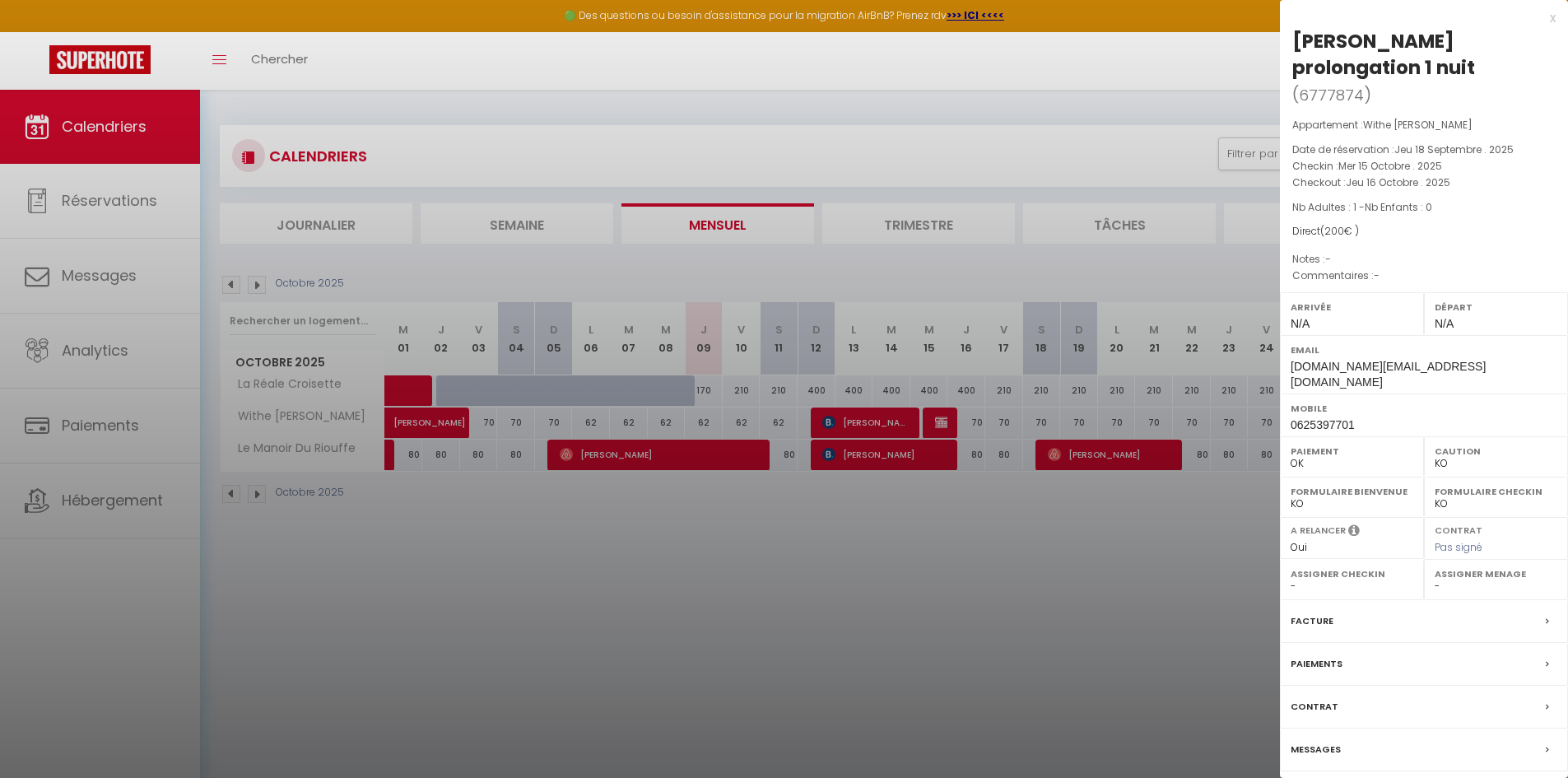
click at [1552, 14] on div "x" at bounding box center [1417, 18] width 276 height 19
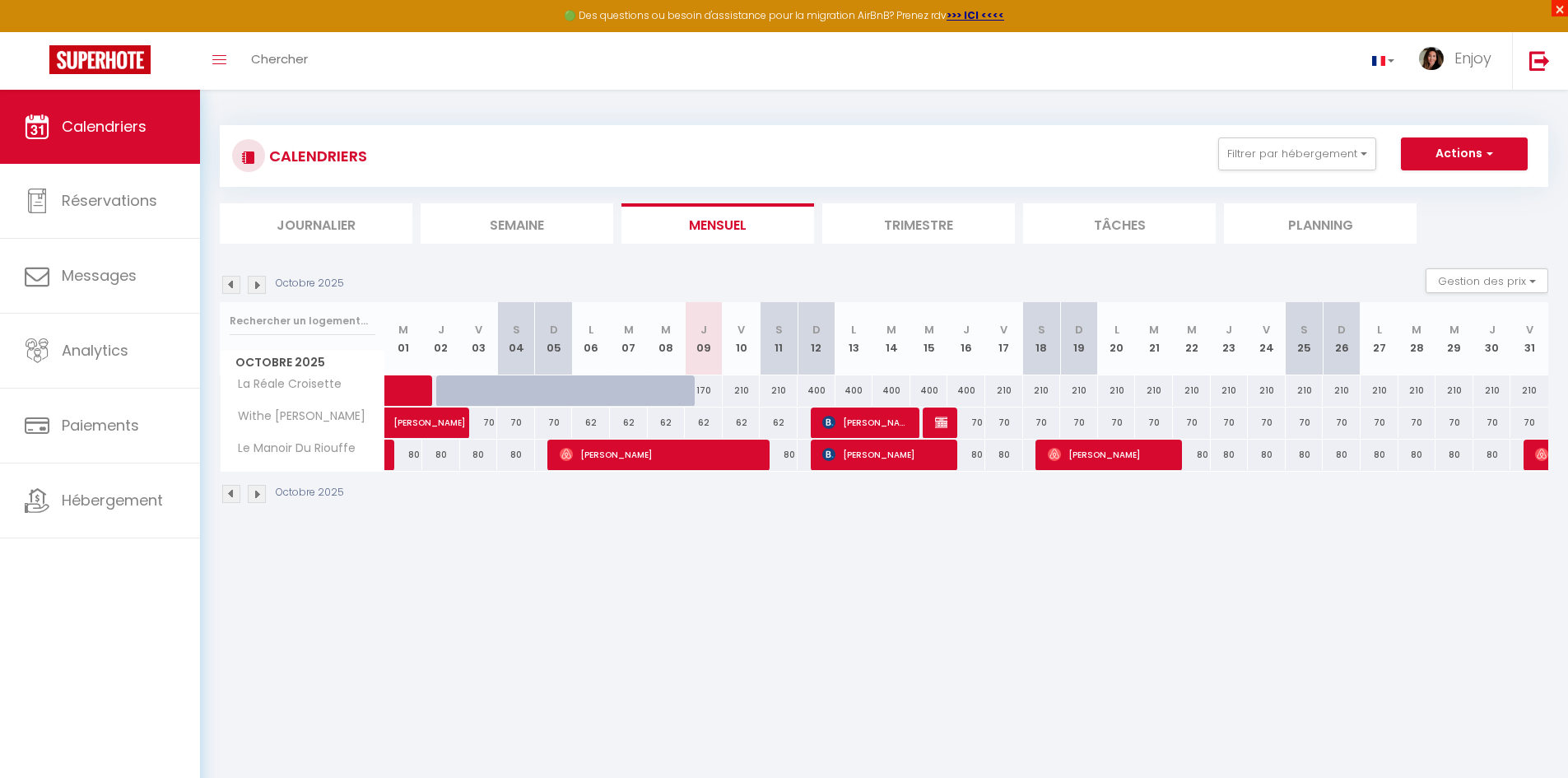
click at [1554, 10] on span "×" at bounding box center [1560, 8] width 17 height 17
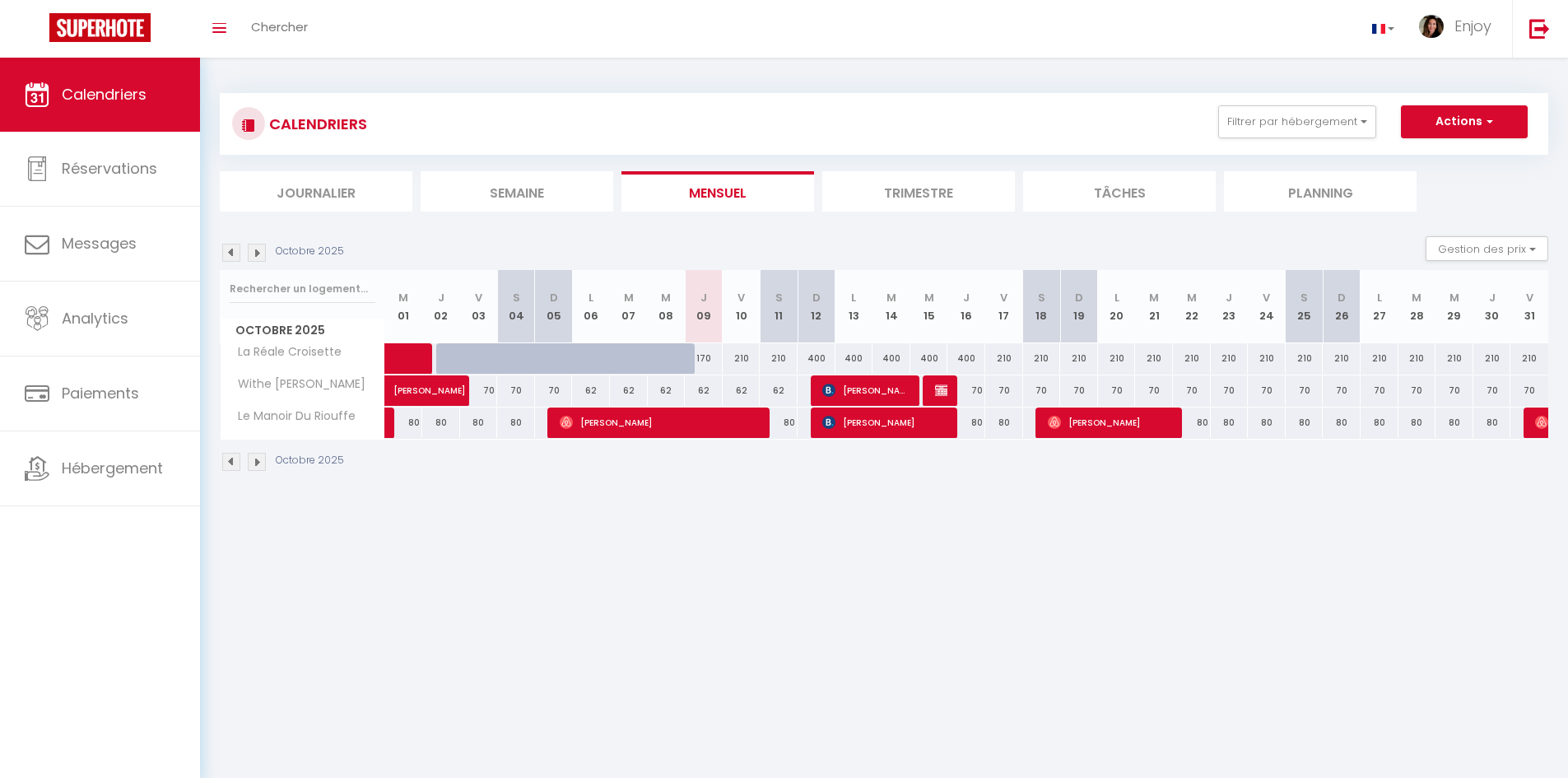
click at [314, 183] on li "Journalier" at bounding box center [315, 191] width 192 height 41
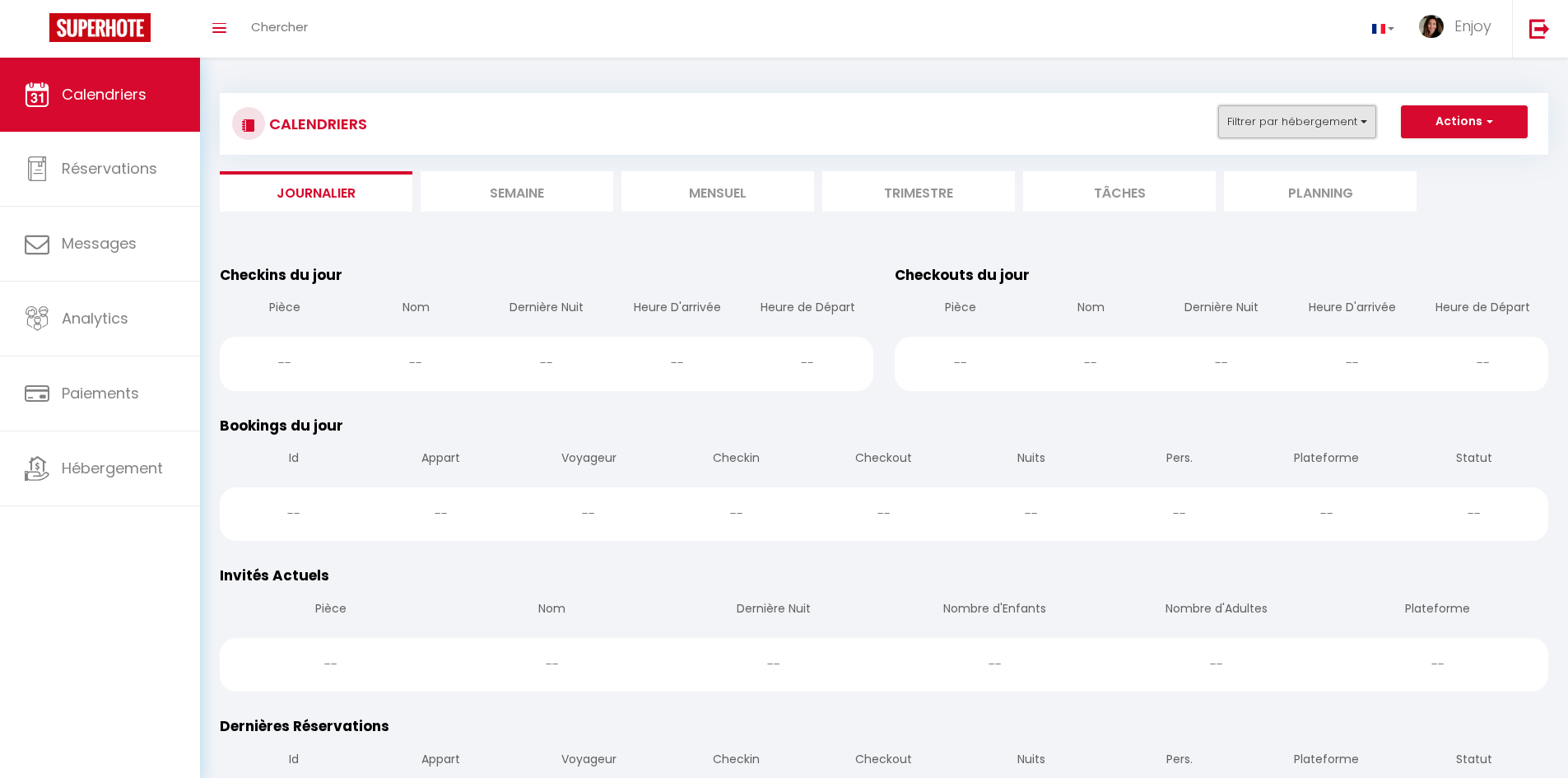
click at [1292, 125] on button "Filtrer par hébergement" at bounding box center [1297, 121] width 158 height 33
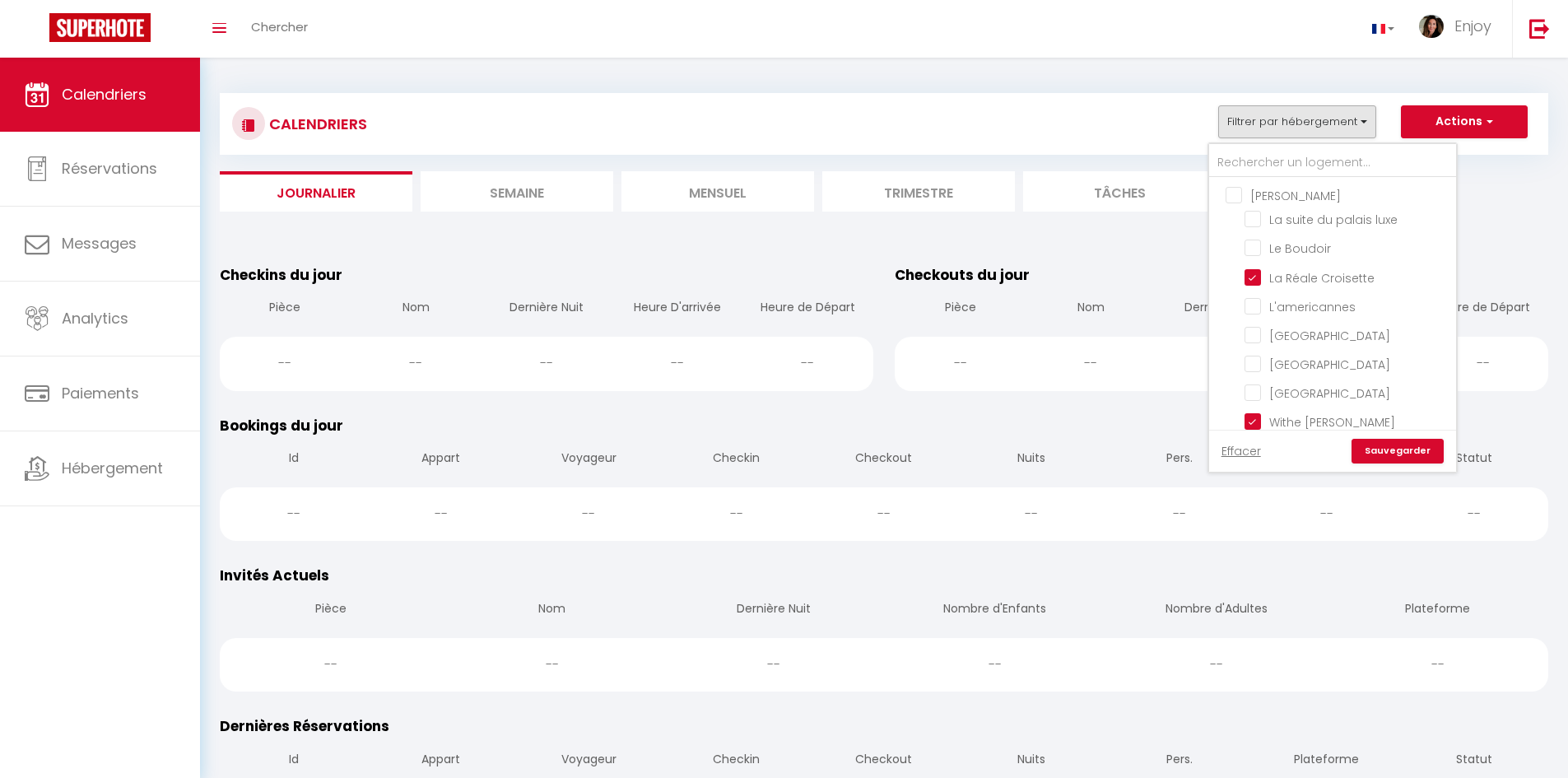
click at [1236, 194] on input "[PERSON_NAME]" at bounding box center [1349, 194] width 247 height 17
click at [1400, 457] on link "Sauvegarder" at bounding box center [1398, 451] width 92 height 25
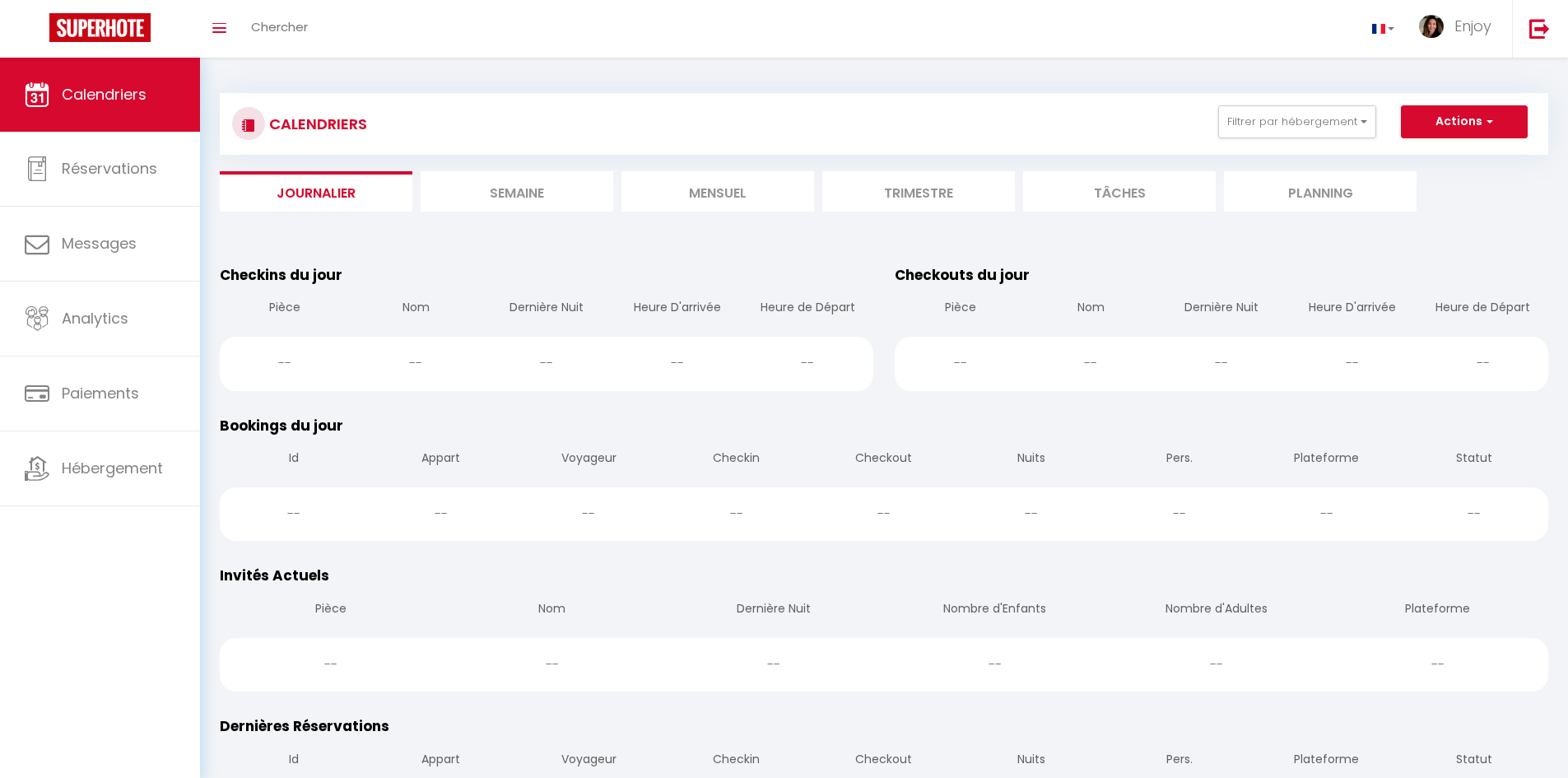
click at [710, 193] on li "Mensuel" at bounding box center [718, 191] width 192 height 41
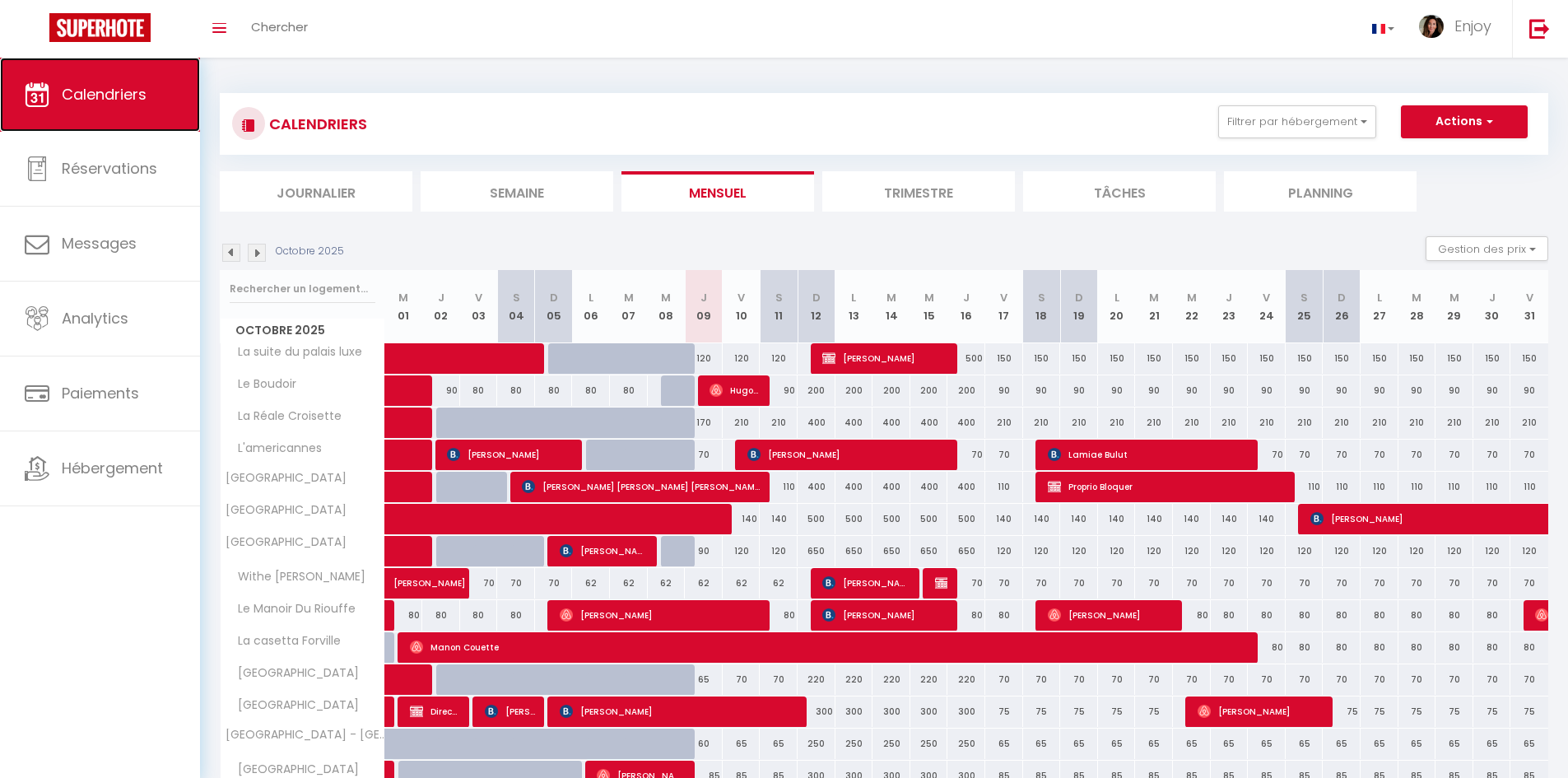
click at [124, 89] on span "Calendriers" at bounding box center [105, 94] width 85 height 20
click at [267, 29] on span "Chercher" at bounding box center [279, 27] width 57 height 18
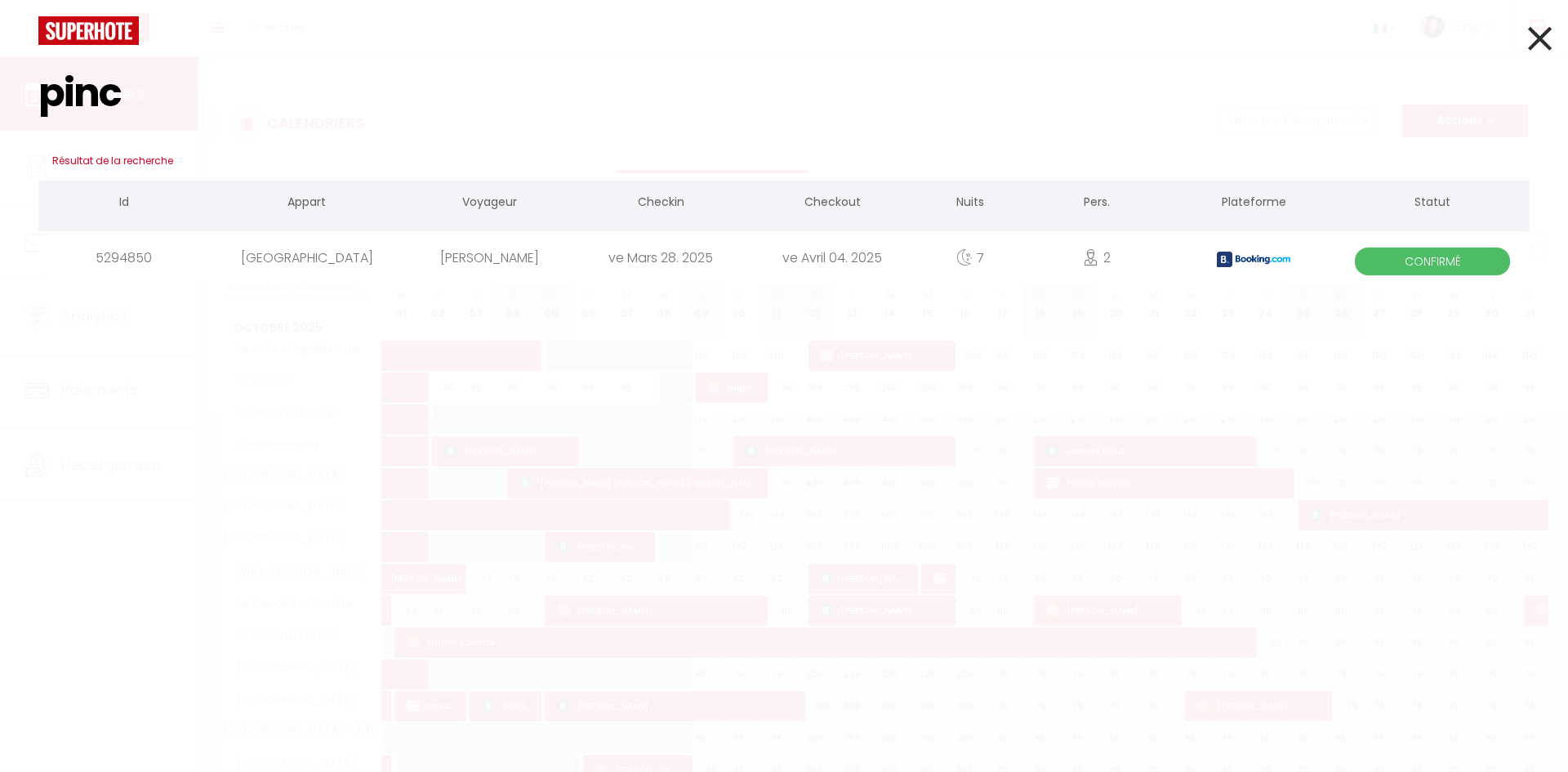
click at [326, 260] on div "[GEOGRAPHIC_DATA]" at bounding box center [307, 258] width 193 height 53
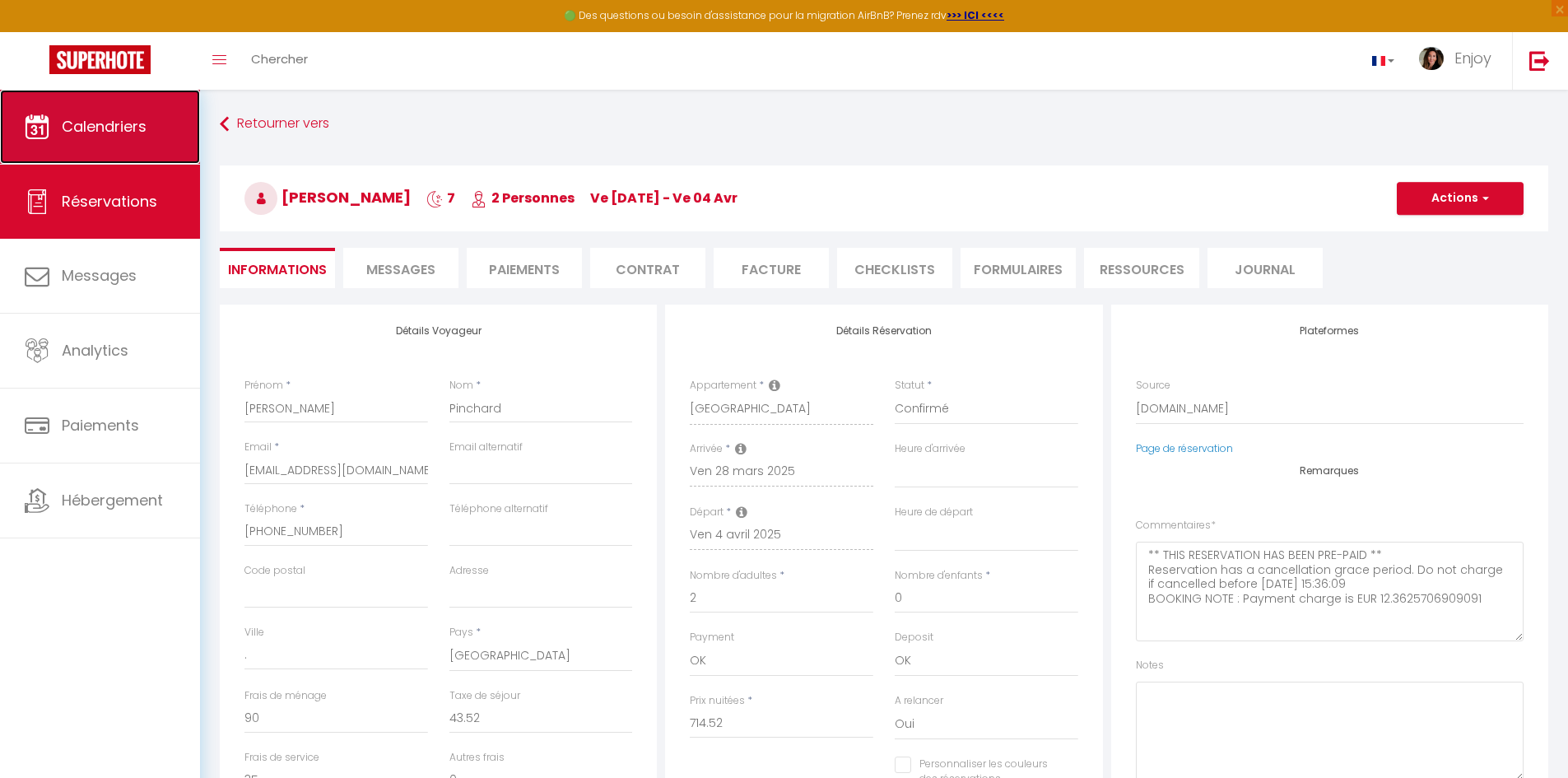
click at [126, 119] on span "Calendriers" at bounding box center [105, 126] width 85 height 20
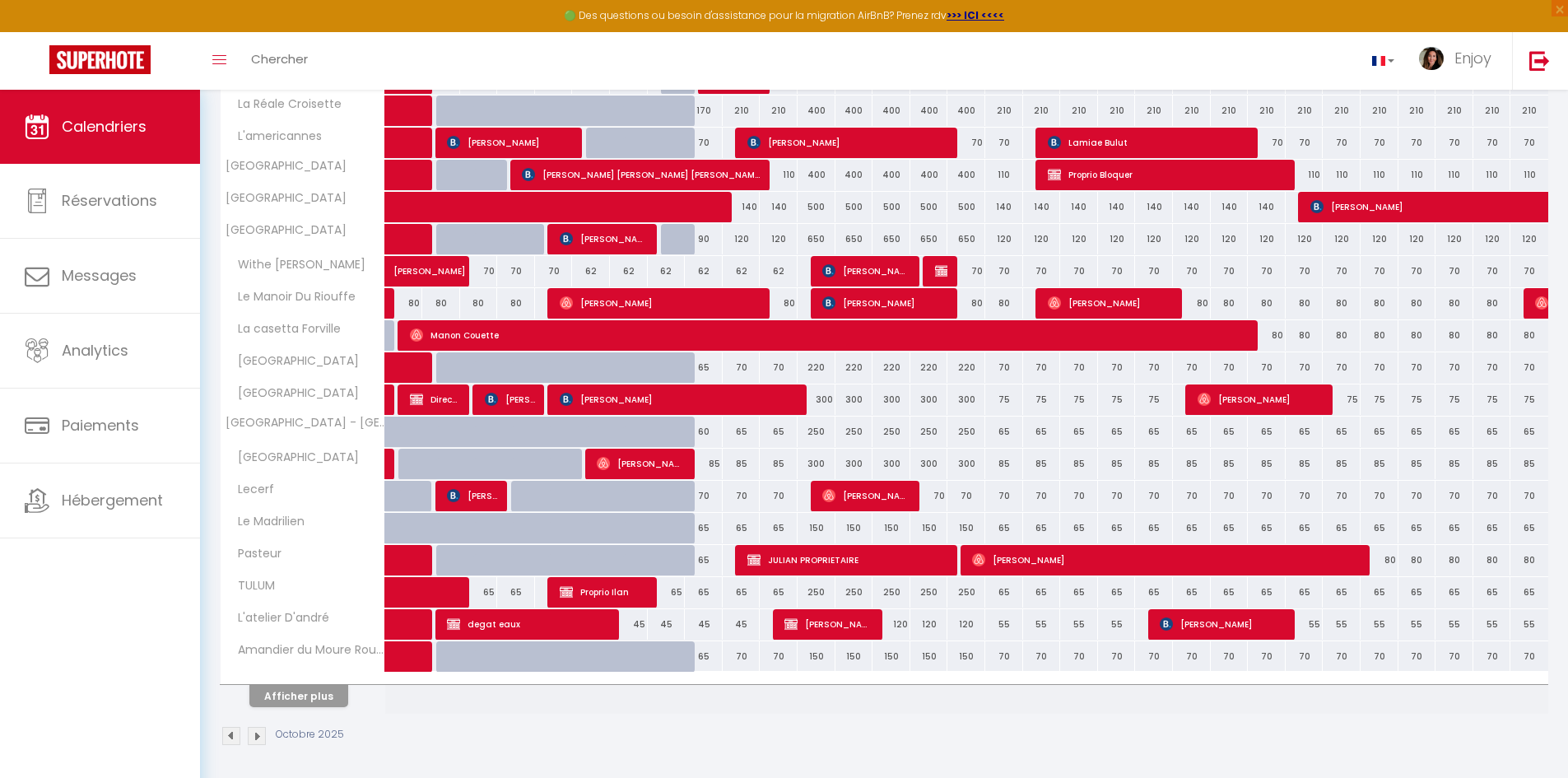
scroll to position [348, 0]
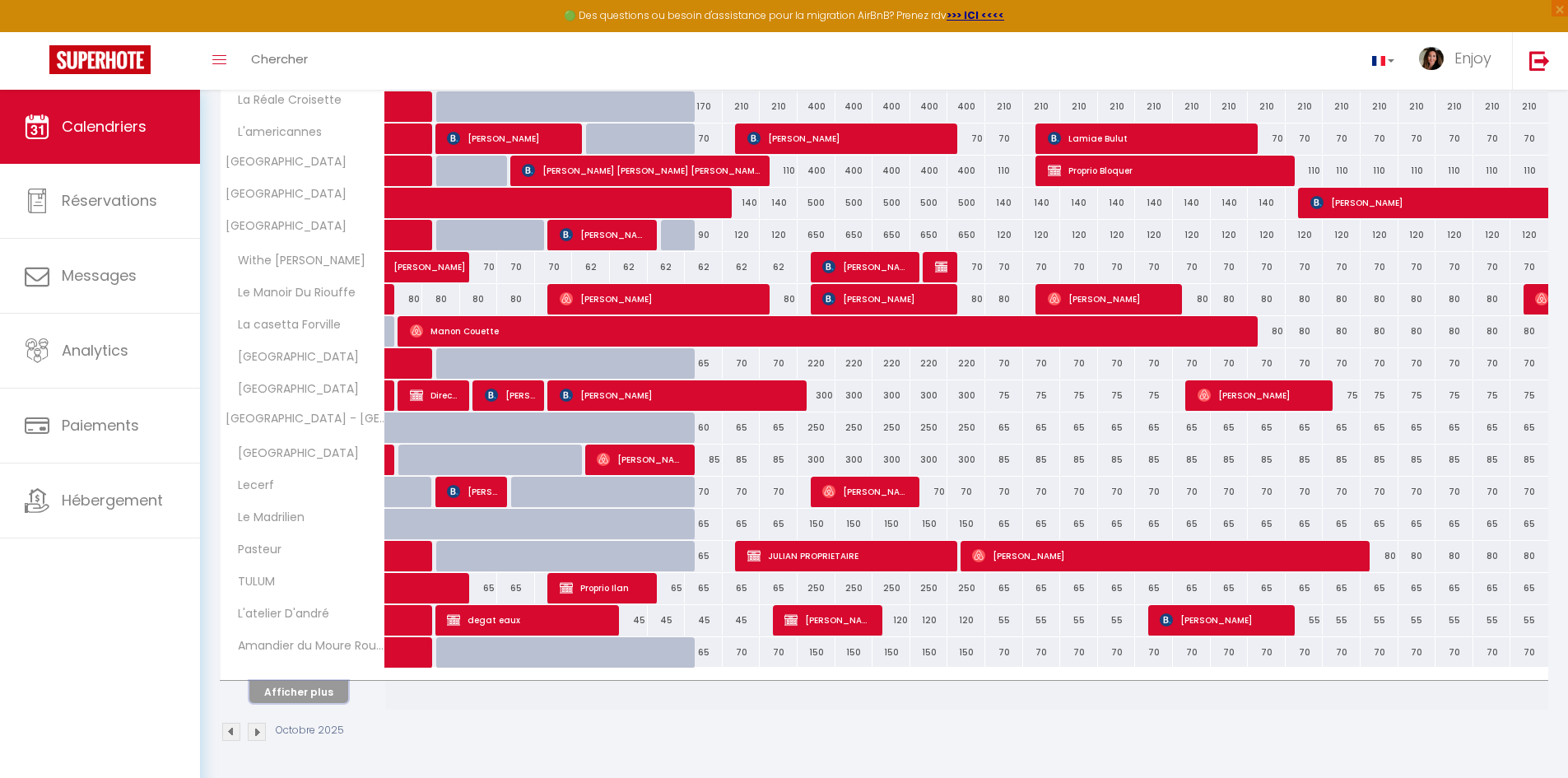
click at [336, 701] on button "Afficher plus" at bounding box center [299, 692] width 99 height 22
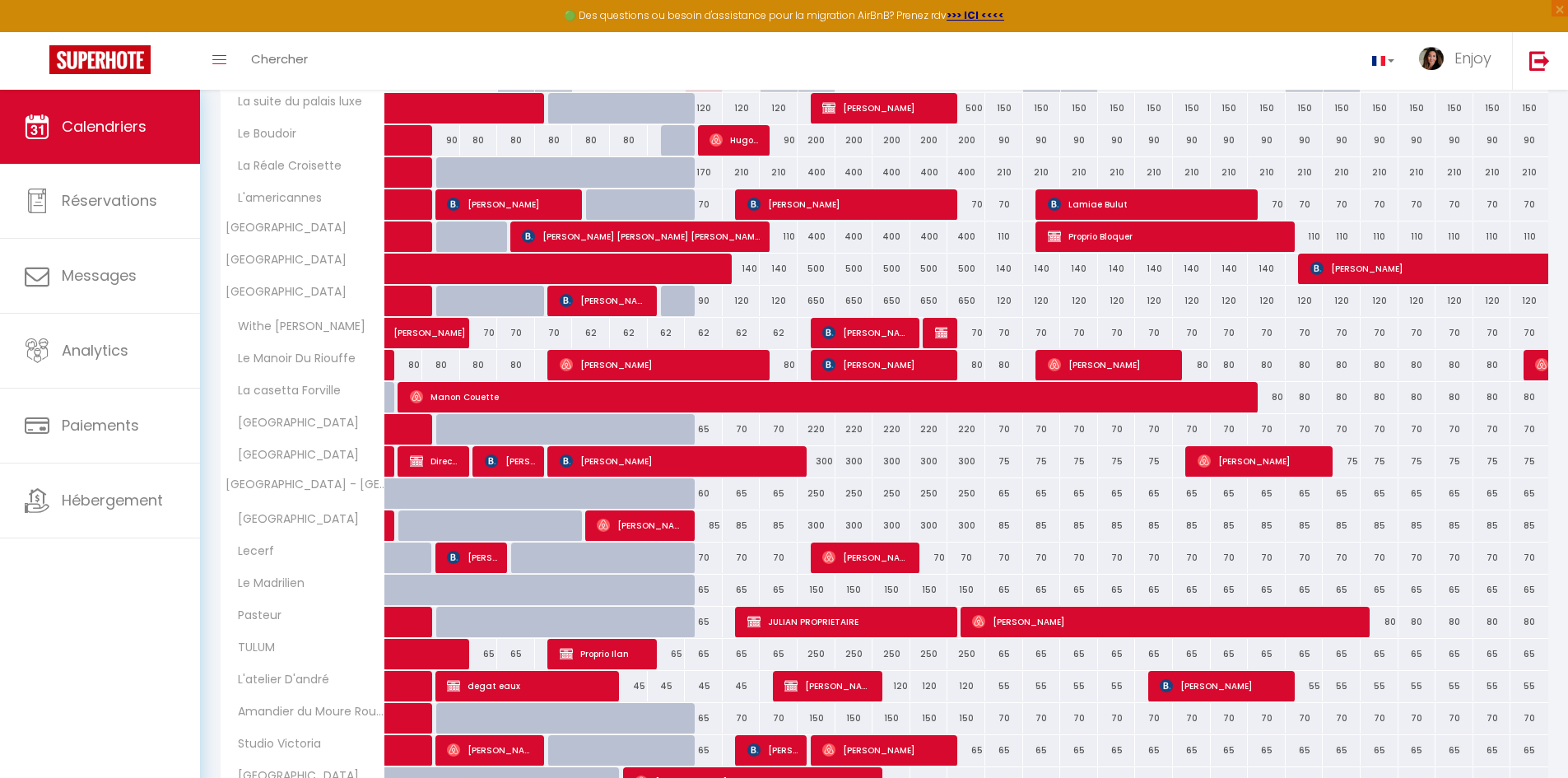
scroll to position [222, 0]
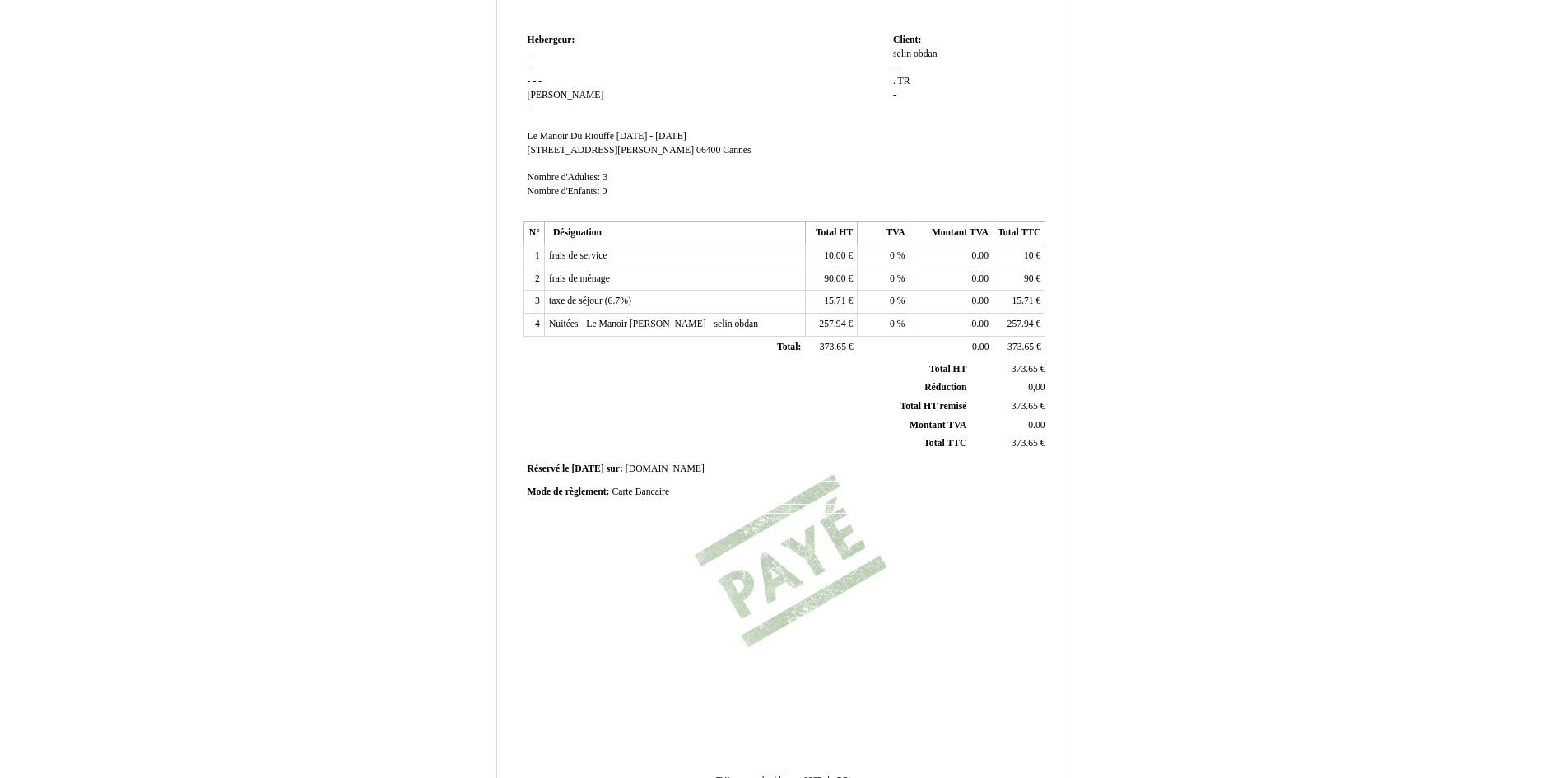
scroll to position [215, 0]
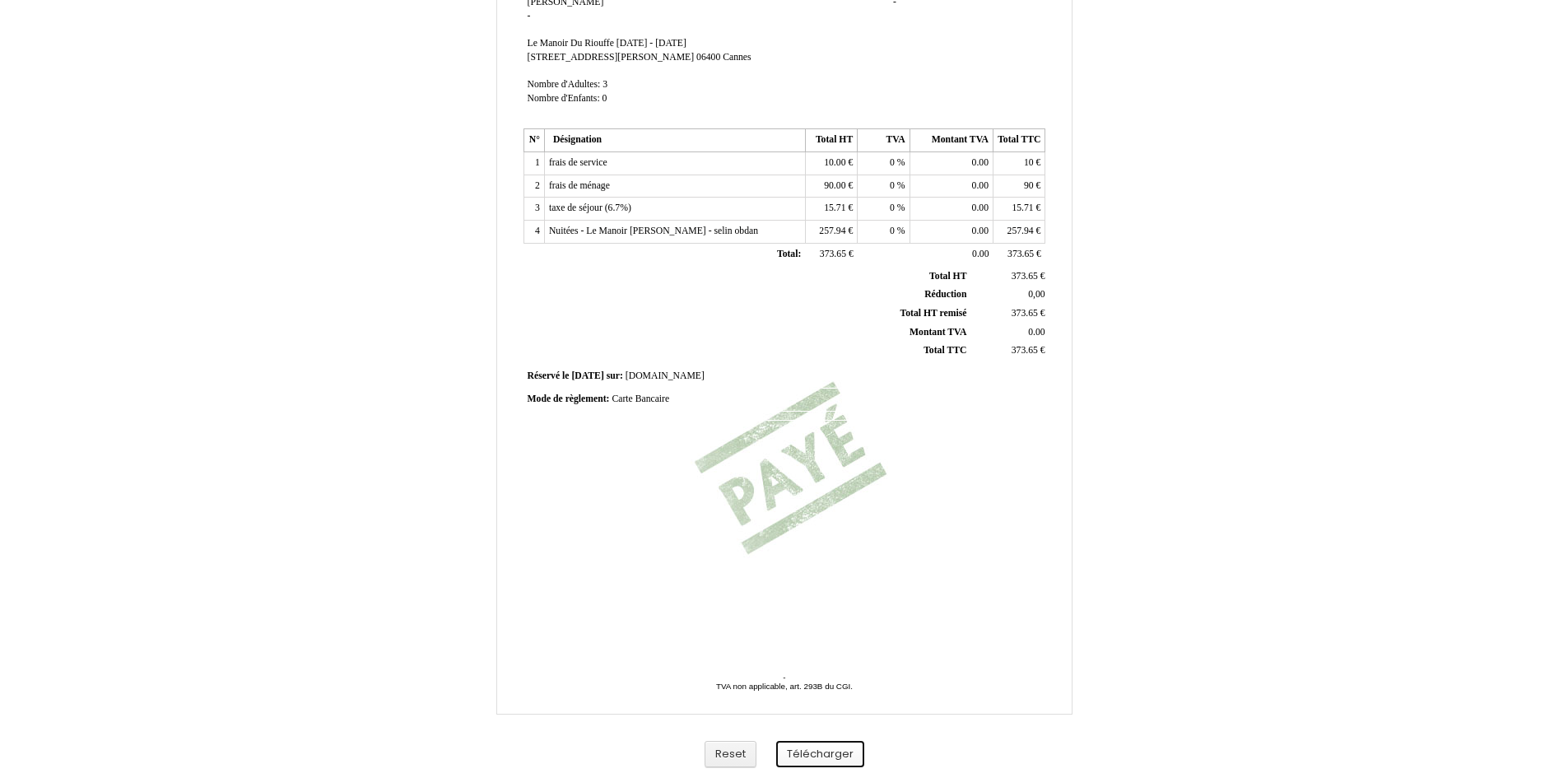
click at [815, 757] on button "Télécharger" at bounding box center [819, 754] width 88 height 27
click at [719, 756] on button "Reset" at bounding box center [730, 754] width 52 height 27
